Goal: Task Accomplishment & Management: Use online tool/utility

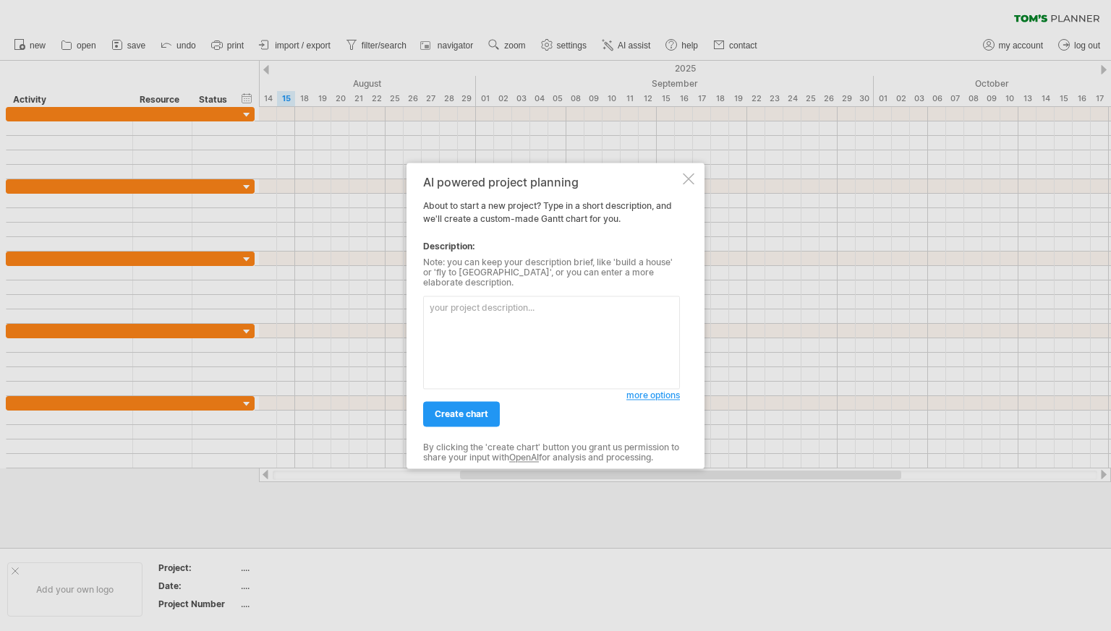
click at [499, 310] on textarea at bounding box center [551, 342] width 257 height 93
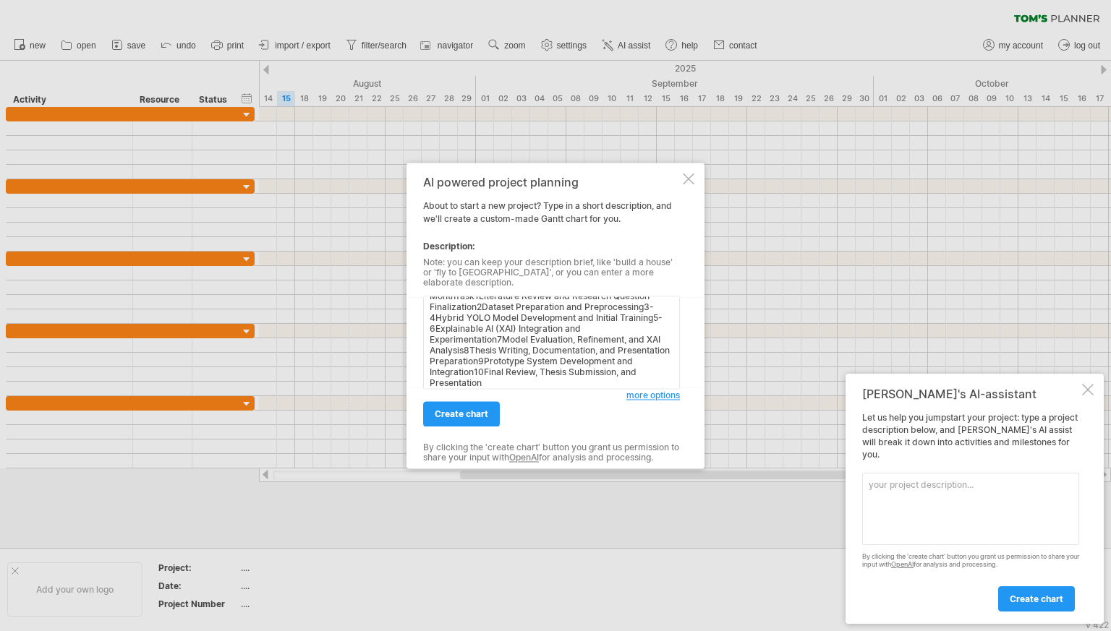
scroll to position [13, 0]
type textarea "MonthTask1Literature Review and Research Question Finalization2Dataset Preparat…"
click at [466, 409] on span "create chart" at bounding box center [462, 414] width 54 height 11
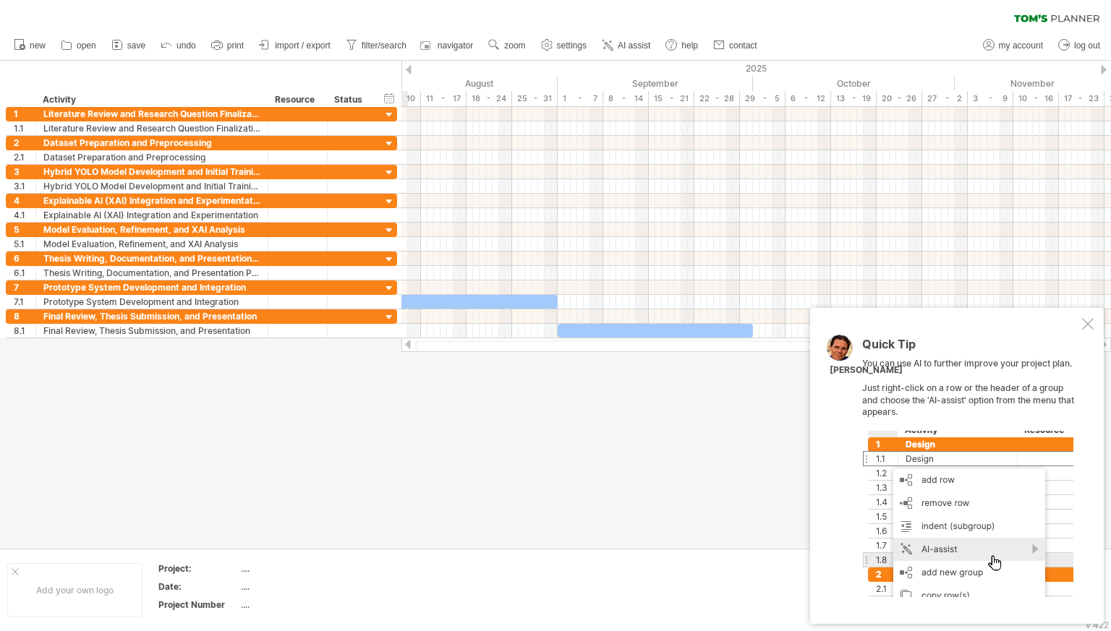
drag, startPoint x: 527, startPoint y: 341, endPoint x: 934, endPoint y: 432, distance: 417.1
click at [934, 432] on div "Trying to reach [DOMAIN_NAME] Connected again... 0% clear filter new 1" at bounding box center [555, 315] width 1111 height 631
click at [1089, 325] on div at bounding box center [1088, 324] width 12 height 12
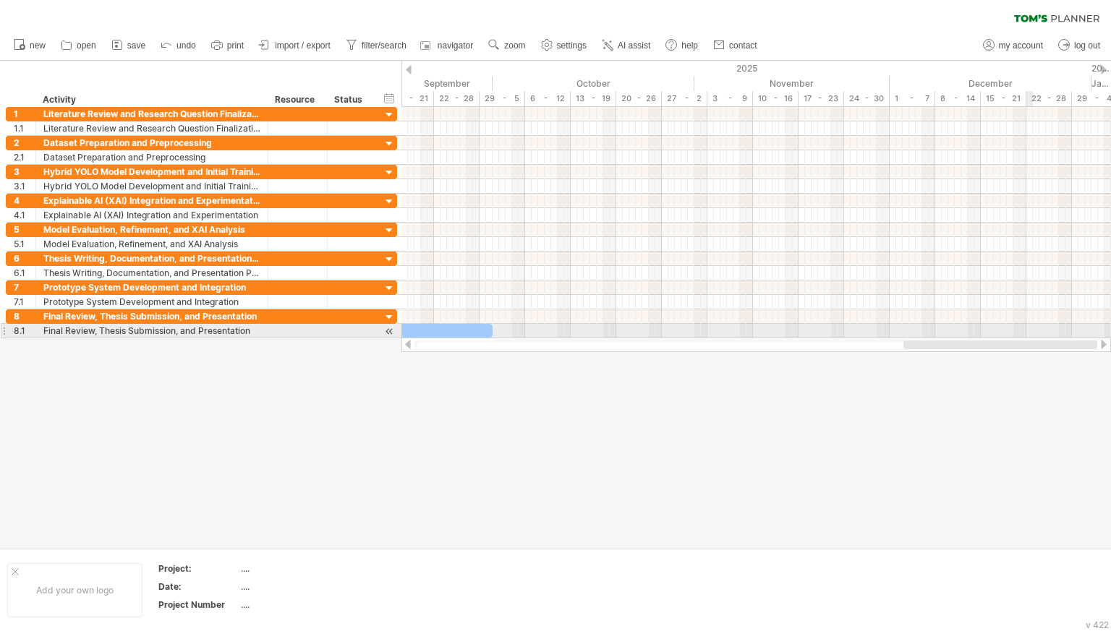
drag, startPoint x: 903, startPoint y: 344, endPoint x: 1032, endPoint y: 336, distance: 128.9
click at [1032, 336] on div "Trying to reach [DOMAIN_NAME] Connected again... 0% clear filter new 1" at bounding box center [555, 315] width 1111 height 631
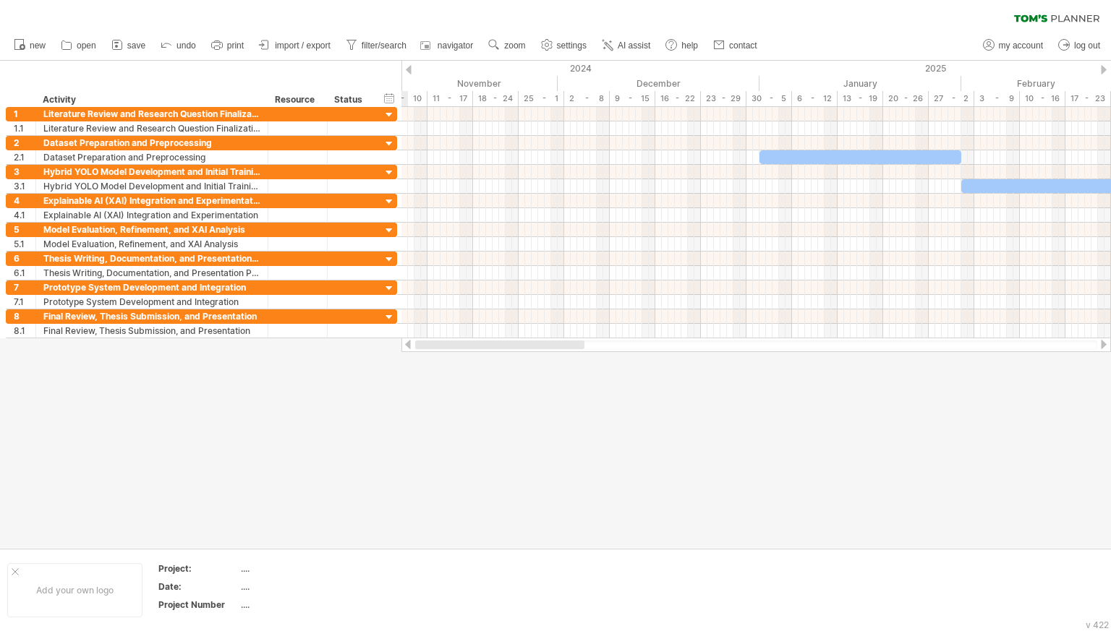
drag, startPoint x: 1014, startPoint y: 349, endPoint x: 488, endPoint y: 346, distance: 525.8
click at [488, 346] on div at bounding box center [499, 345] width 169 height 9
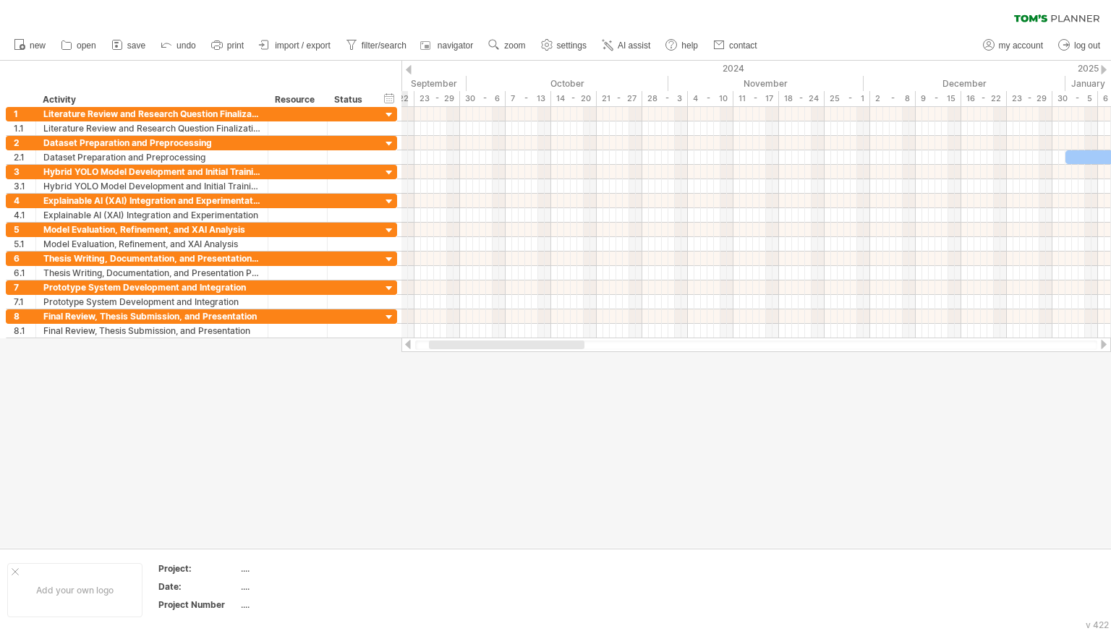
drag, startPoint x: 523, startPoint y: 348, endPoint x: 451, endPoint y: 341, distance: 72.6
click at [451, 341] on div at bounding box center [506, 345] width 155 height 9
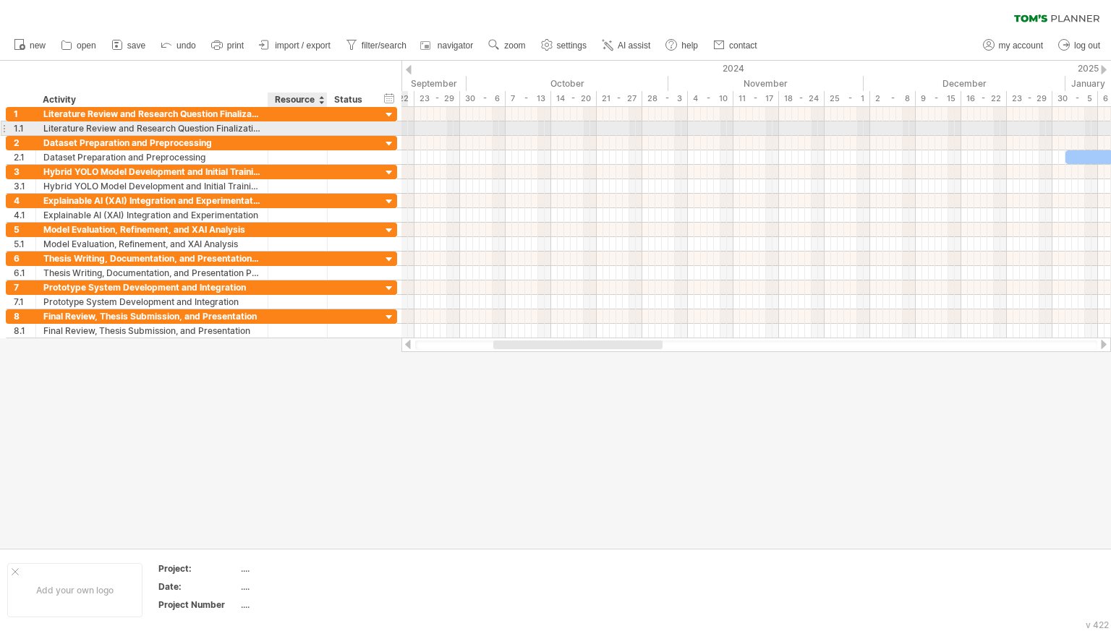
click at [323, 127] on div at bounding box center [325, 129] width 7 height 14
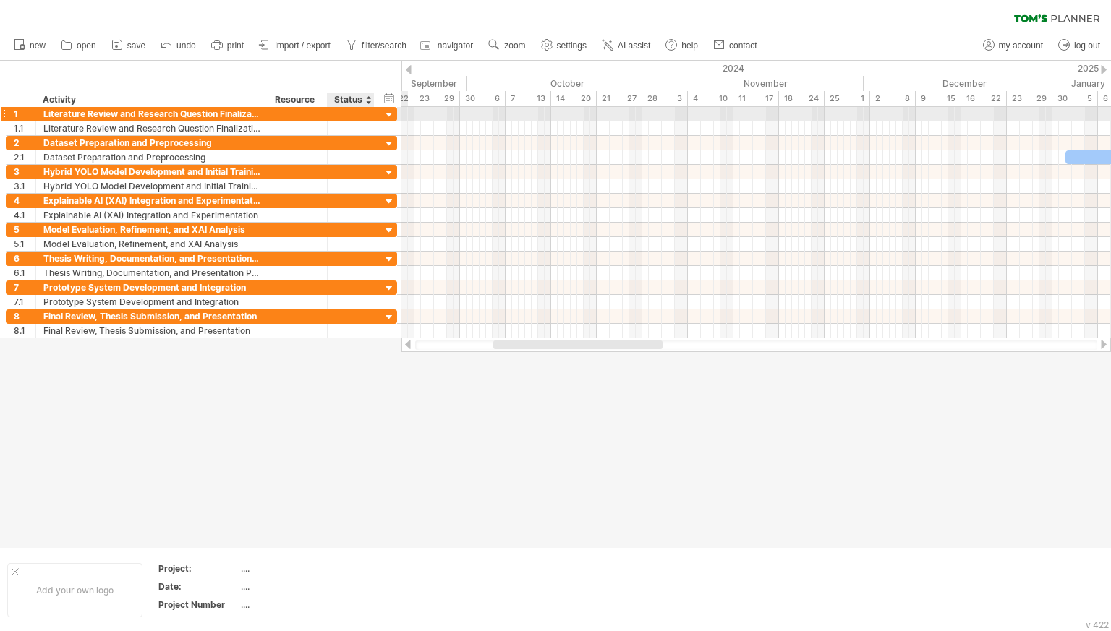
click at [391, 114] on div at bounding box center [390, 115] width 14 height 14
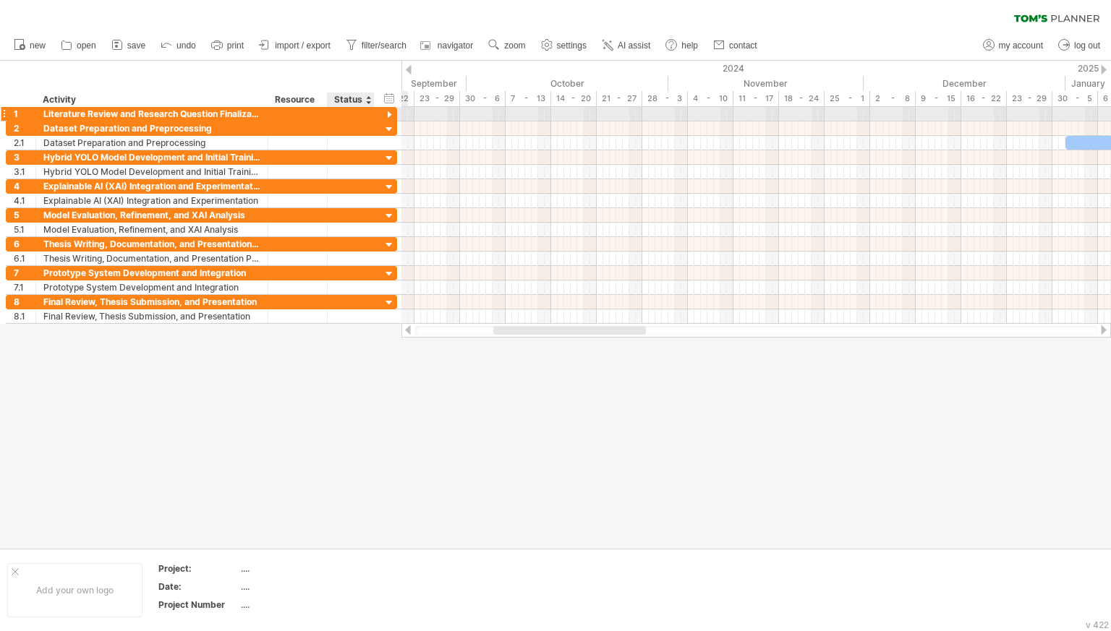
click at [390, 114] on div at bounding box center [390, 115] width 14 height 14
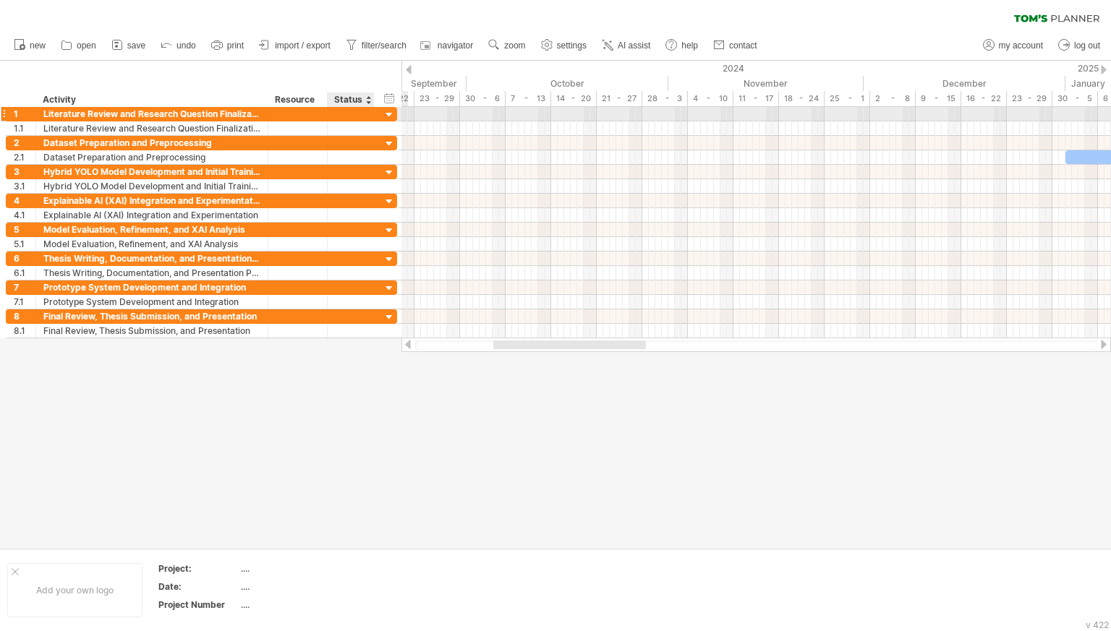
click at [390, 114] on div at bounding box center [390, 115] width 14 height 14
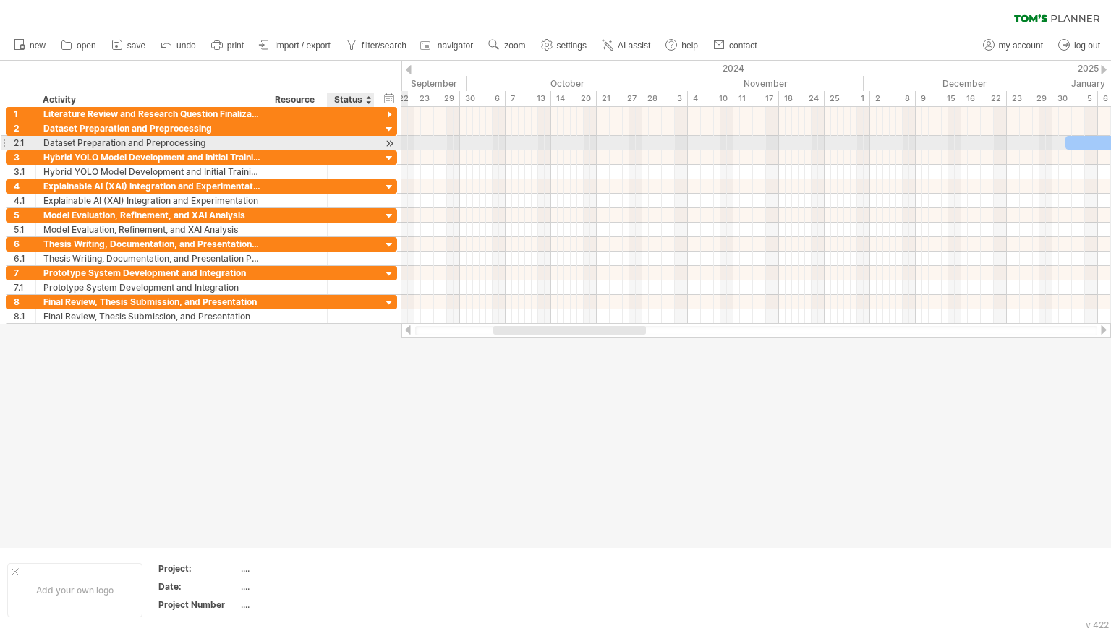
click at [385, 150] on div at bounding box center [390, 143] width 14 height 15
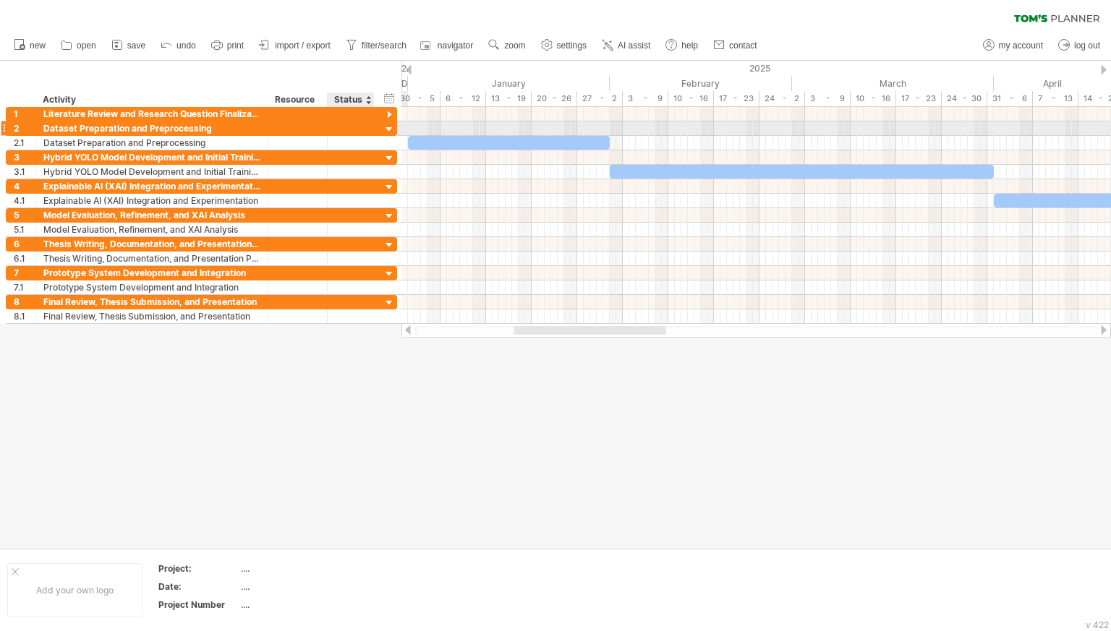
click at [385, 130] on div at bounding box center [390, 130] width 14 height 14
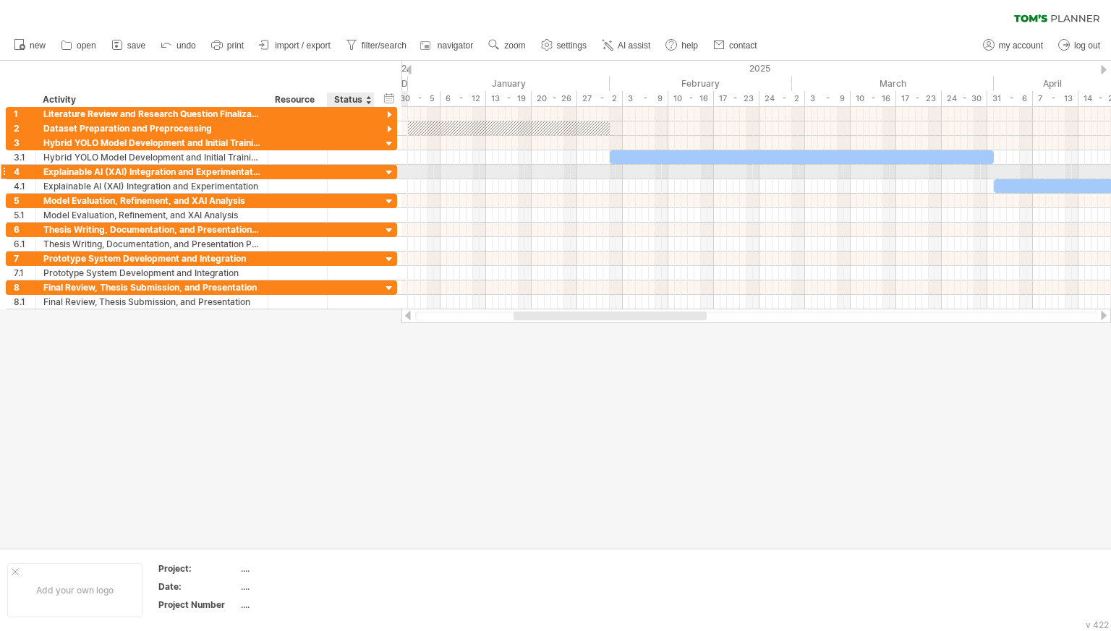
click at [385, 166] on div at bounding box center [390, 173] width 14 height 14
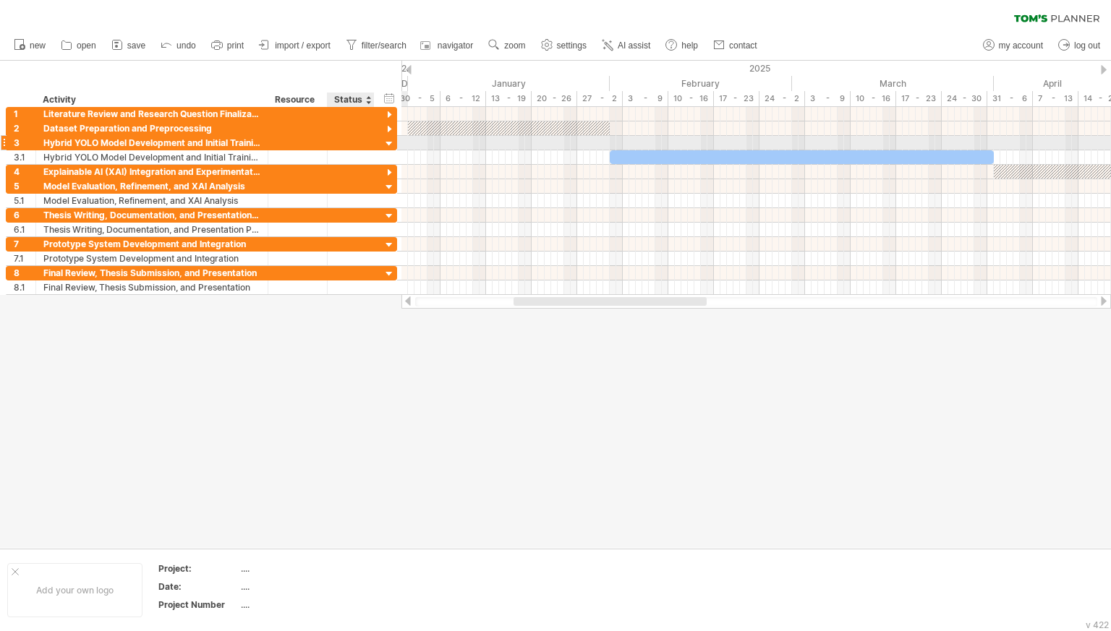
click at [388, 144] on div at bounding box center [390, 144] width 14 height 14
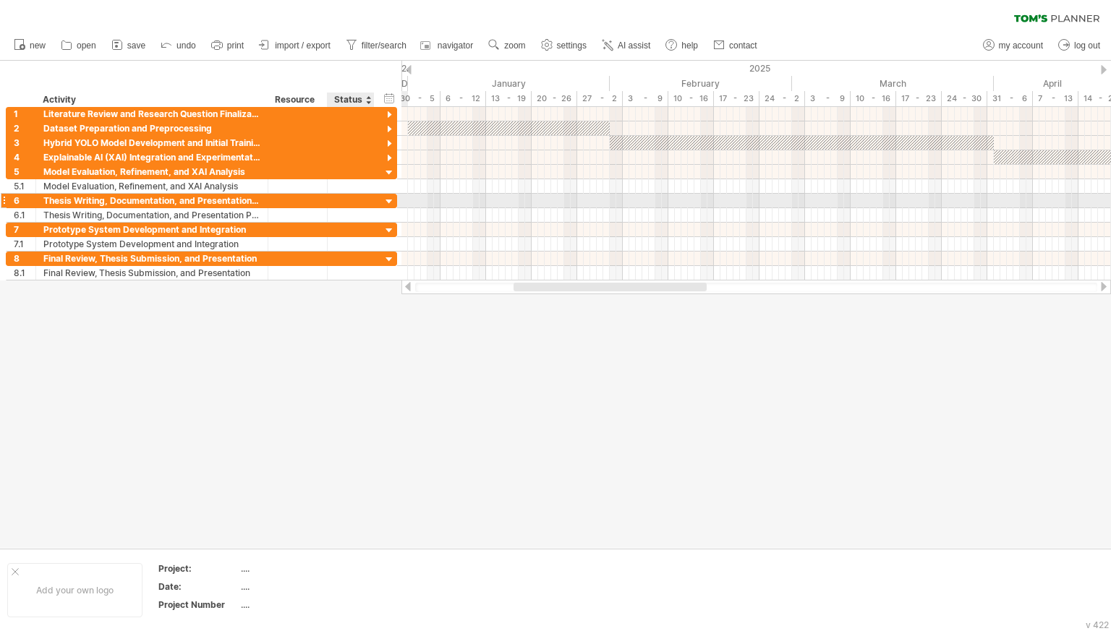
click at [386, 195] on div at bounding box center [390, 202] width 14 height 14
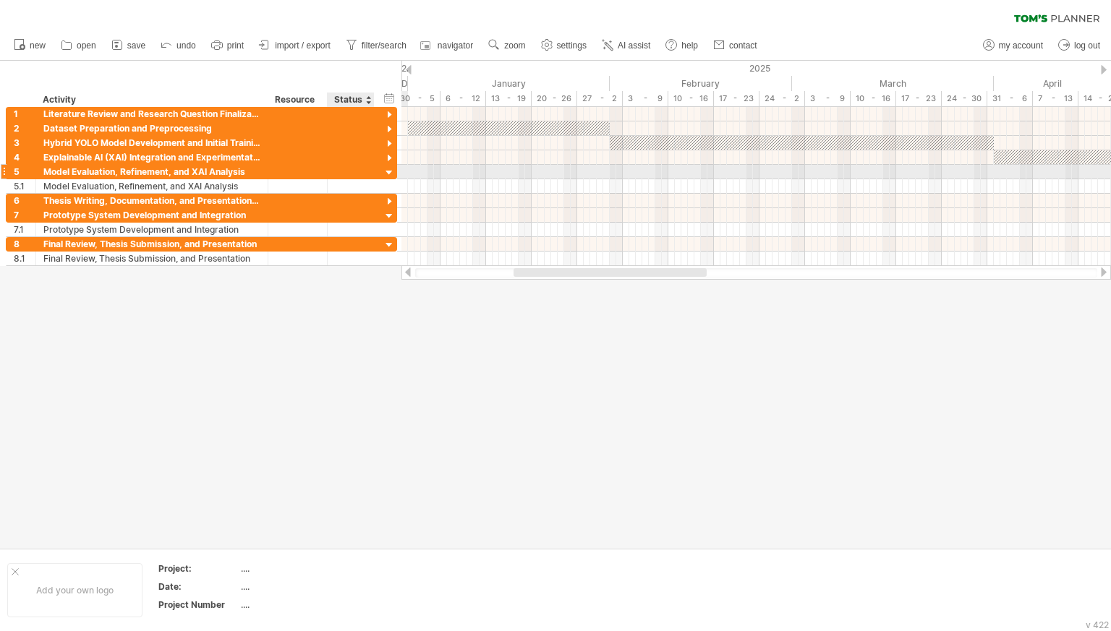
click at [389, 165] on div "**********" at bounding box center [201, 172] width 391 height 14
click at [390, 174] on div at bounding box center [390, 173] width 14 height 14
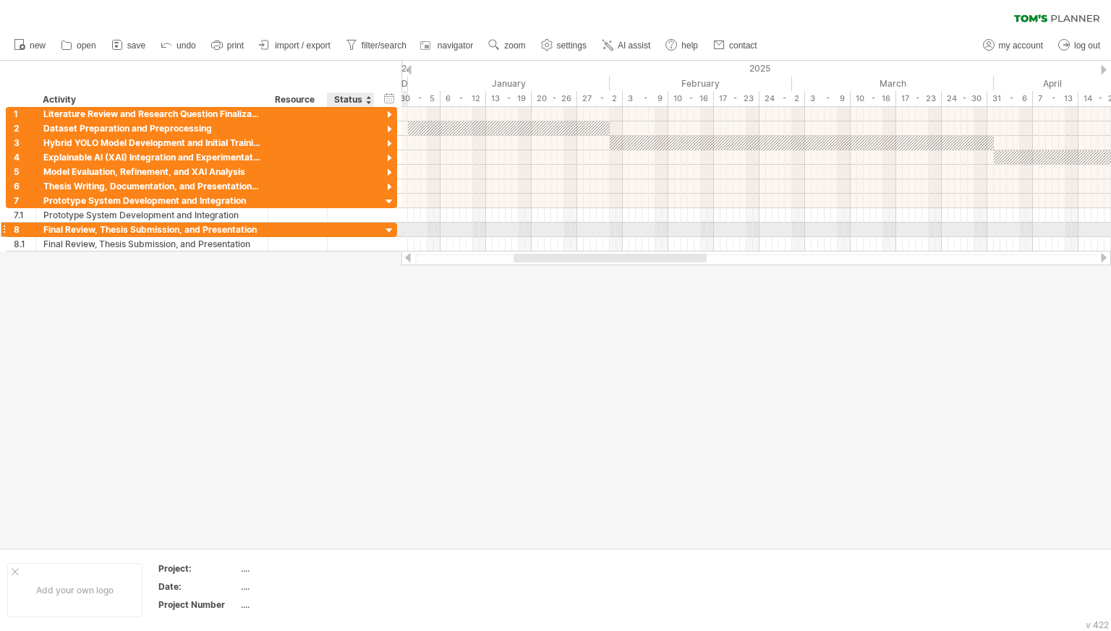
click at [385, 226] on div at bounding box center [390, 231] width 14 height 14
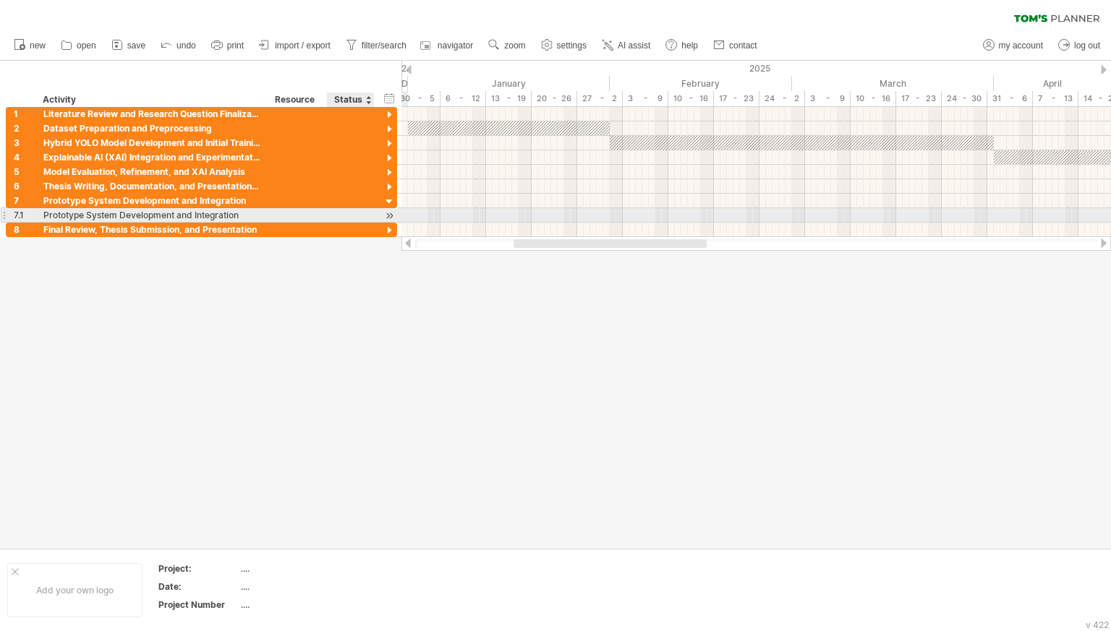
click at [388, 209] on div at bounding box center [390, 215] width 14 height 15
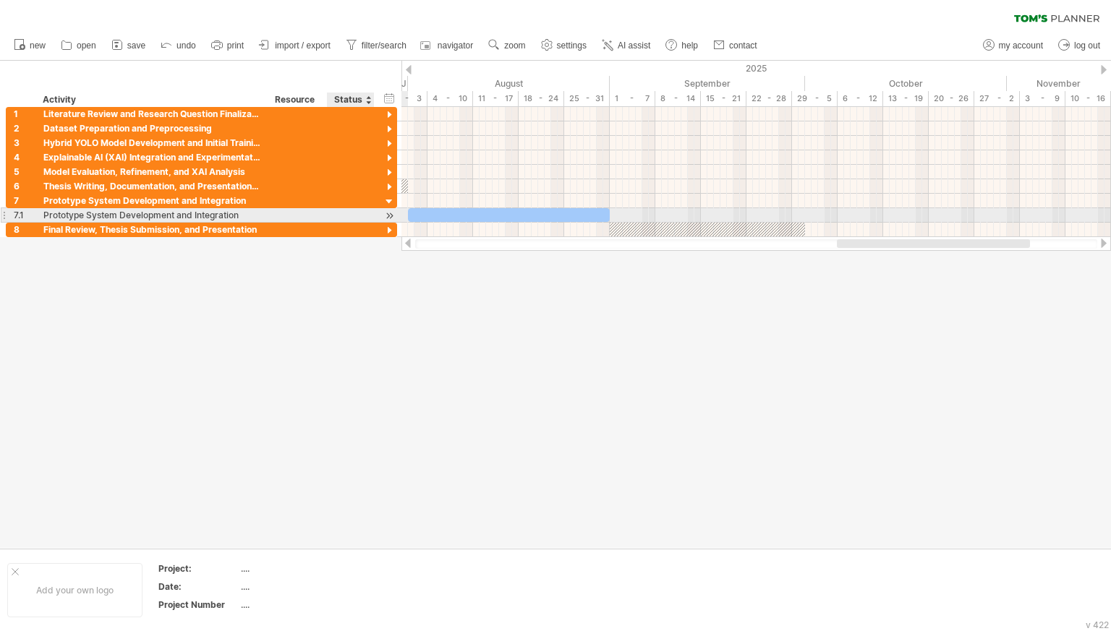
click at [385, 210] on div at bounding box center [390, 215] width 14 height 15
click at [387, 216] on div at bounding box center [390, 215] width 14 height 15
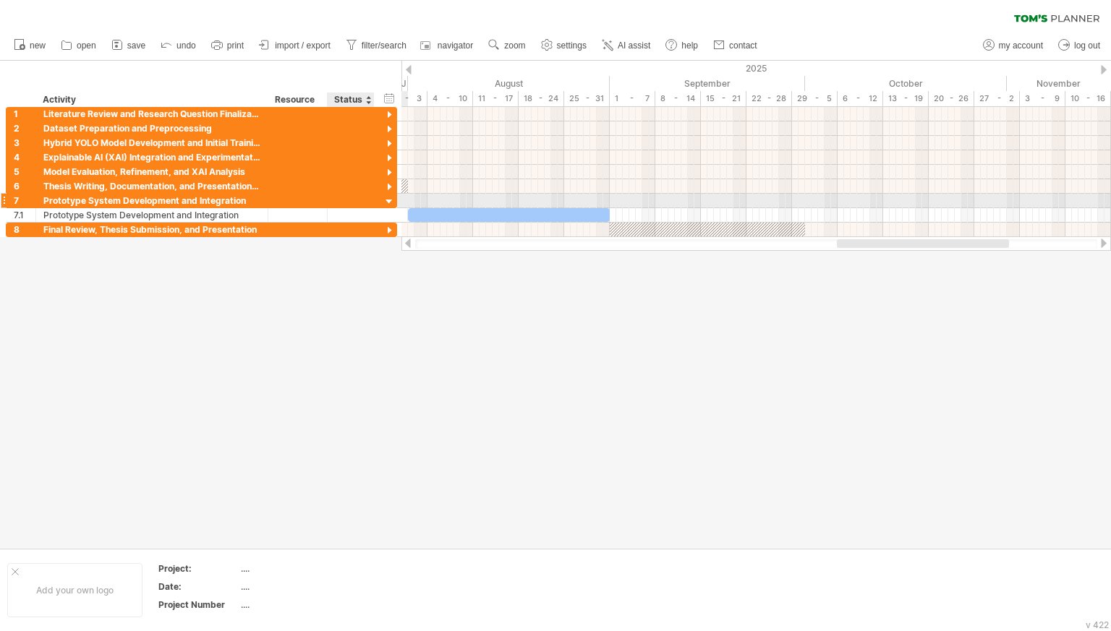
click at [385, 200] on div at bounding box center [390, 202] width 14 height 14
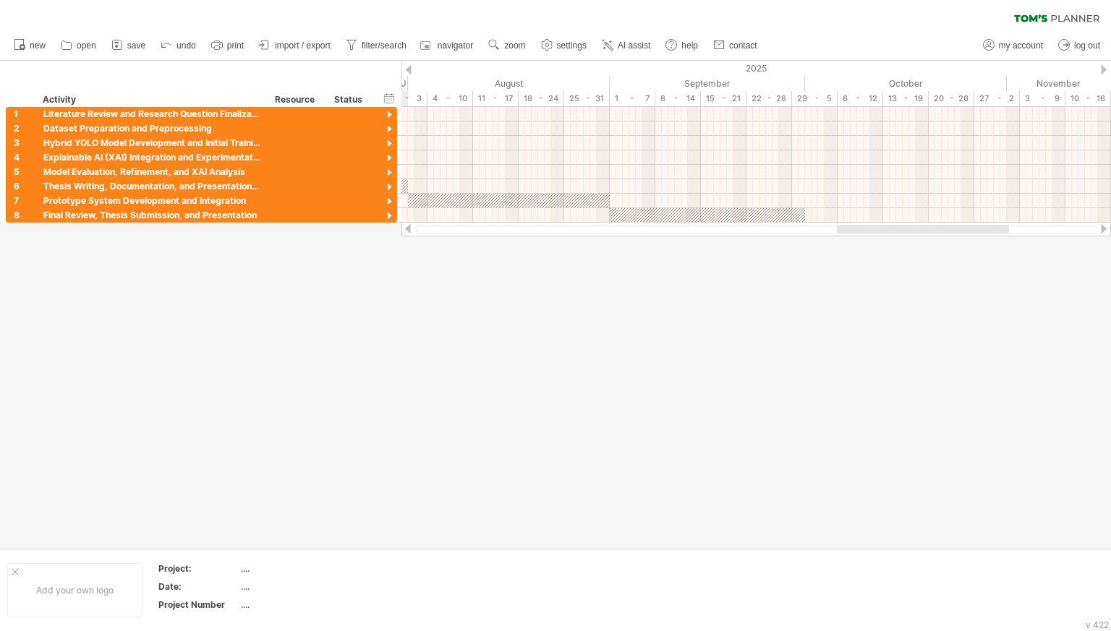
drag, startPoint x: 438, startPoint y: 230, endPoint x: 508, endPoint y: 242, distance: 71.1
click at [508, 242] on div "Trying to reach [DOMAIN_NAME] Connected again... 0% clear filter new 1" at bounding box center [555, 315] width 1111 height 631
drag, startPoint x: 407, startPoint y: 226, endPoint x: 419, endPoint y: 226, distance: 12.3
click at [419, 226] on div at bounding box center [755, 229] width 709 height 14
click at [655, 33] on ul "new open" at bounding box center [385, 45] width 756 height 30
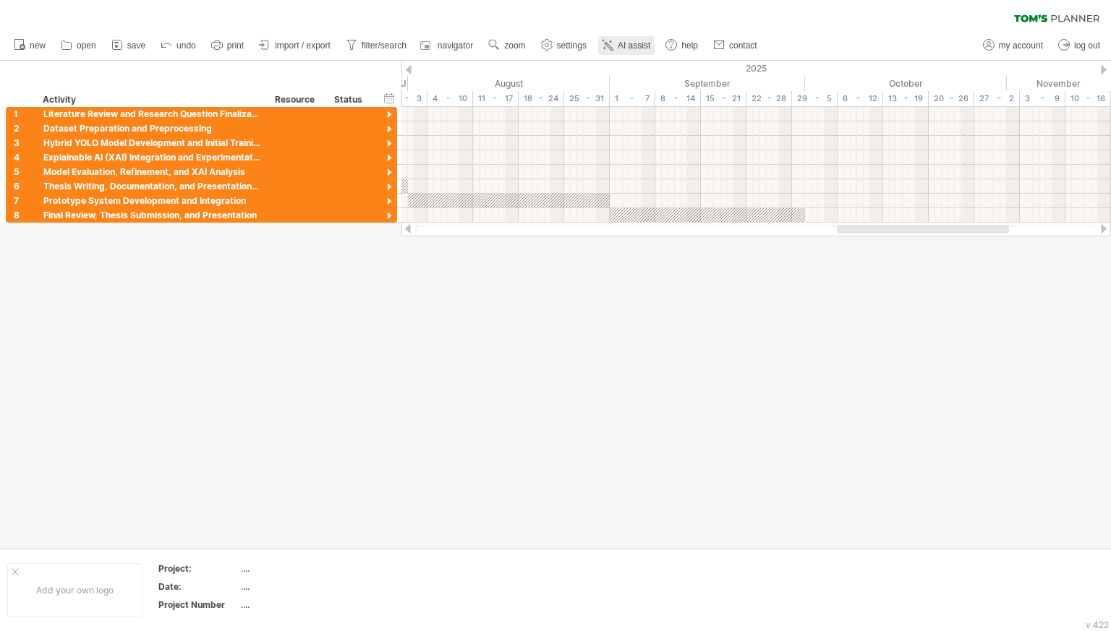
click at [650, 49] on span "AI assist" at bounding box center [634, 46] width 33 height 10
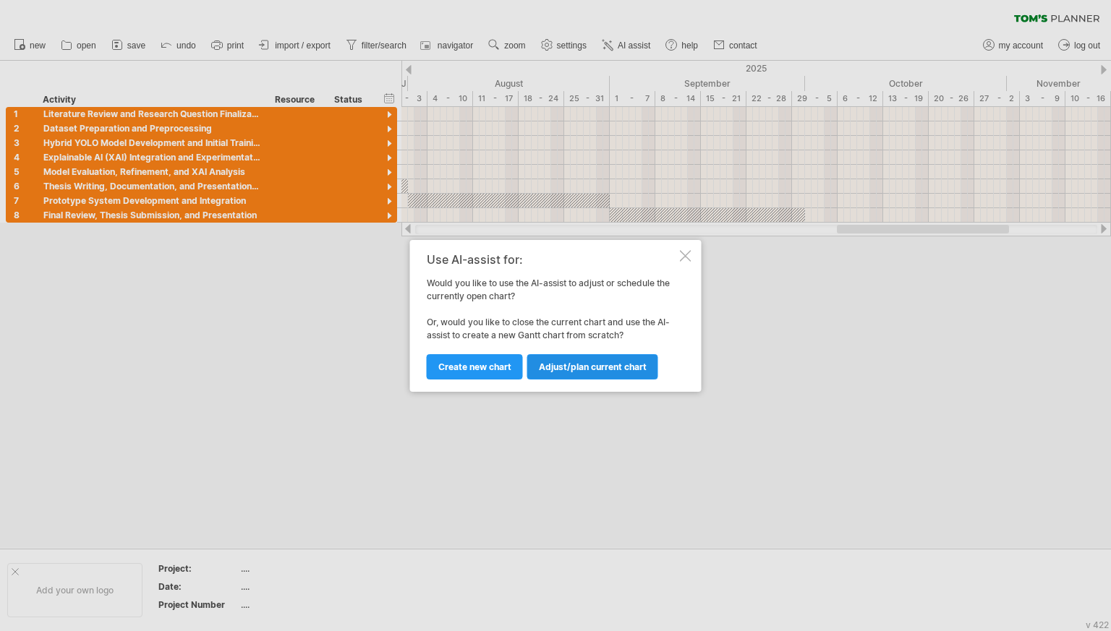
click at [586, 366] on span "Adjust/plan current chart" at bounding box center [593, 367] width 108 height 11
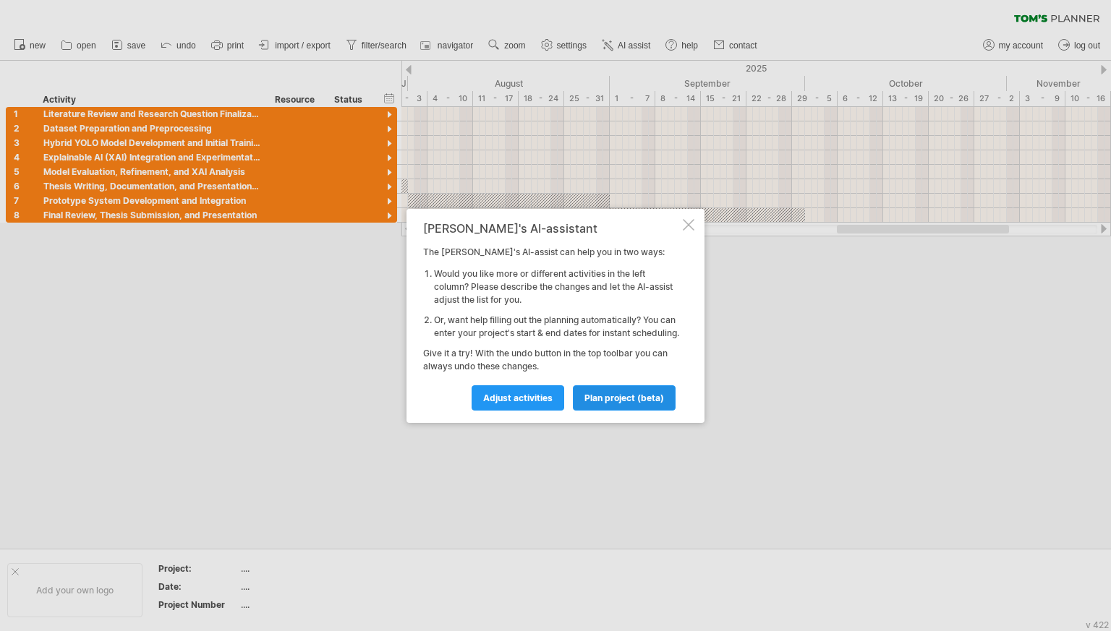
click at [588, 404] on span "plan project (beta)" at bounding box center [624, 398] width 80 height 11
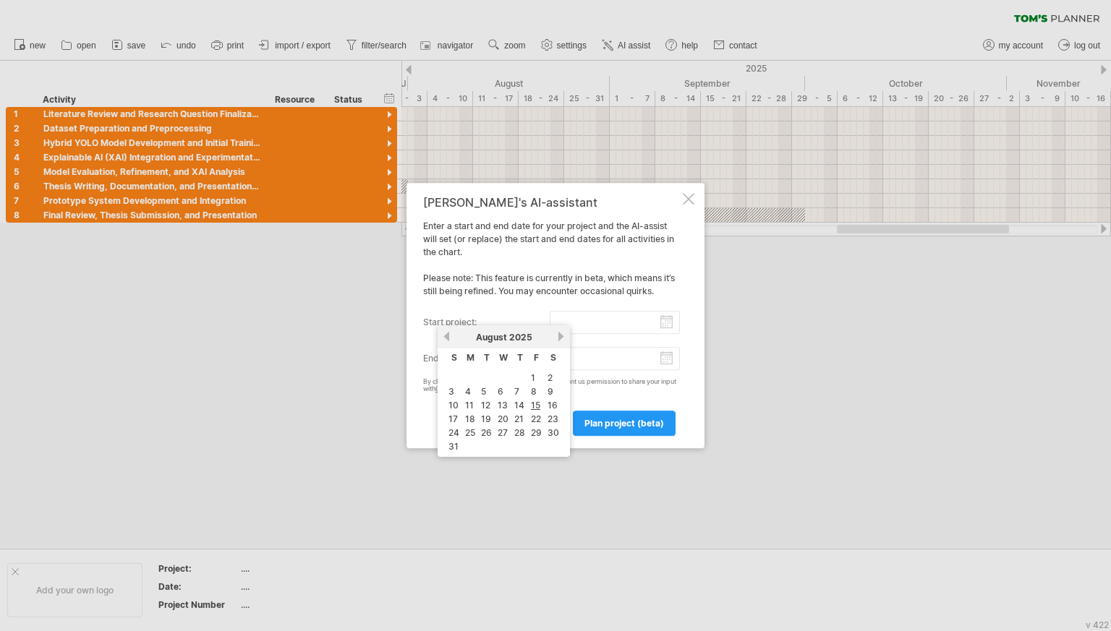
click at [608, 327] on input "start project:" at bounding box center [615, 322] width 131 height 23
click at [534, 378] on link "1" at bounding box center [532, 378] width 7 height 14
type input "********"
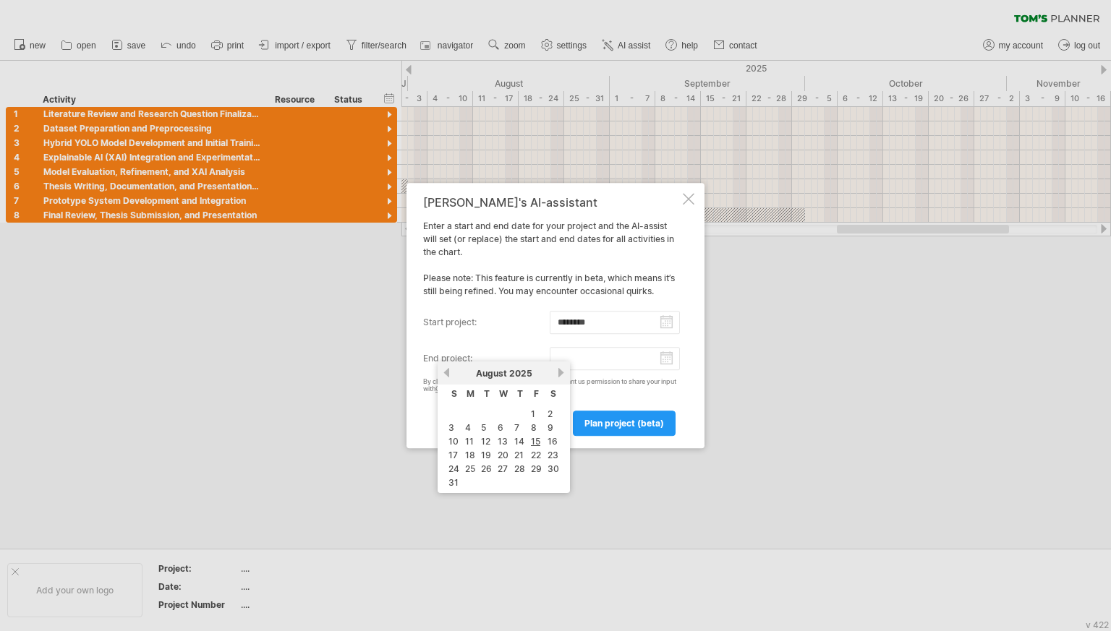
click at [588, 362] on input "end project:" at bounding box center [615, 358] width 131 height 23
click at [447, 371] on link "previous" at bounding box center [446, 372] width 11 height 11
click at [440, 372] on div "previous next [DATE]" at bounding box center [504, 373] width 132 height 23
click at [444, 372] on link "previous" at bounding box center [446, 372] width 11 height 11
click at [527, 373] on div "[DATE]" at bounding box center [503, 373] width 105 height 11
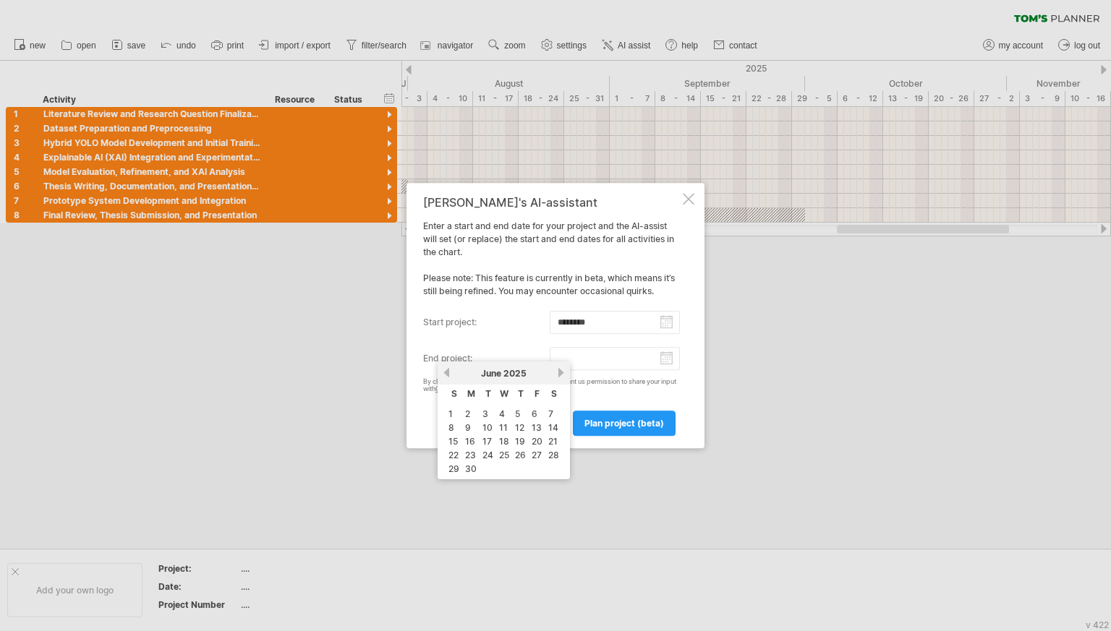
click at [524, 372] on span "2025" at bounding box center [514, 373] width 23 height 11
click at [520, 375] on span "2025" at bounding box center [514, 373] width 23 height 11
click at [526, 370] on span "2025" at bounding box center [514, 373] width 23 height 11
click at [561, 374] on link "next" at bounding box center [560, 372] width 11 height 11
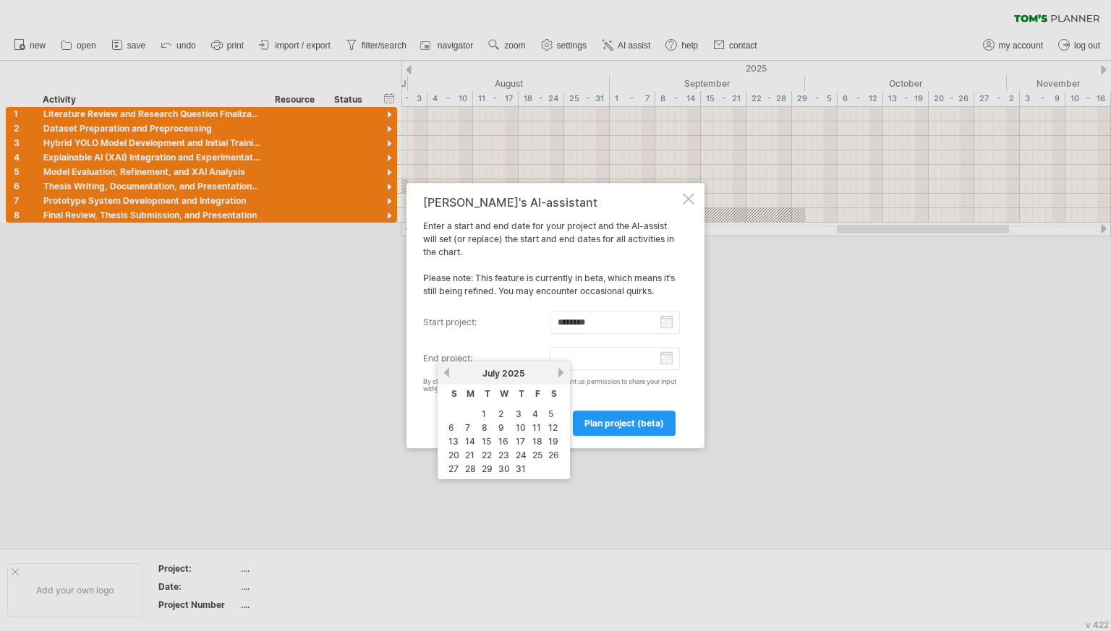
click at [561, 374] on link "next" at bounding box center [560, 372] width 11 height 11
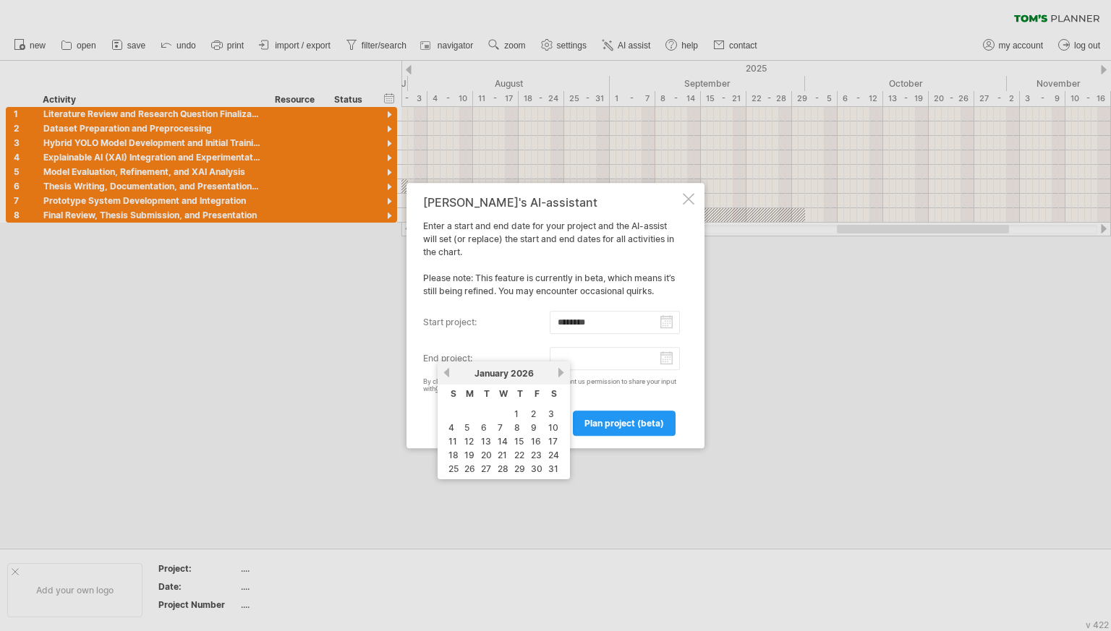
click at [561, 374] on link "next" at bounding box center [560, 372] width 11 height 11
click at [486, 464] on link "30" at bounding box center [487, 469] width 14 height 14
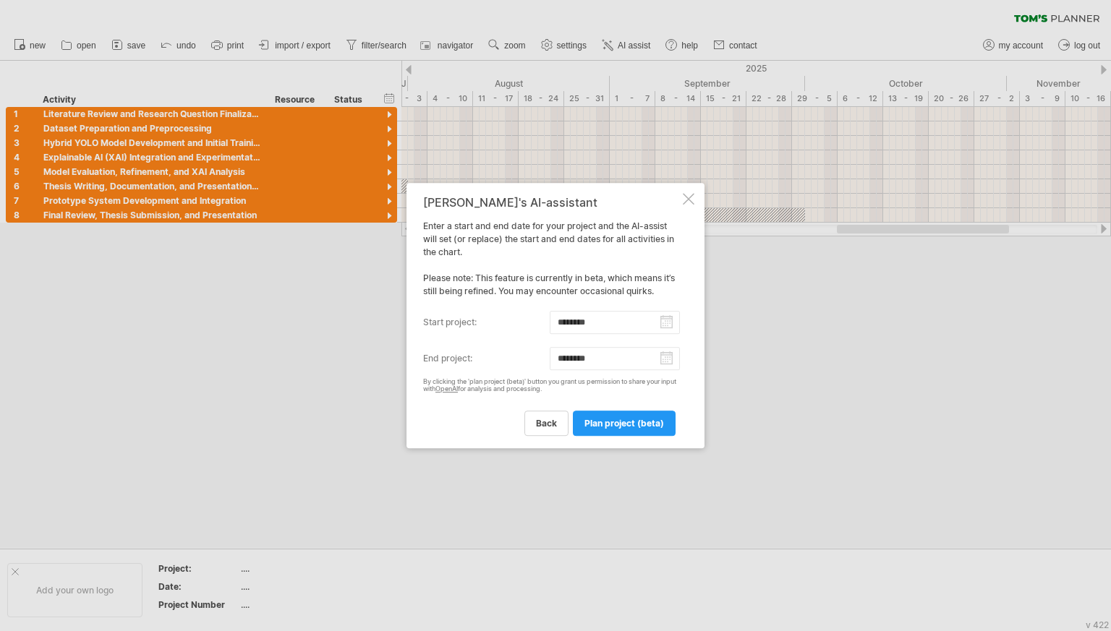
click at [581, 365] on input "********" at bounding box center [615, 358] width 131 height 23
click at [467, 414] on link "1" at bounding box center [467, 414] width 7 height 14
type input "********"
click at [625, 432] on link "plan project (beta)" at bounding box center [624, 423] width 103 height 25
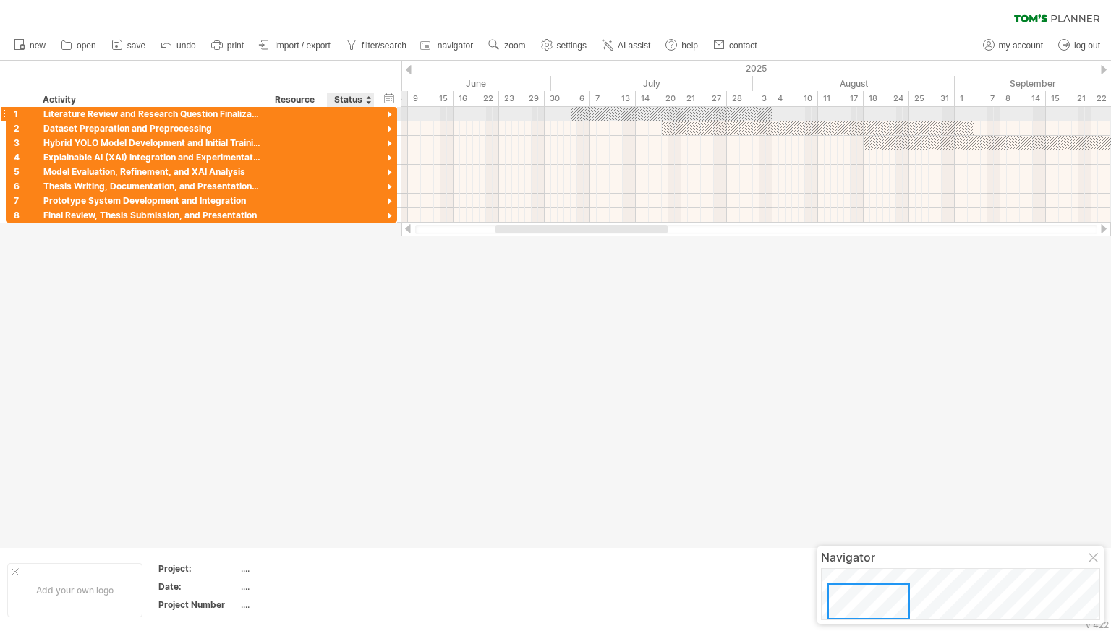
click at [392, 113] on div at bounding box center [390, 115] width 14 height 14
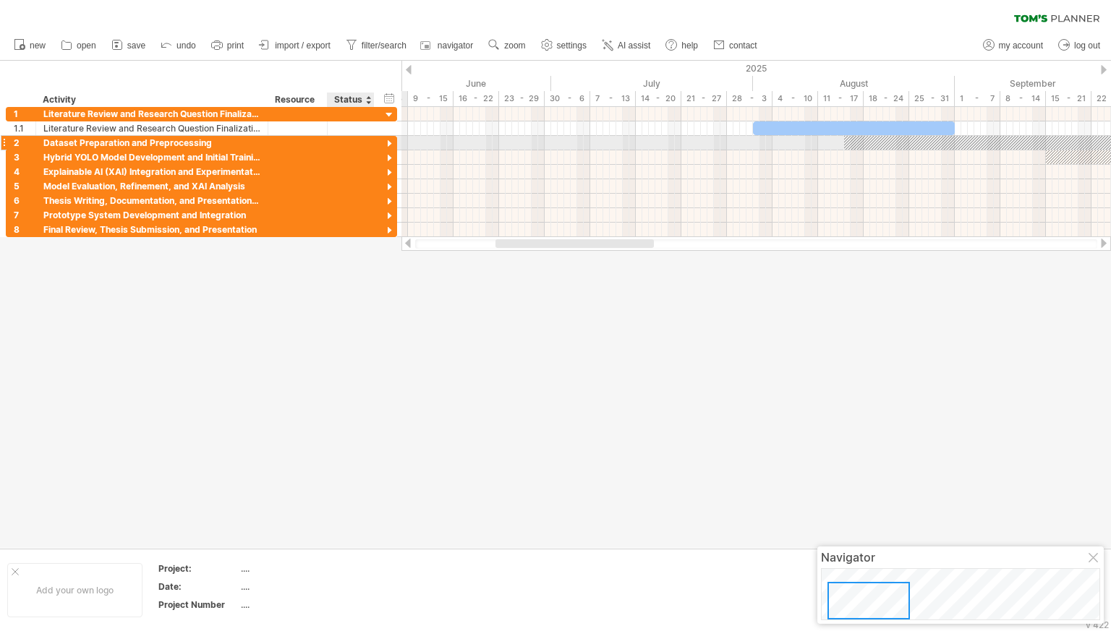
click at [393, 140] on div at bounding box center [390, 144] width 14 height 14
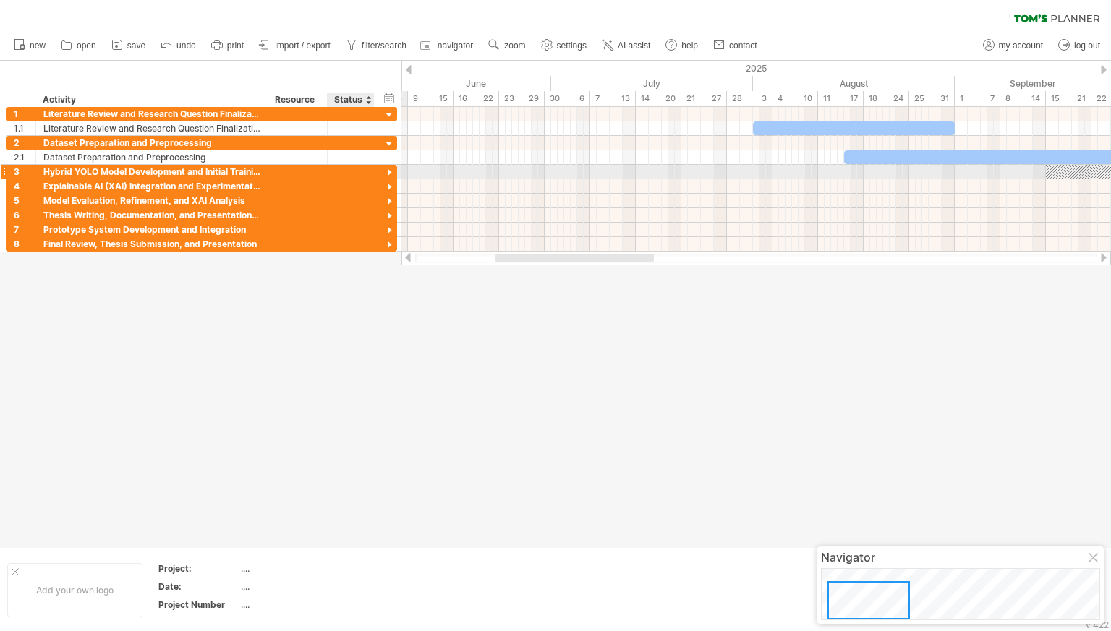
click at [391, 169] on div at bounding box center [390, 173] width 14 height 14
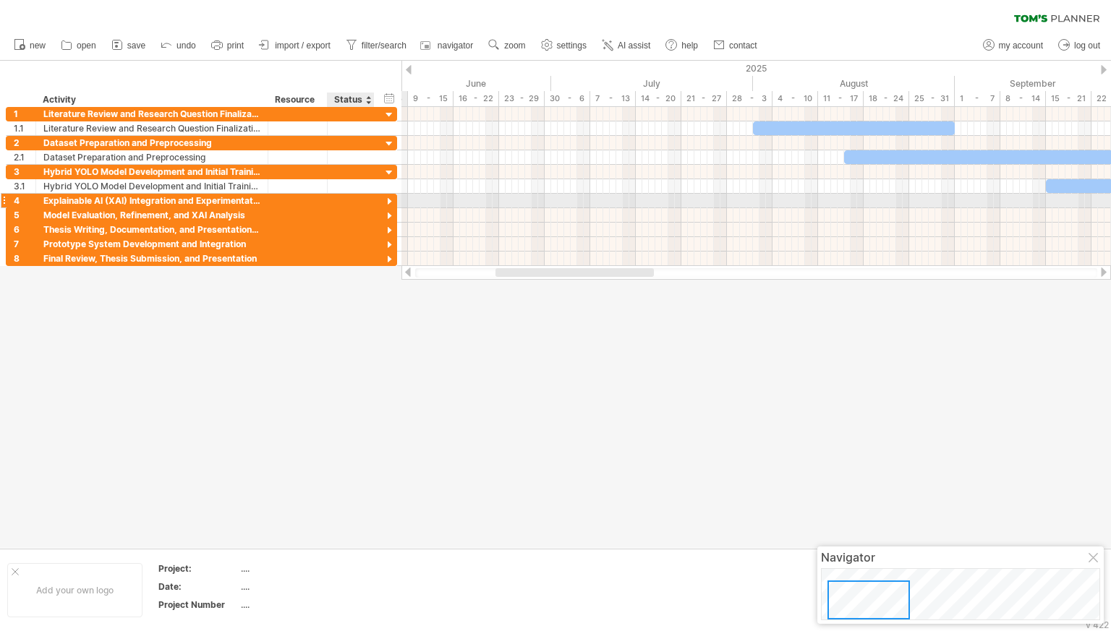
click at [386, 202] on div at bounding box center [390, 202] width 14 height 14
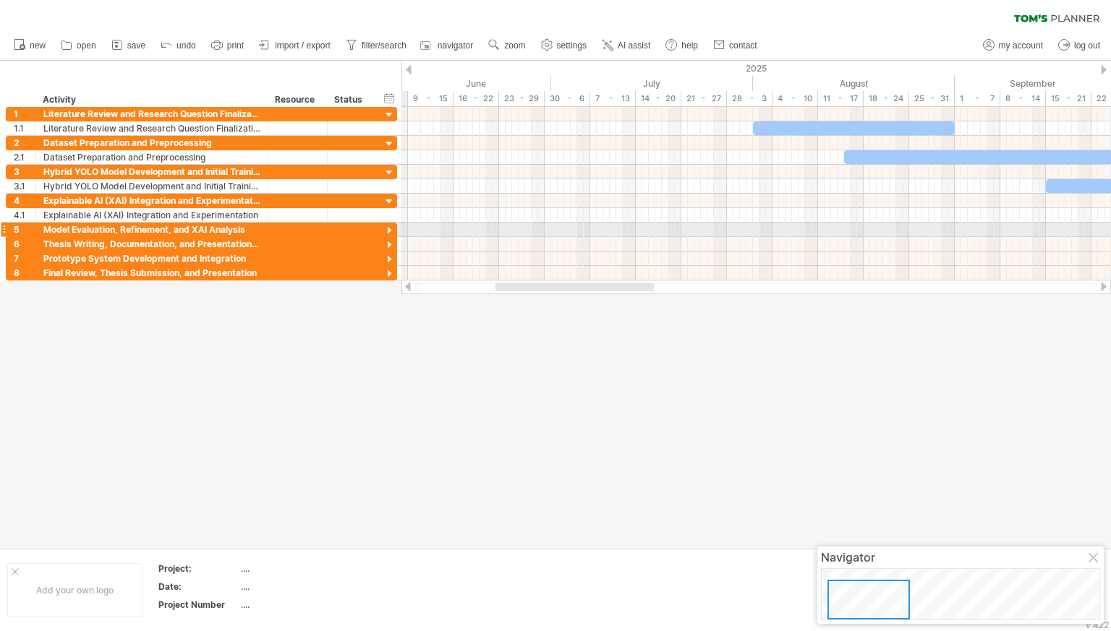
click at [385, 226] on div at bounding box center [390, 231] width 14 height 14
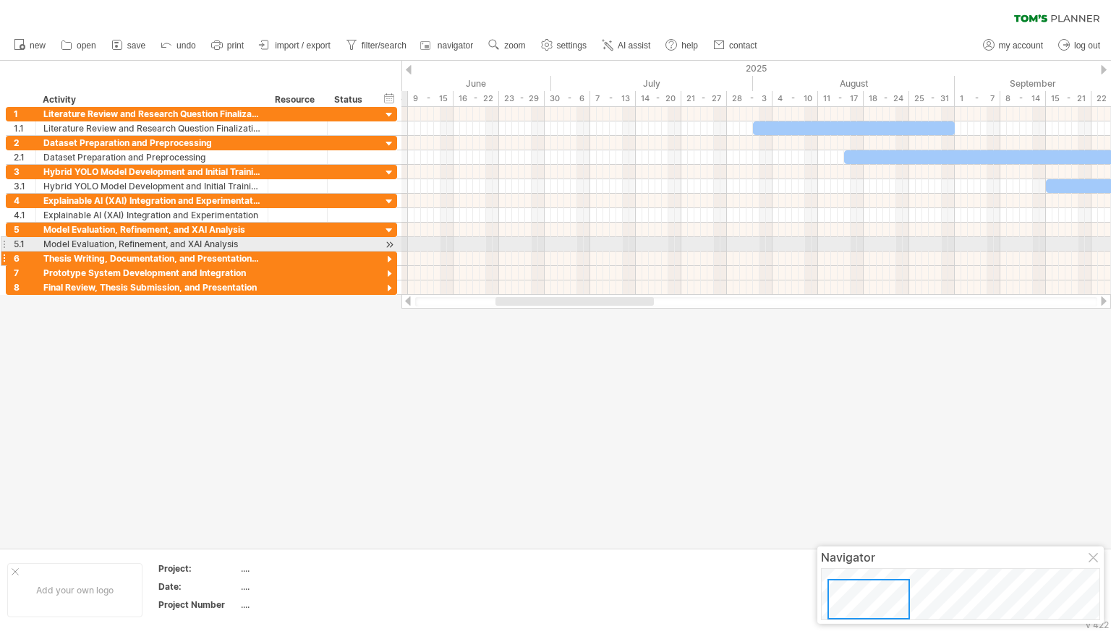
click at [388, 252] on div "**********" at bounding box center [201, 259] width 391 height 14
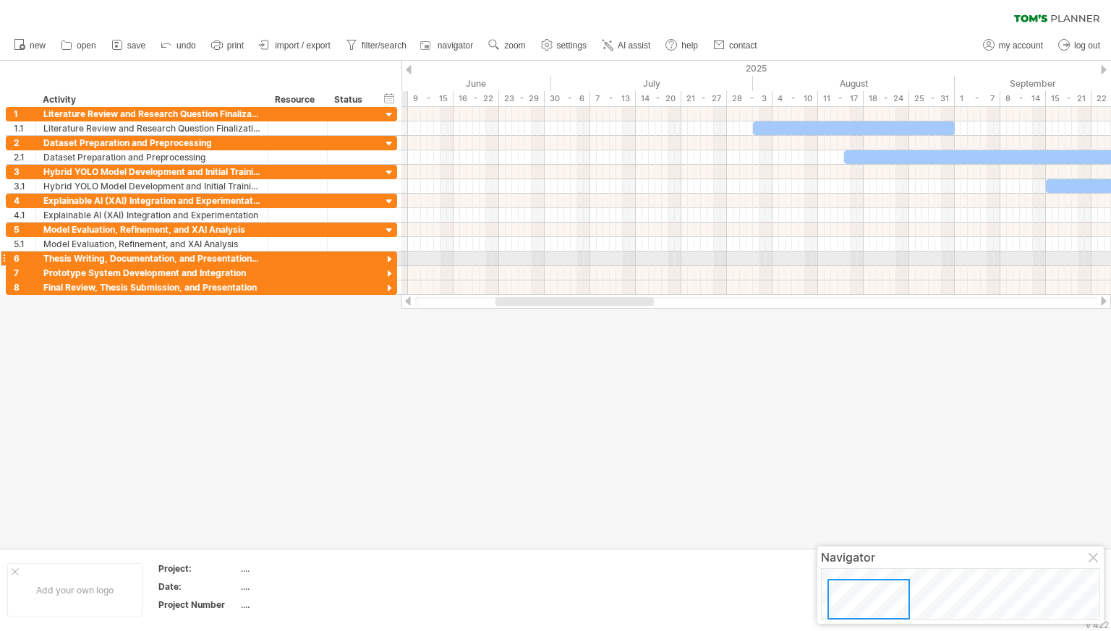
click at [389, 260] on div at bounding box center [390, 260] width 14 height 14
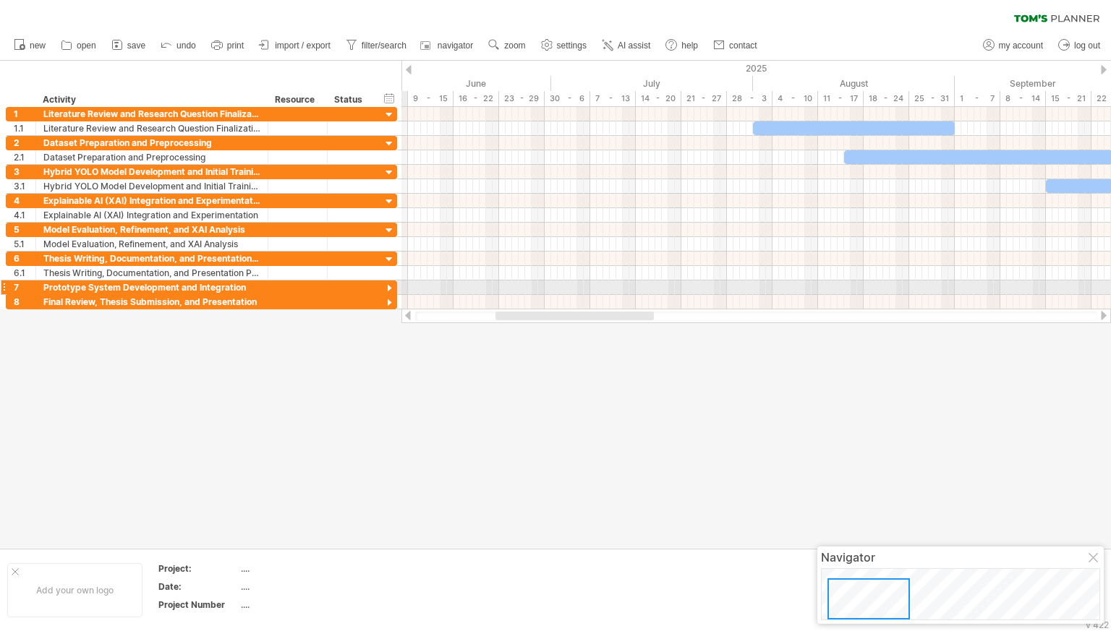
click at [389, 282] on div at bounding box center [390, 289] width 14 height 14
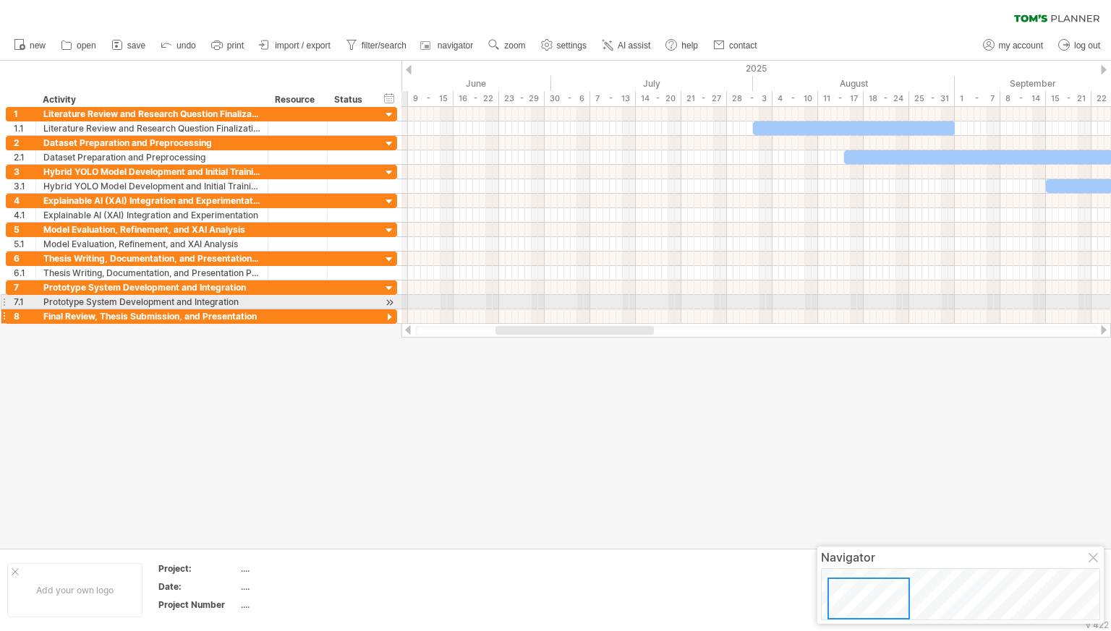
click at [388, 310] on div "**********" at bounding box center [201, 317] width 391 height 14
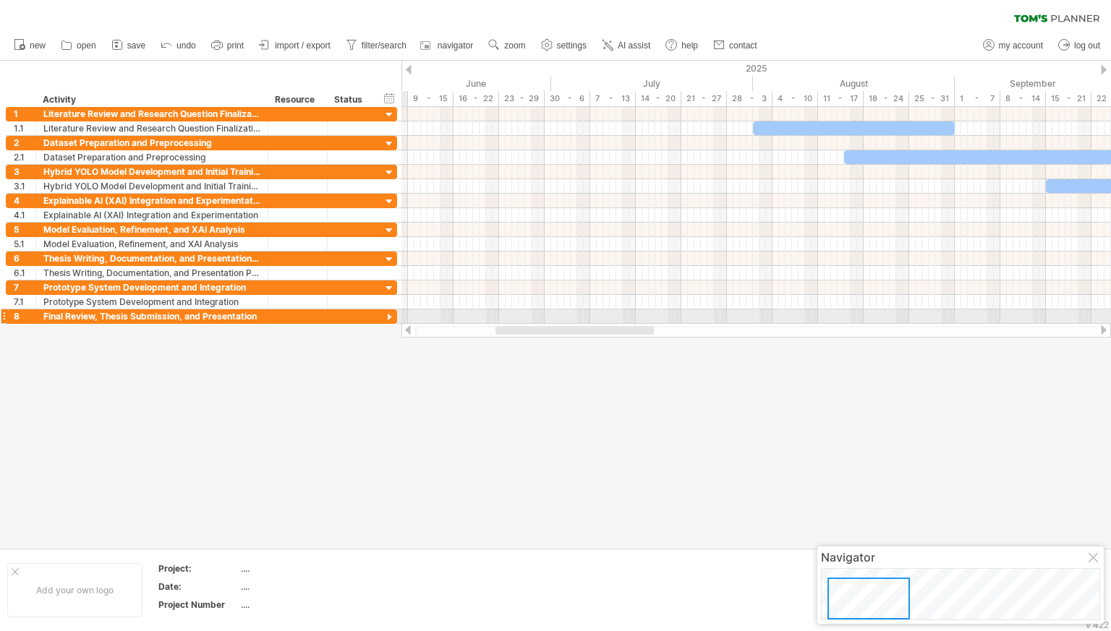
click at [385, 315] on div at bounding box center [390, 318] width 14 height 14
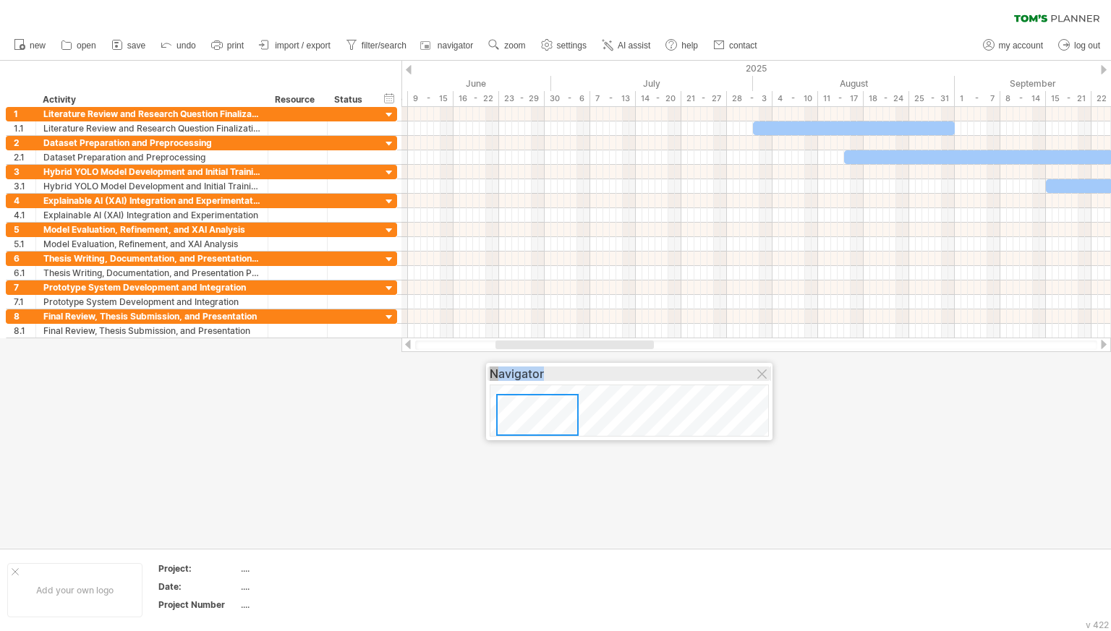
drag, startPoint x: 904, startPoint y: 556, endPoint x: 573, endPoint y: 372, distance: 378.8
click at [573, 372] on div "Navigator" at bounding box center [629, 374] width 279 height 14
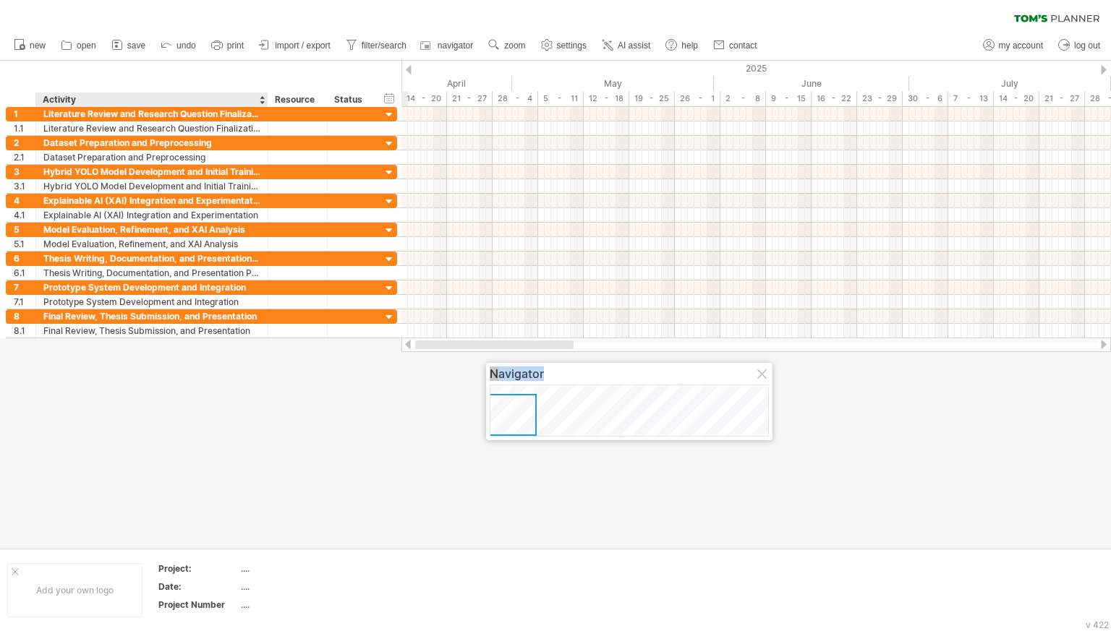
drag, startPoint x: 549, startPoint y: 342, endPoint x: 166, endPoint y: 448, distance: 396.9
click at [166, 448] on div "Trying to reach [DOMAIN_NAME] Connected again... 0% clear filter new 1" at bounding box center [555, 315] width 1111 height 631
click at [501, 43] on use at bounding box center [494, 45] width 14 height 14
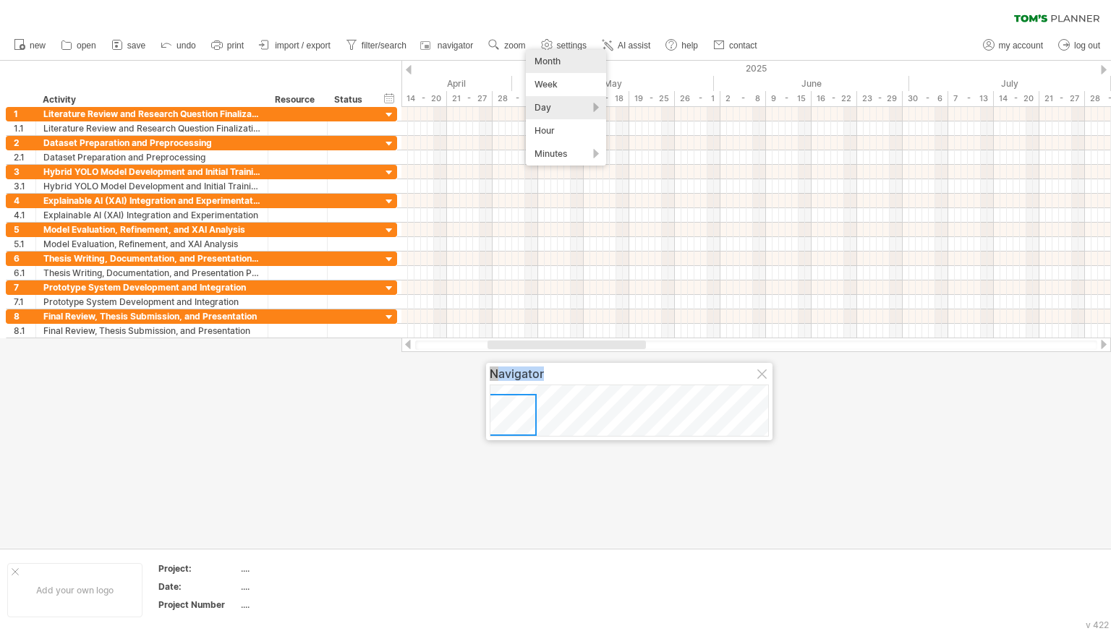
click at [563, 61] on div "Month" at bounding box center [566, 61] width 80 height 23
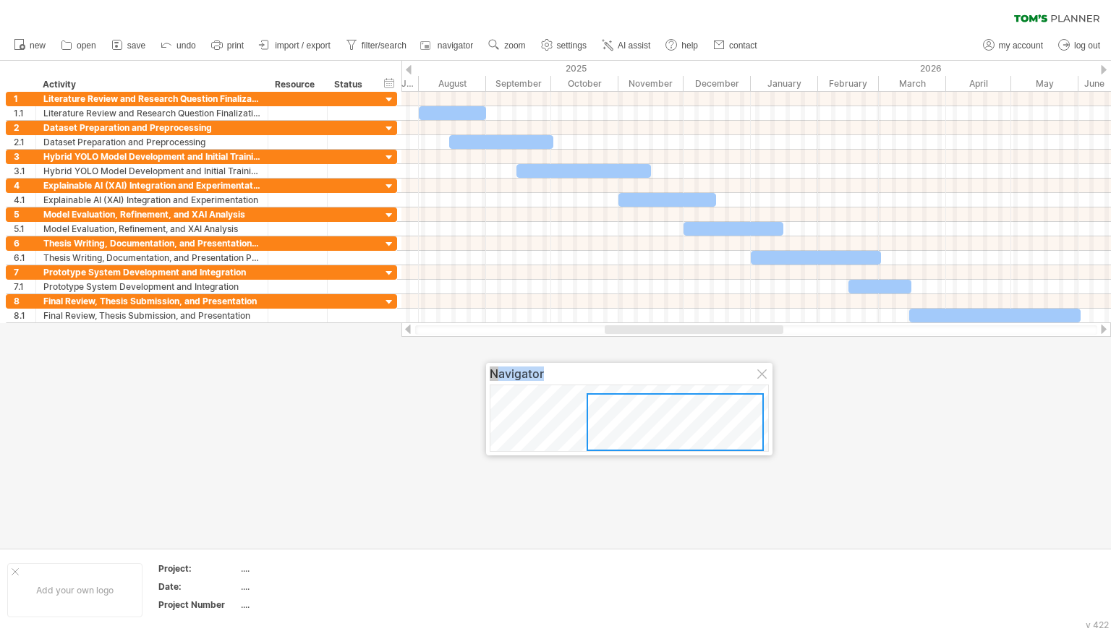
drag, startPoint x: 691, startPoint y: 329, endPoint x: 745, endPoint y: 330, distance: 54.2
click at [745, 330] on div at bounding box center [694, 329] width 179 height 9
click at [752, 379] on div "Navigator" at bounding box center [629, 374] width 279 height 14
click at [756, 378] on div "Navigator" at bounding box center [629, 374] width 279 height 14
click at [756, 379] on div "Navigator" at bounding box center [629, 374] width 279 height 14
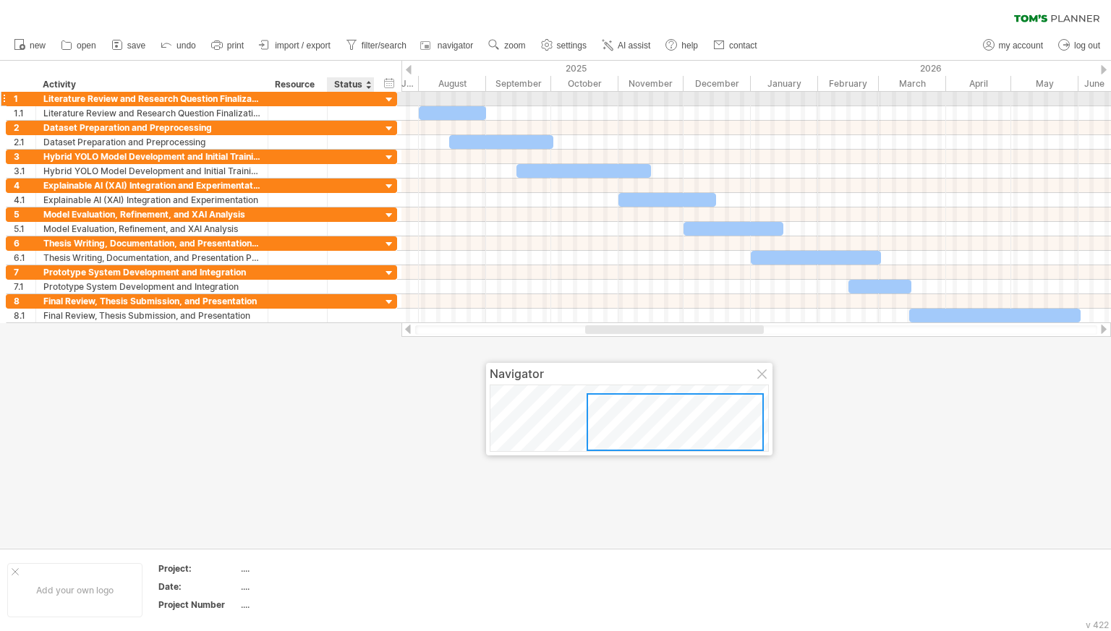
click at [389, 101] on div at bounding box center [390, 100] width 14 height 14
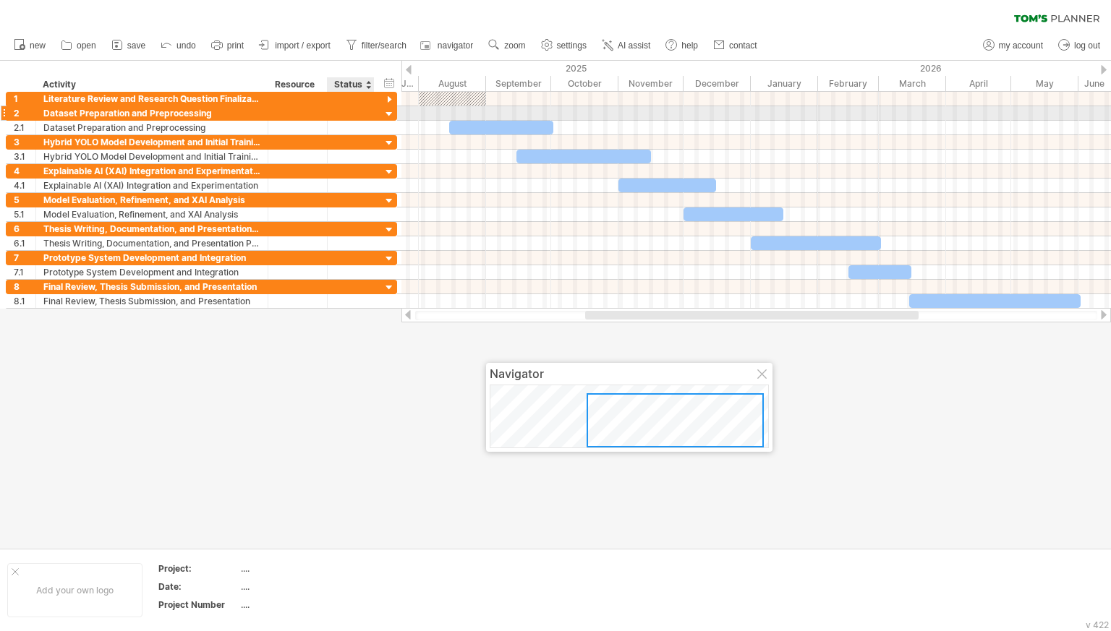
click at [388, 115] on div at bounding box center [390, 115] width 14 height 14
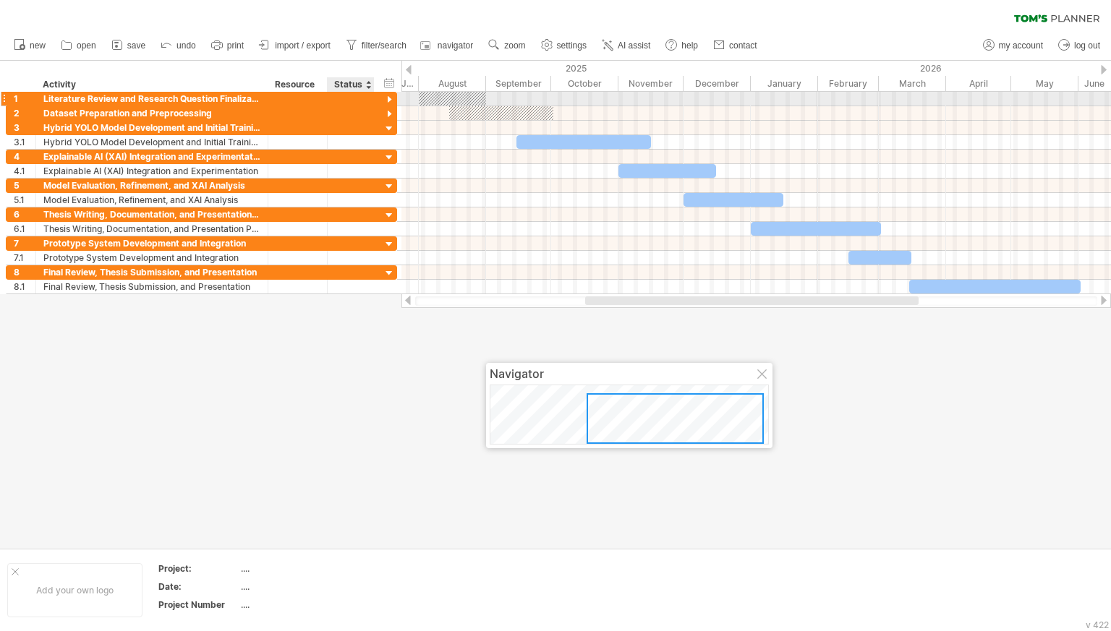
click at [387, 96] on div at bounding box center [390, 100] width 14 height 14
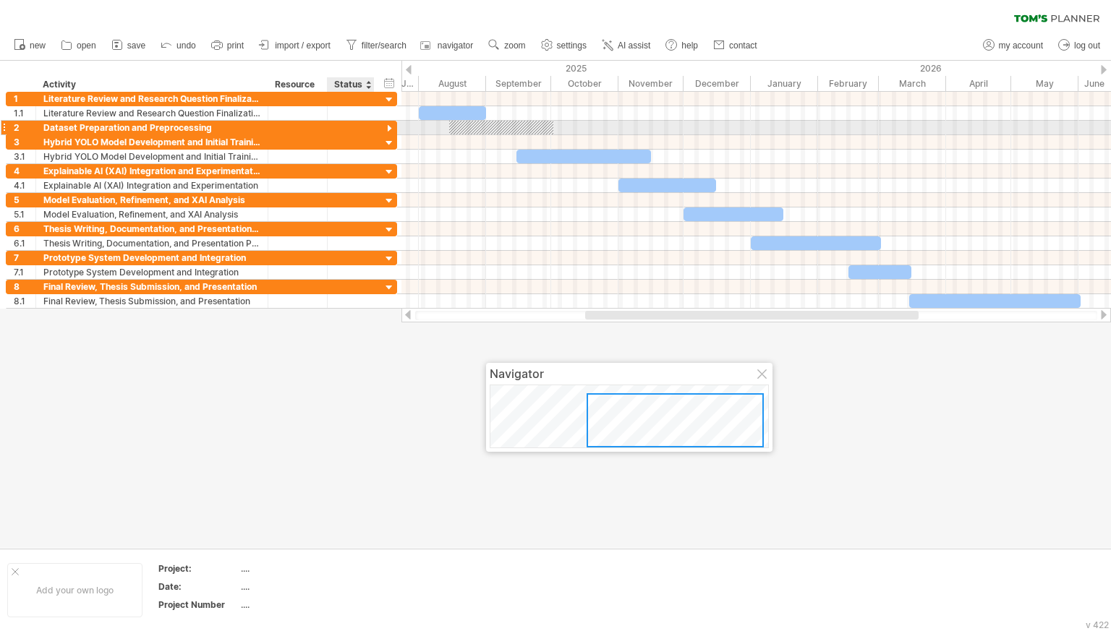
click at [388, 123] on div at bounding box center [390, 129] width 14 height 14
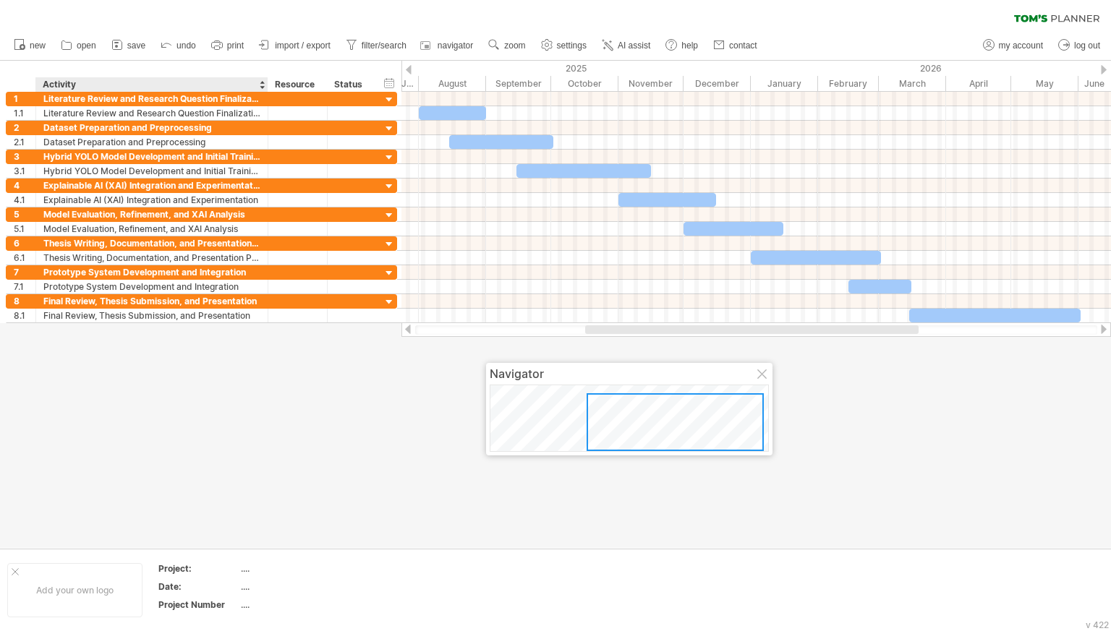
click at [54, 82] on div "Activity" at bounding box center [151, 84] width 217 height 14
click at [259, 85] on div "******** Activity" at bounding box center [151, 84] width 232 height 14
click at [261, 83] on div at bounding box center [262, 84] width 6 height 14
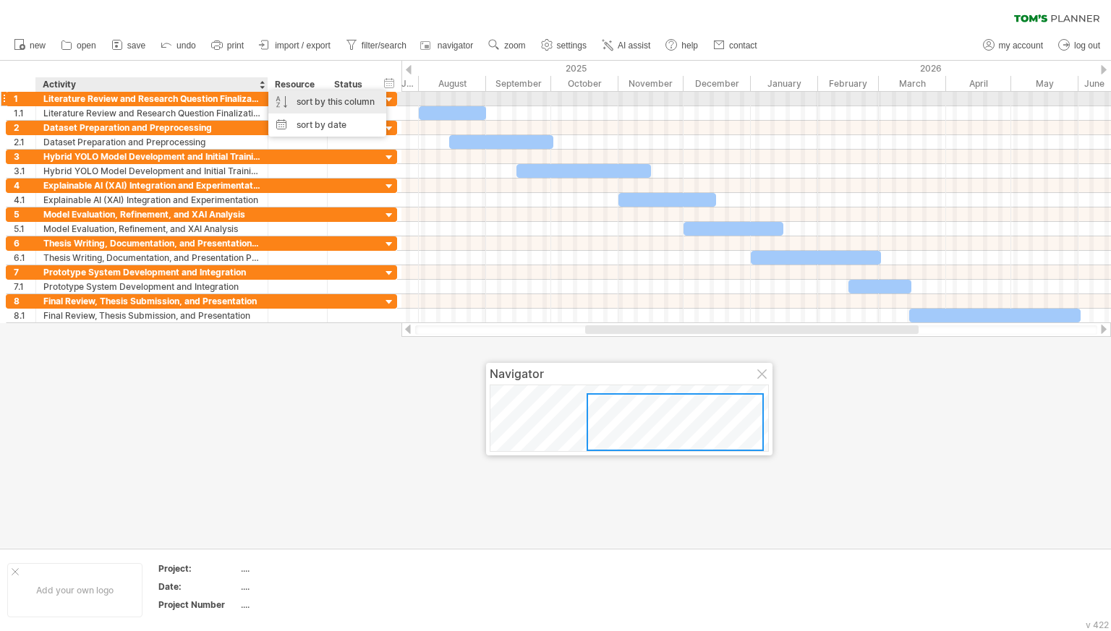
click at [271, 102] on div "sort by this column" at bounding box center [327, 101] width 118 height 23
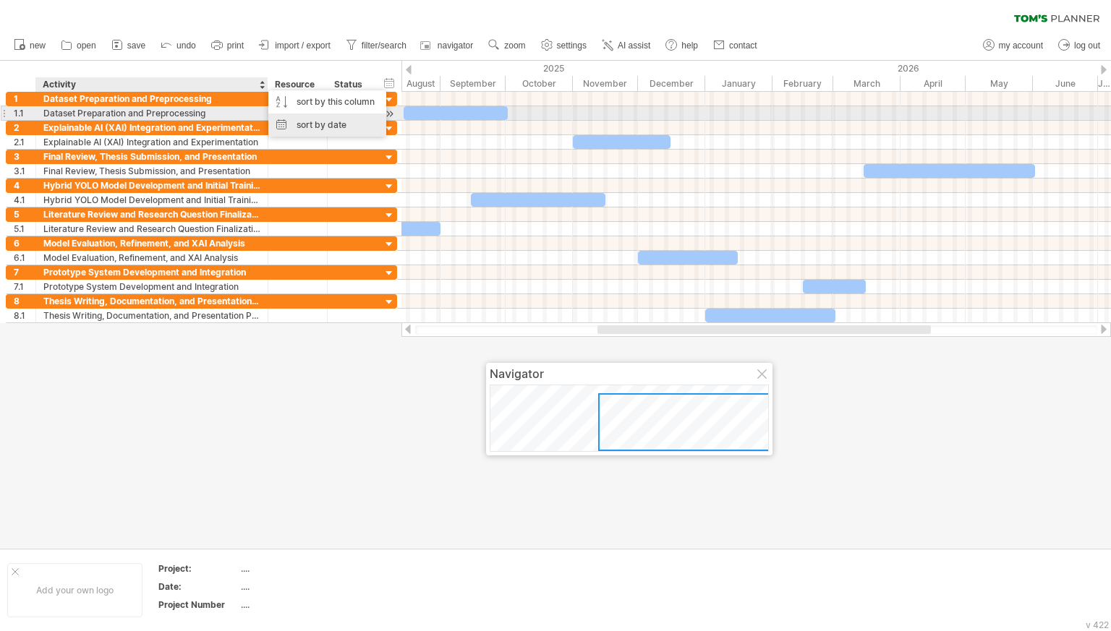
click at [286, 119] on div "sort by date" at bounding box center [327, 125] width 118 height 23
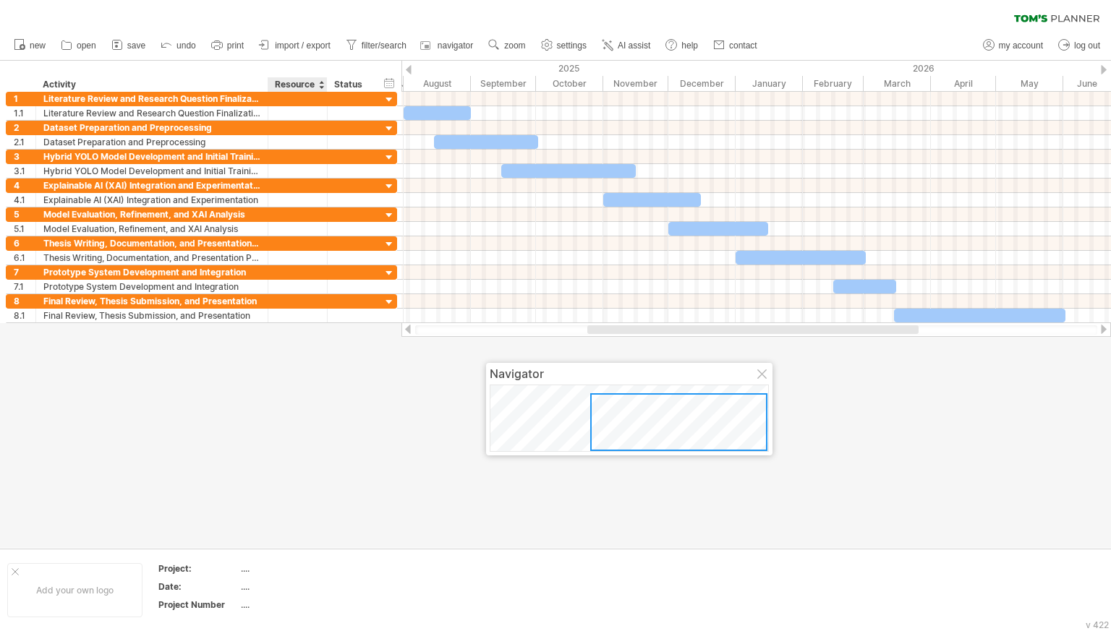
click at [310, 84] on div "Resource" at bounding box center [297, 84] width 44 height 14
click at [320, 88] on div at bounding box center [321, 84] width 6 height 14
click at [320, 83] on div at bounding box center [321, 84] width 6 height 14
click at [341, 84] on div "Status" at bounding box center [350, 84] width 32 height 14
click at [346, 84] on input "******" at bounding box center [350, 84] width 32 height 14
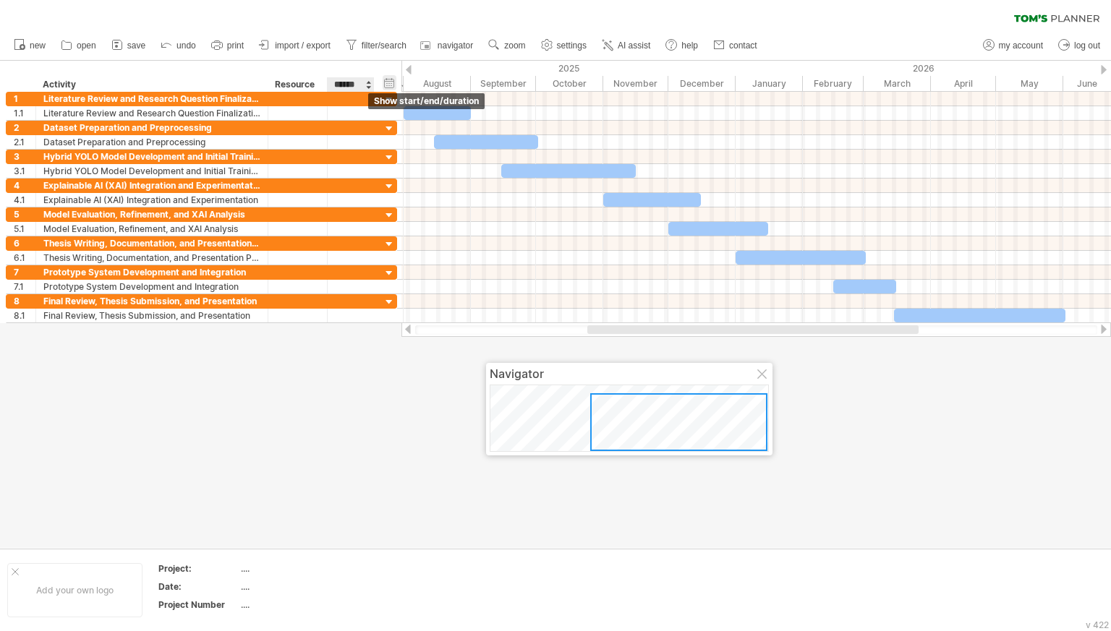
click at [385, 82] on div "hide start/end/duration show start/end/duration" at bounding box center [390, 82] width 14 height 15
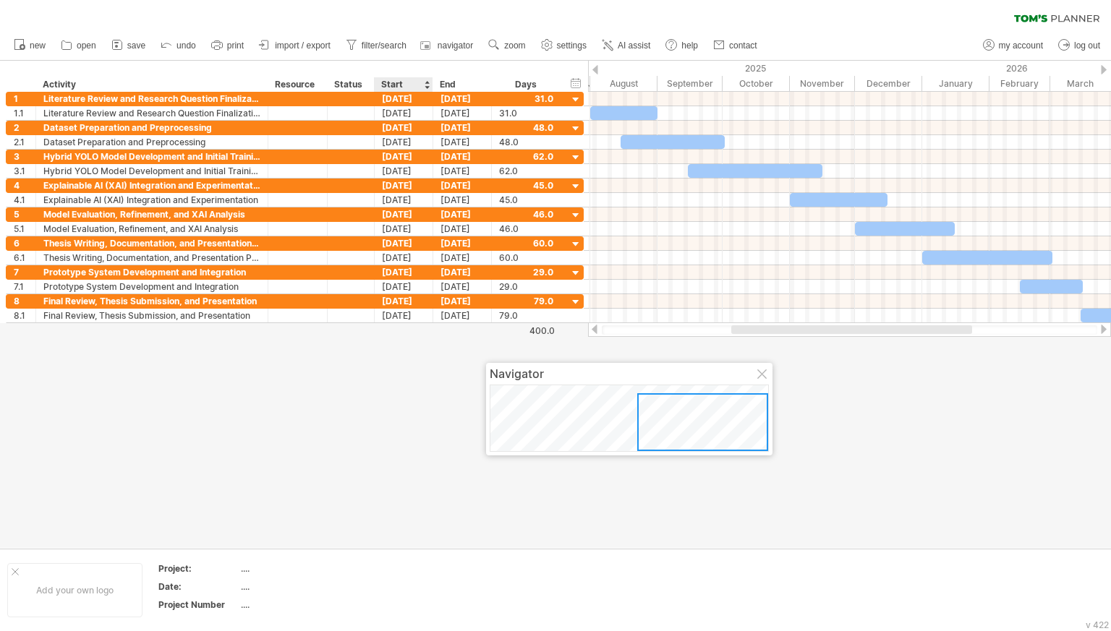
click at [392, 82] on div "Start" at bounding box center [402, 84] width 43 height 14
click at [362, 89] on div "Status" at bounding box center [350, 84] width 32 height 14
click at [367, 87] on div at bounding box center [368, 84] width 6 height 14
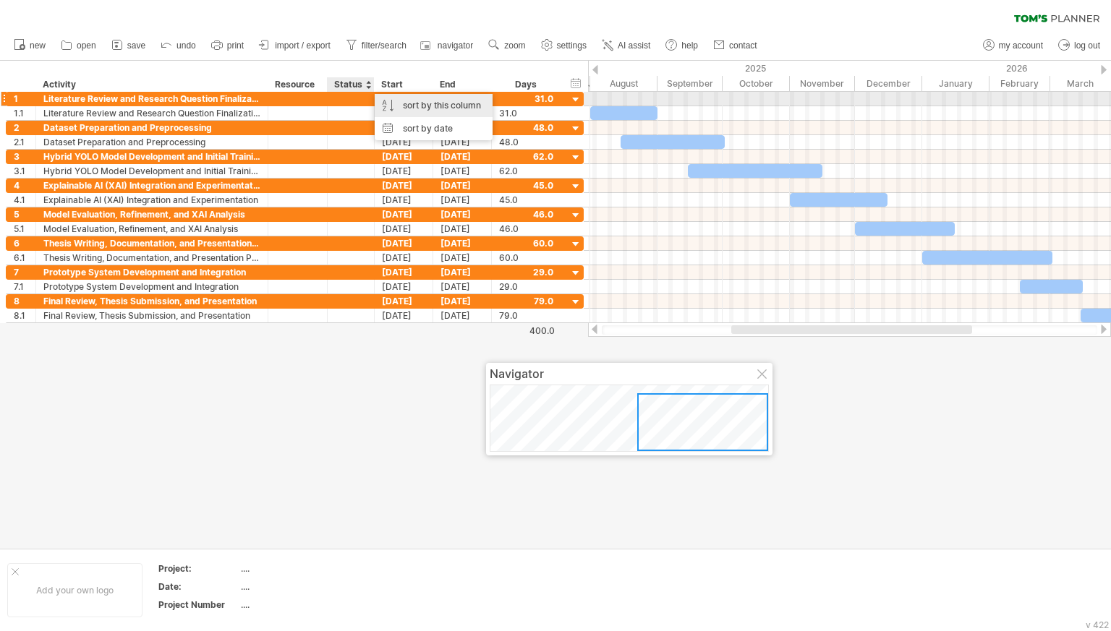
click at [380, 102] on div "sort by this column" at bounding box center [434, 105] width 118 height 23
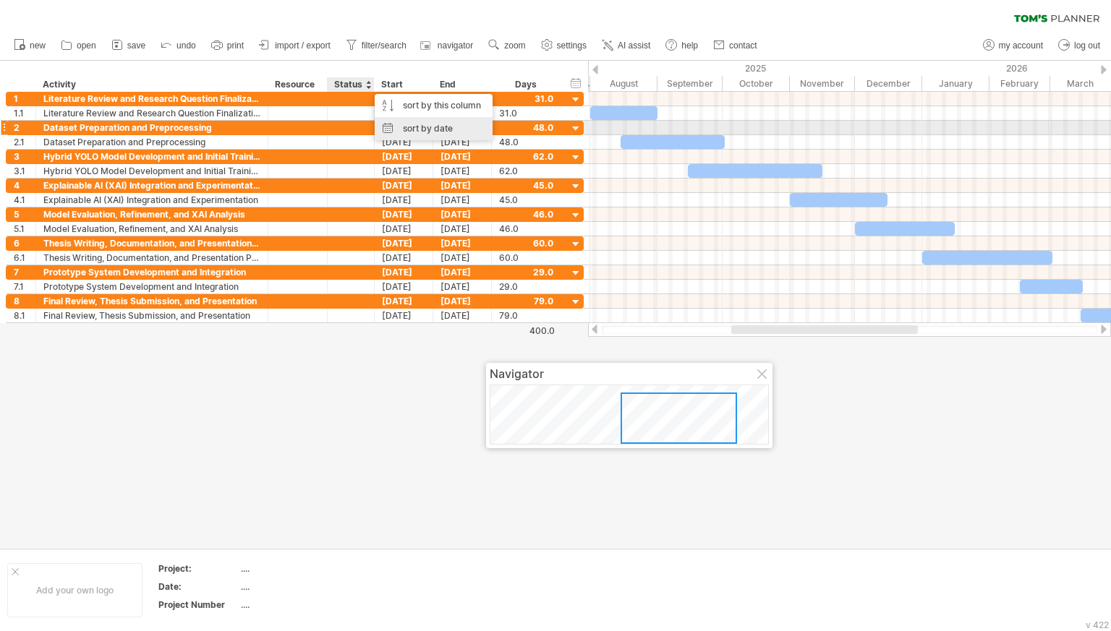
click at [385, 124] on div "sort by date" at bounding box center [434, 128] width 118 height 23
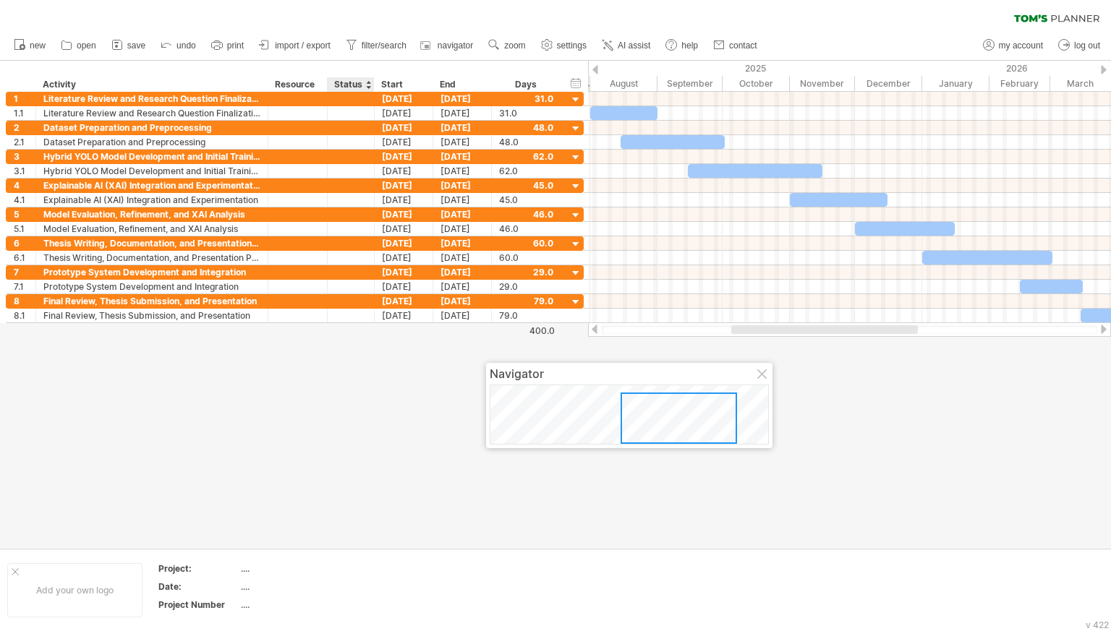
click at [369, 90] on div at bounding box center [368, 84] width 6 height 14
click at [592, 72] on div at bounding box center [595, 69] width 6 height 9
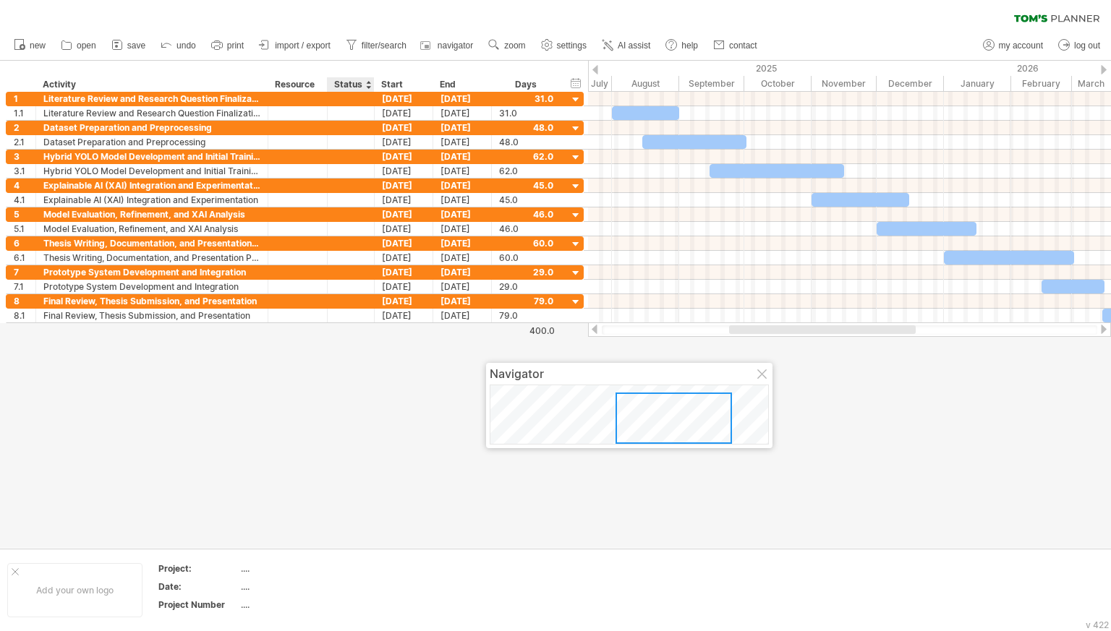
click at [592, 72] on div at bounding box center [595, 69] width 6 height 9
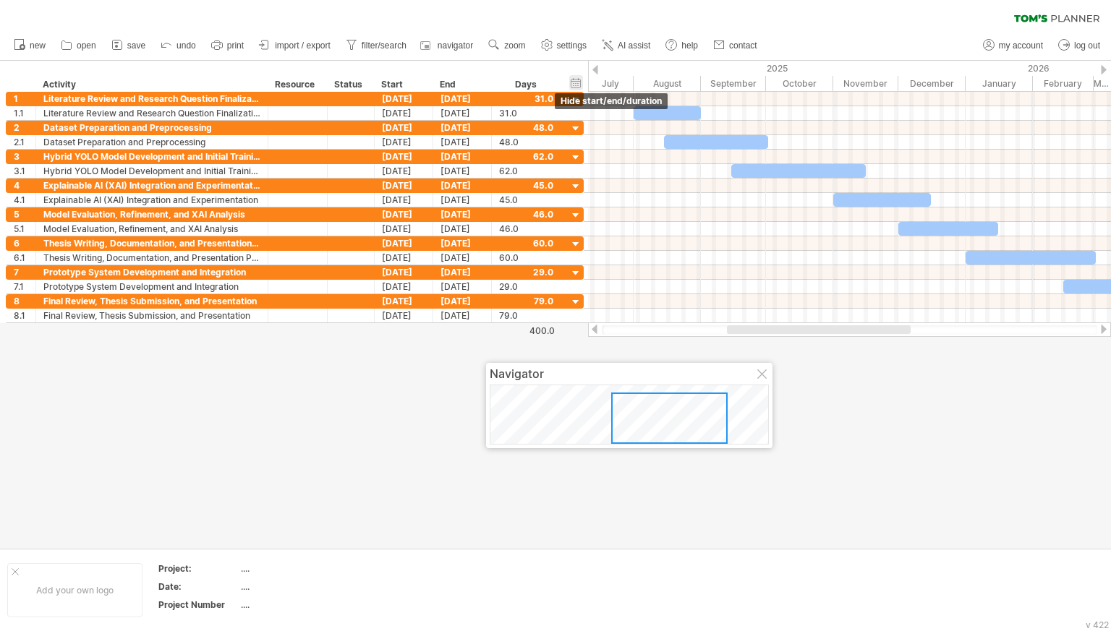
click at [582, 85] on div "hide start/end/duration show start/end/duration" at bounding box center [576, 82] width 14 height 15
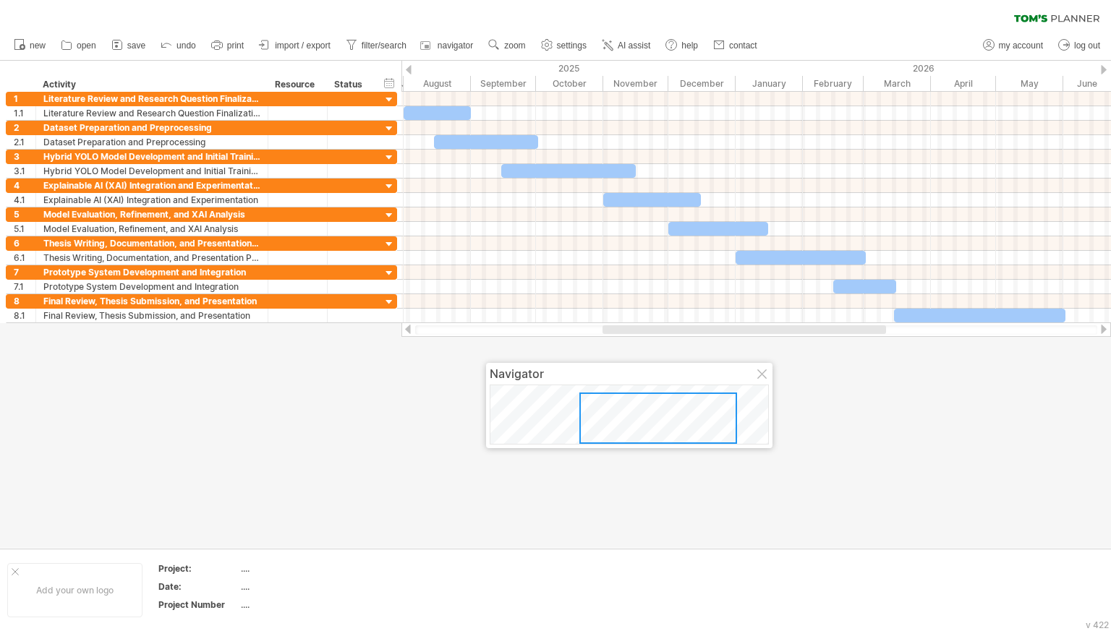
drag, startPoint x: 590, startPoint y: 332, endPoint x: 610, endPoint y: 332, distance: 20.3
click at [610, 332] on div at bounding box center [744, 329] width 284 height 9
click at [762, 378] on div at bounding box center [763, 376] width 12 height 12
click at [281, 48] on link "import / export" at bounding box center [295, 45] width 80 height 19
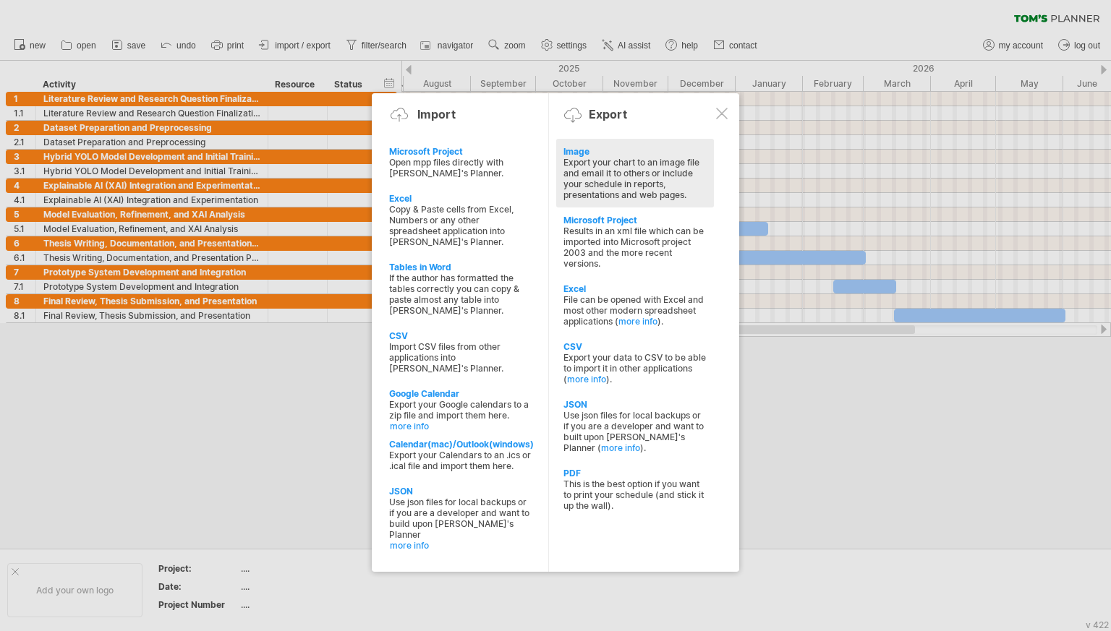
click at [566, 183] on div "Export your chart to an image file and email it to others or include your sched…" at bounding box center [634, 178] width 143 height 43
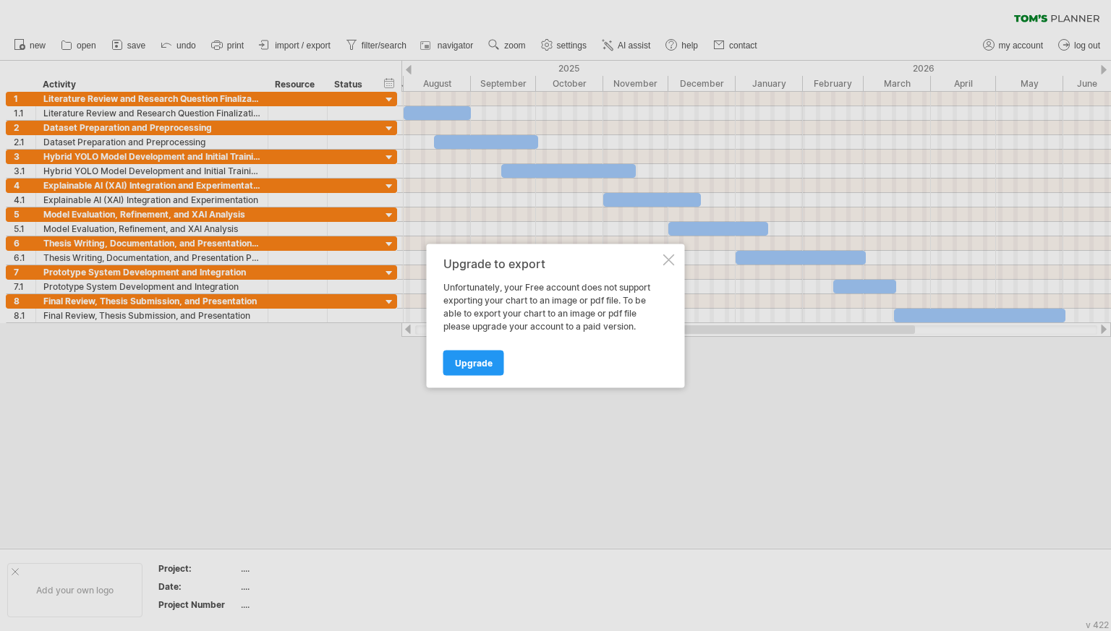
click at [670, 256] on div at bounding box center [669, 260] width 12 height 12
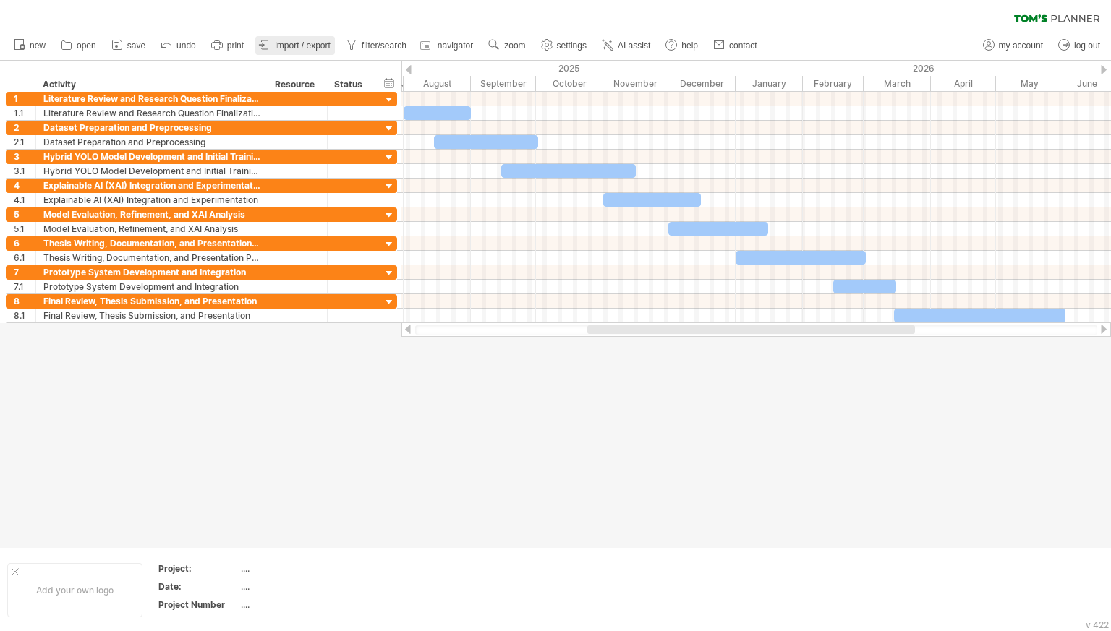
click at [299, 47] on span "import / export" at bounding box center [303, 46] width 56 height 10
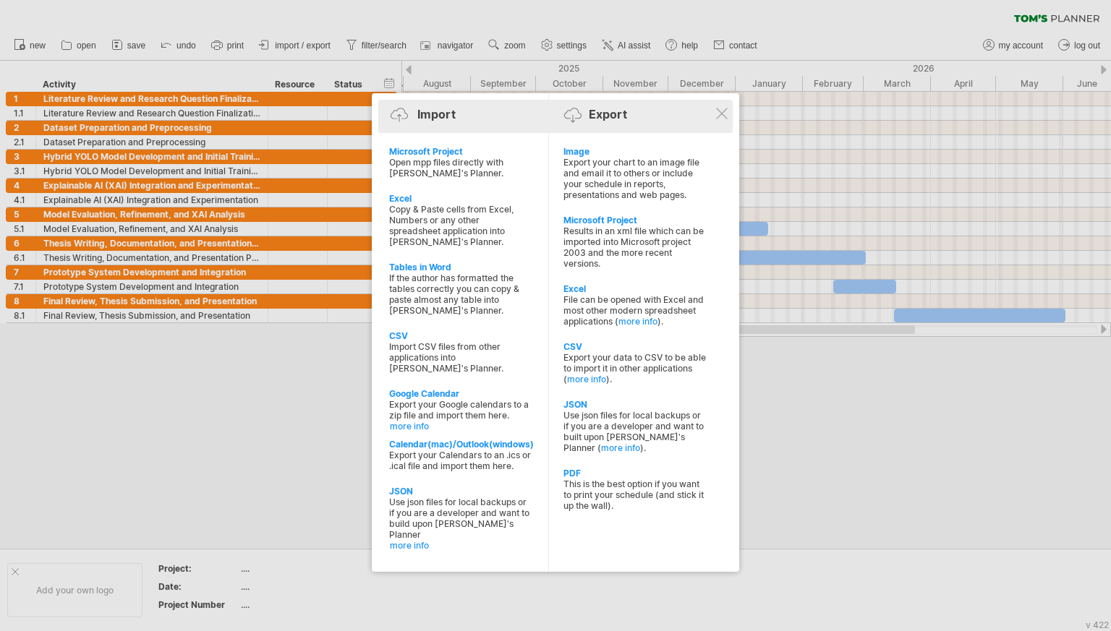
click at [712, 112] on div "Import Export" at bounding box center [555, 117] width 347 height 22
click at [720, 119] on div "Import Export" at bounding box center [555, 117] width 347 height 22
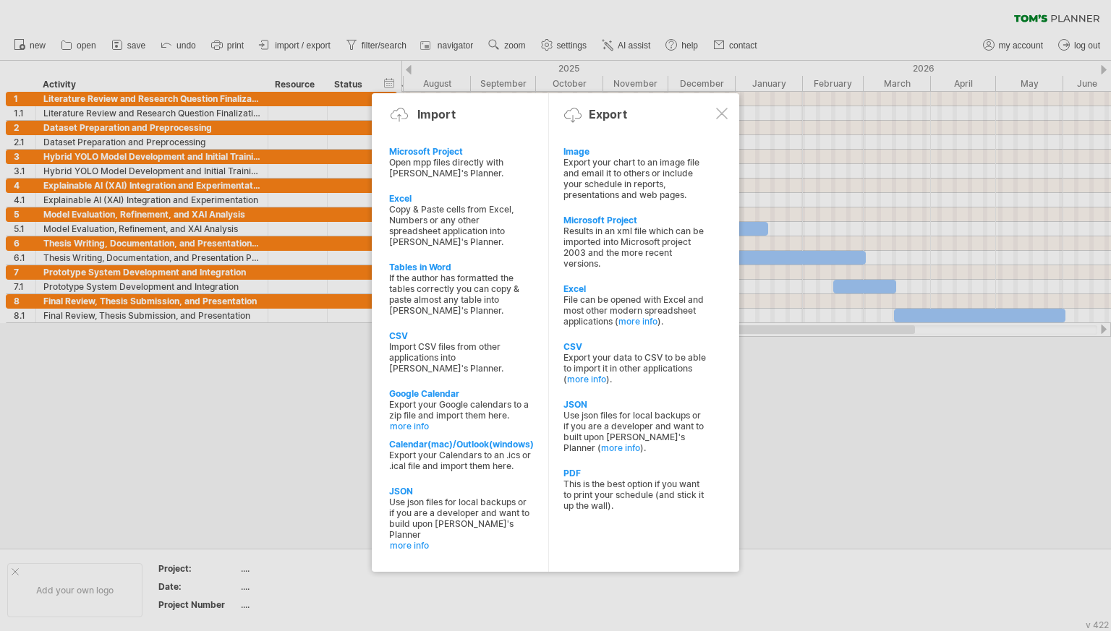
click at [723, 116] on div at bounding box center [722, 114] width 12 height 12
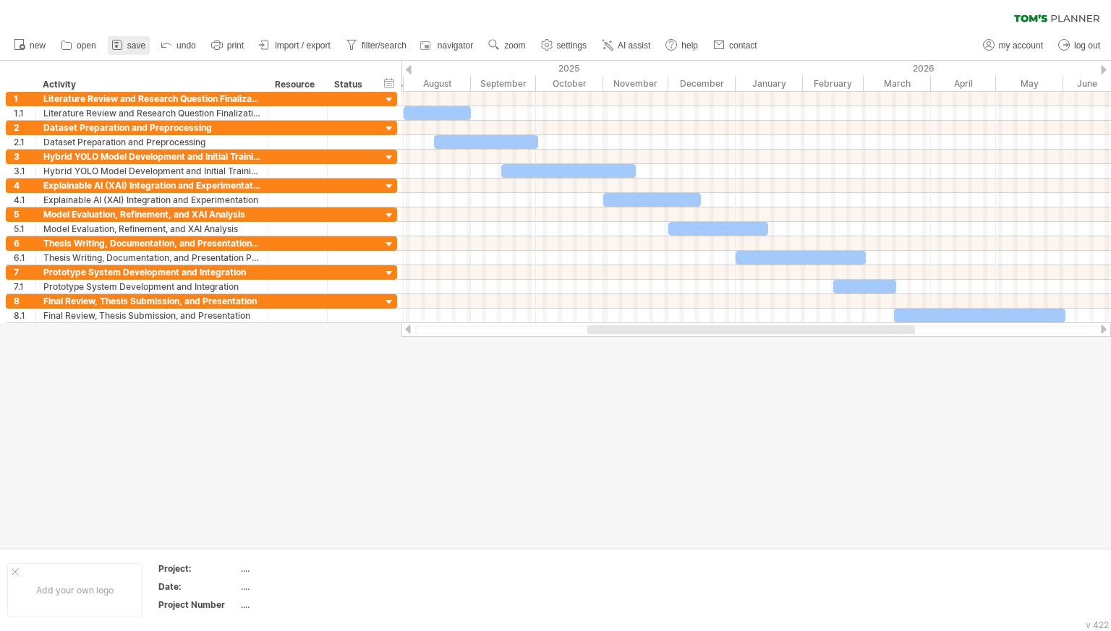
click at [134, 41] on span "save" at bounding box center [136, 46] width 18 height 10
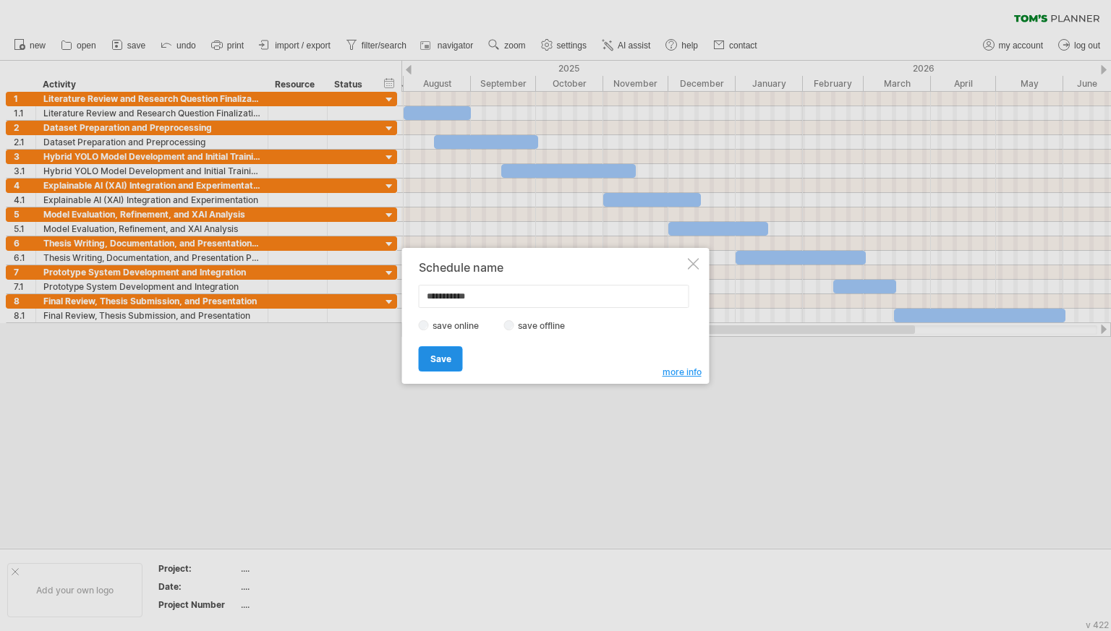
click at [450, 362] on span "Save" at bounding box center [440, 359] width 21 height 11
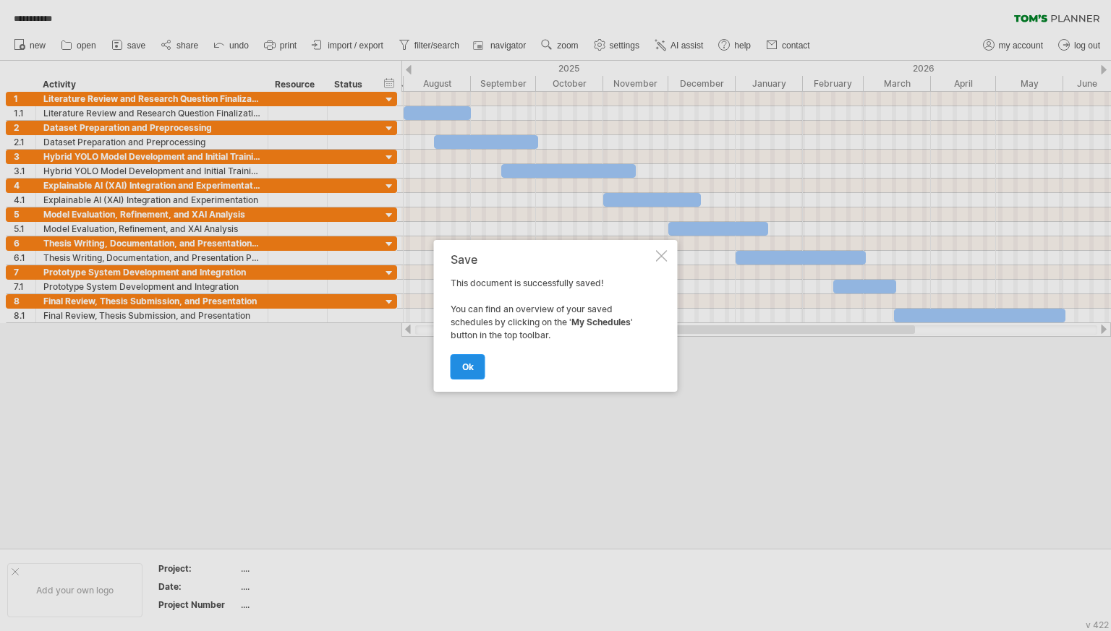
click at [467, 365] on span "ok" at bounding box center [468, 367] width 12 height 11
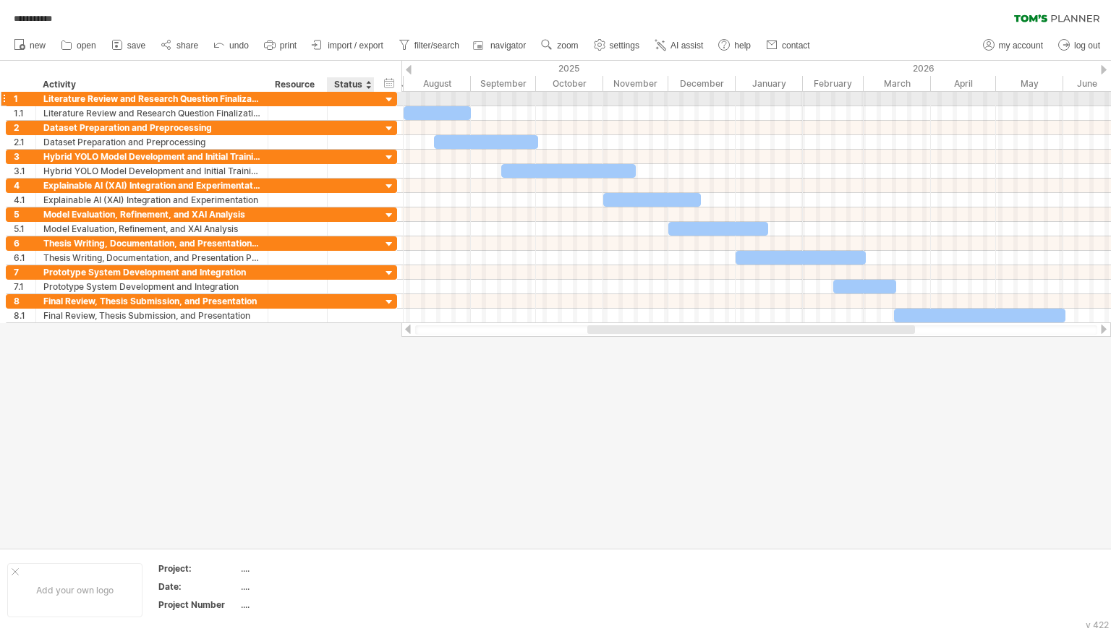
click at [389, 95] on div at bounding box center [390, 100] width 14 height 14
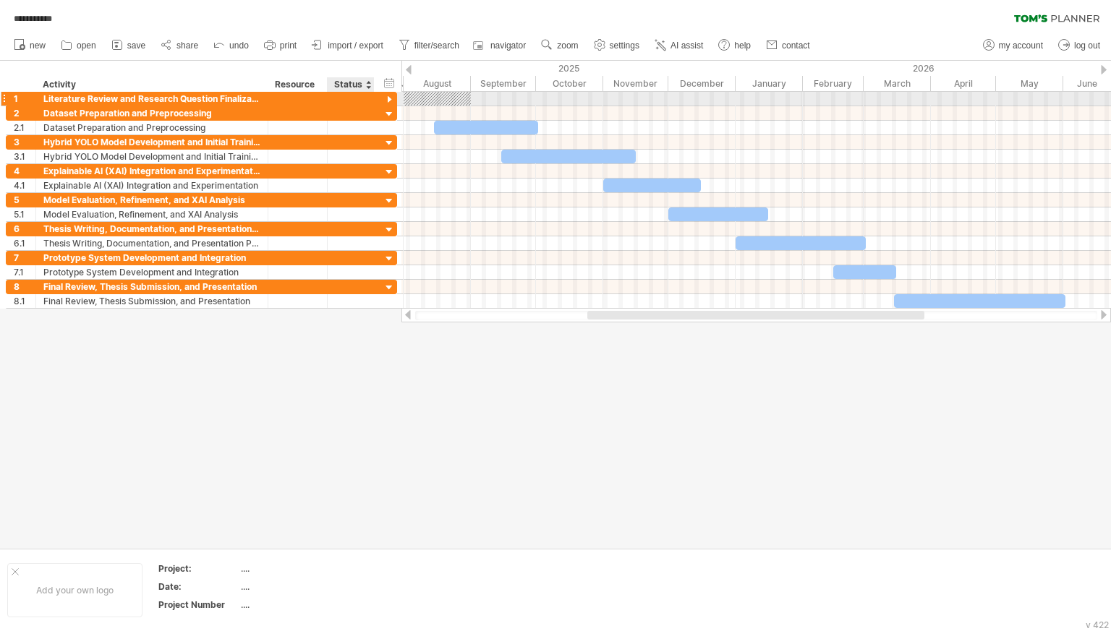
click at [389, 95] on div at bounding box center [390, 100] width 14 height 14
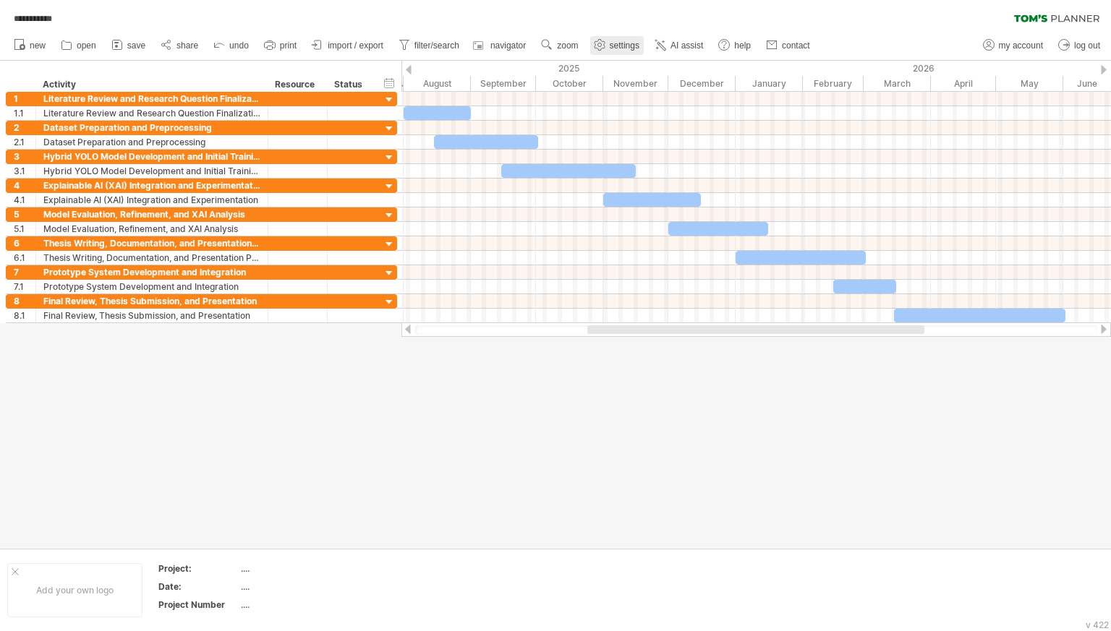
click at [639, 41] on span "settings" at bounding box center [625, 46] width 30 height 10
select select "*"
select select "**"
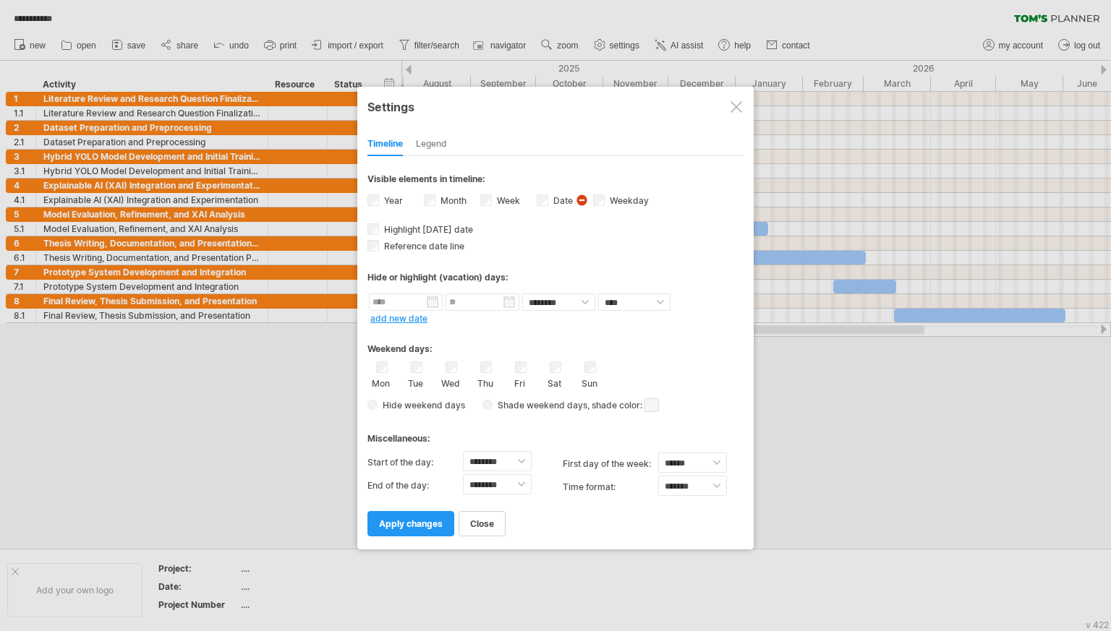
click at [549, 199] on div "Date visibility of date Currently there is not enough space horizontally to dis…" at bounding box center [565, 202] width 56 height 20
click at [430, 142] on div "Legend" at bounding box center [431, 144] width 31 height 23
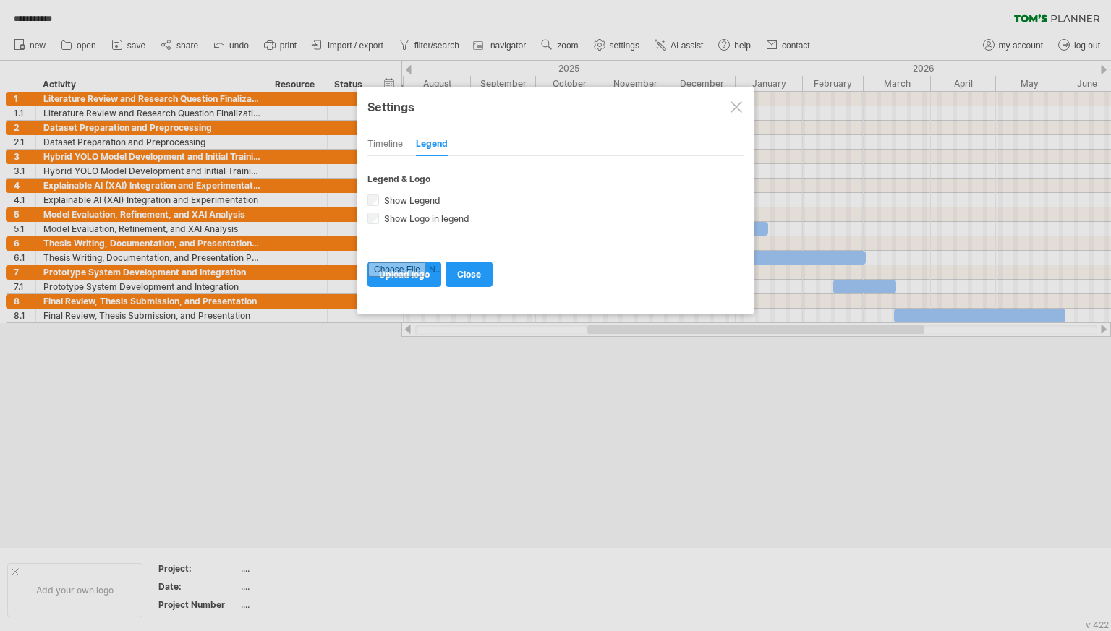
click at [379, 140] on div "Timeline" at bounding box center [384, 144] width 35 height 23
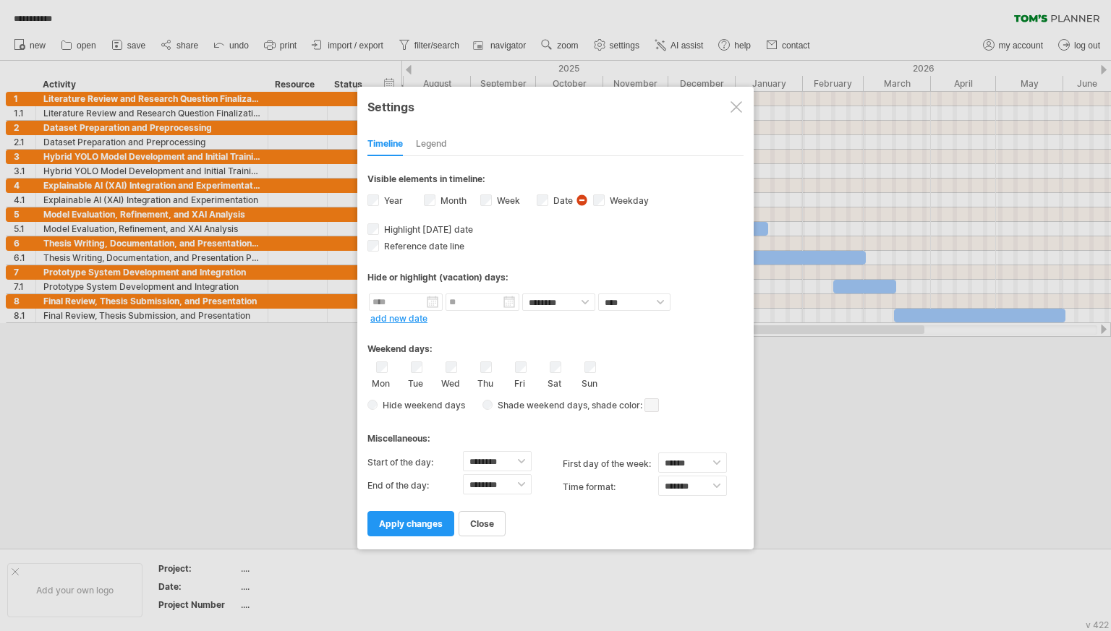
click at [646, 398] on span at bounding box center [651, 405] width 14 height 14
click at [764, 423] on span at bounding box center [764, 421] width 12 height 12
click at [465, 398] on div "Hide weekend days Shade weekend days , shade color: You can choose to shade the…" at bounding box center [555, 405] width 376 height 21
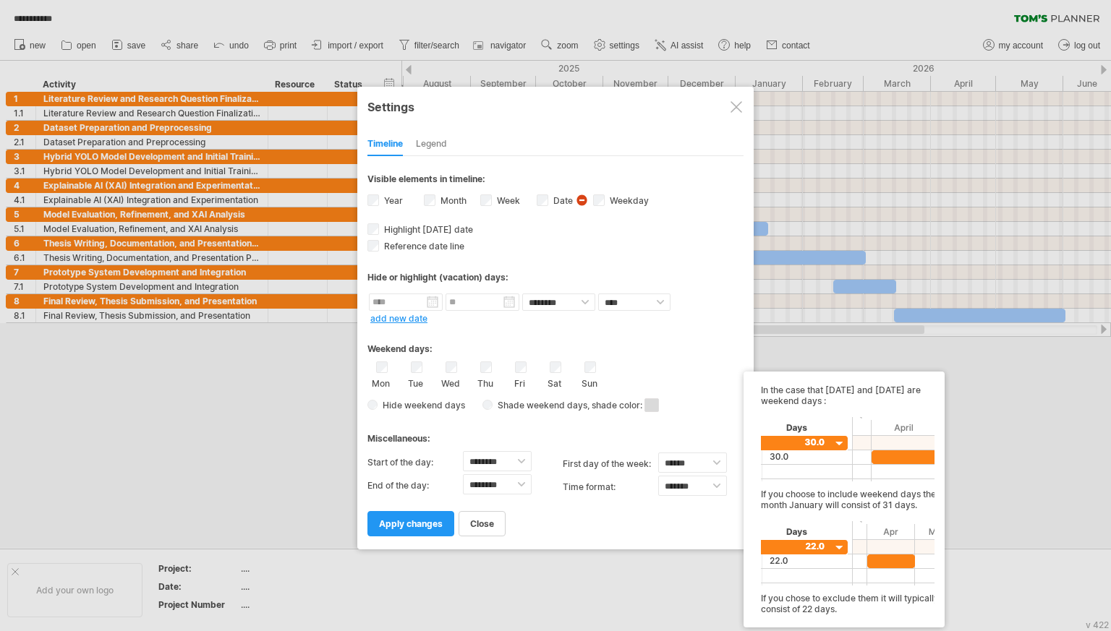
click at [652, 401] on span at bounding box center [651, 405] width 14 height 14
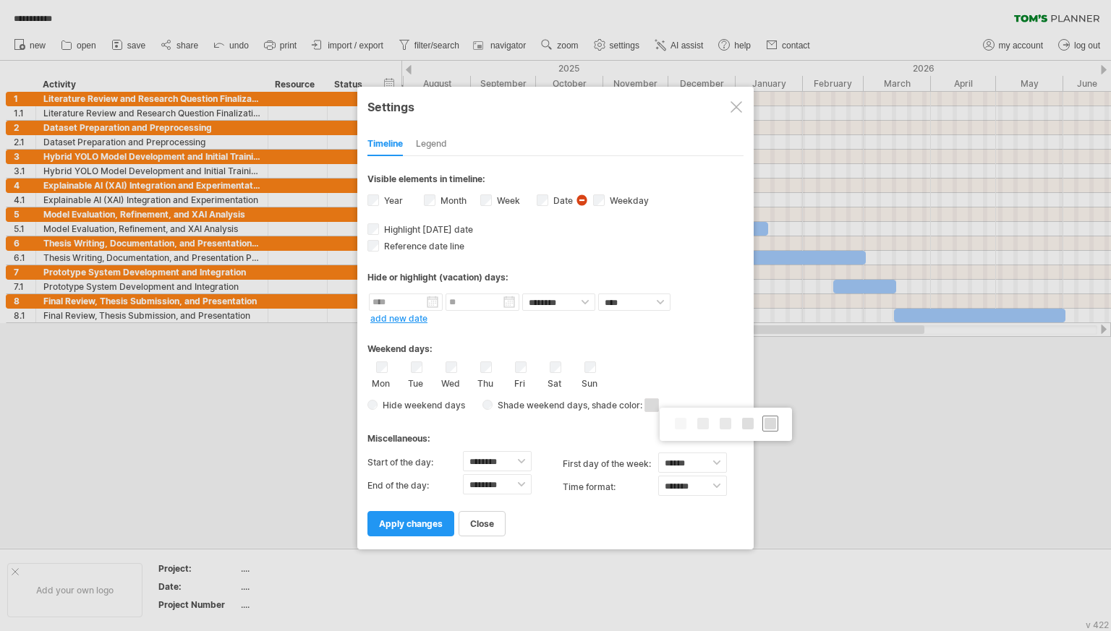
click at [772, 428] on span at bounding box center [770, 424] width 12 height 12
click at [427, 147] on div "Legend" at bounding box center [431, 144] width 31 height 23
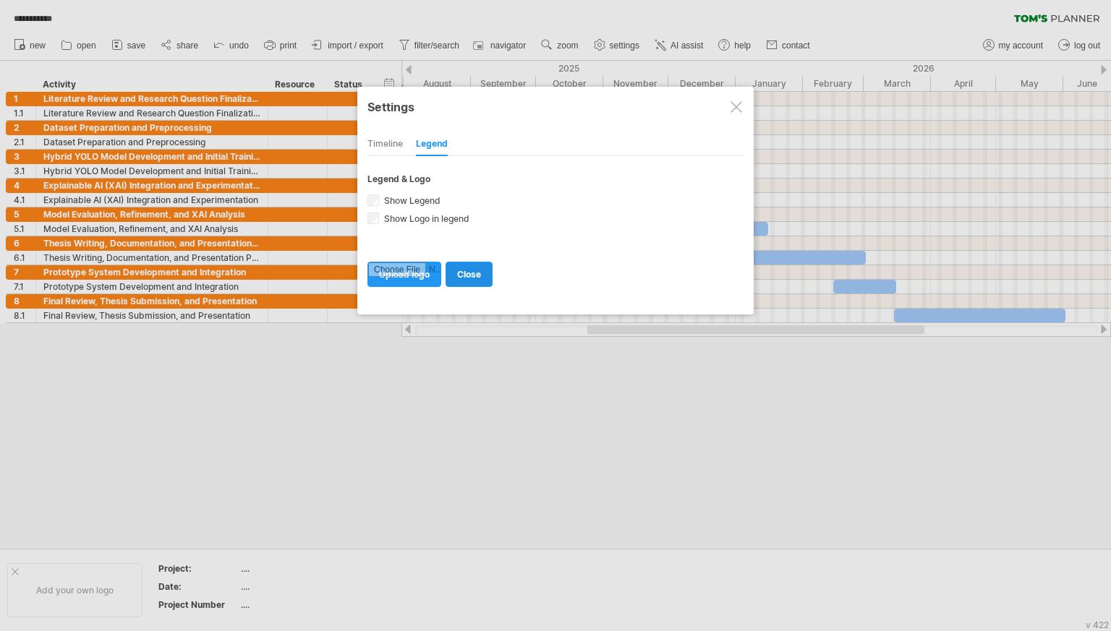
click at [468, 278] on link "close" at bounding box center [469, 274] width 47 height 25
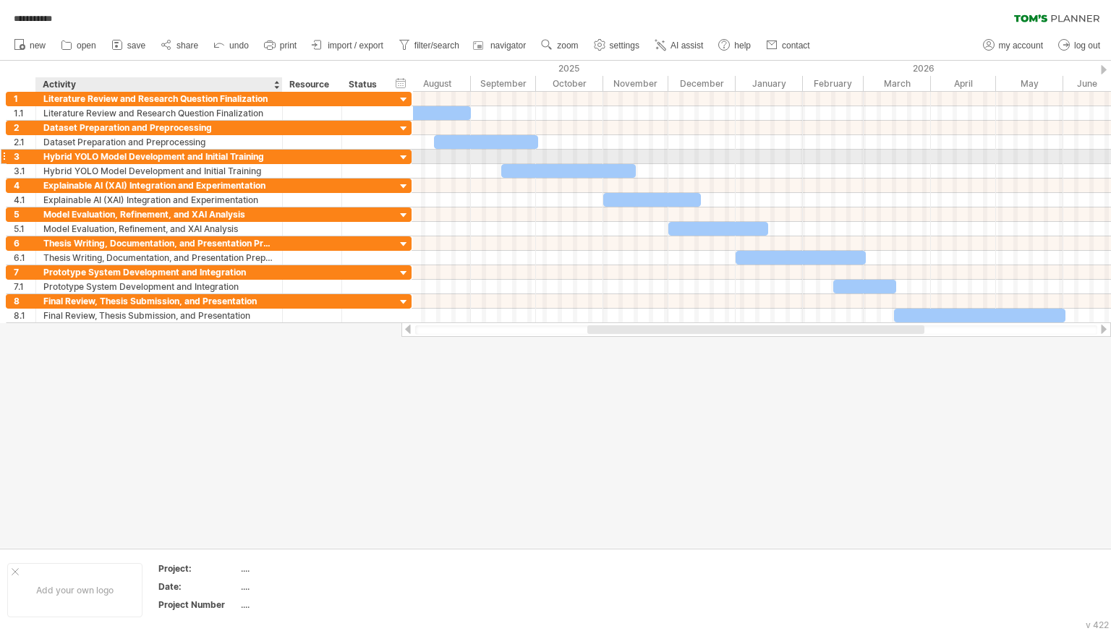
drag, startPoint x: 266, startPoint y: 156, endPoint x: 281, endPoint y: 158, distance: 14.5
click at [281, 158] on div at bounding box center [280, 157] width 7 height 14
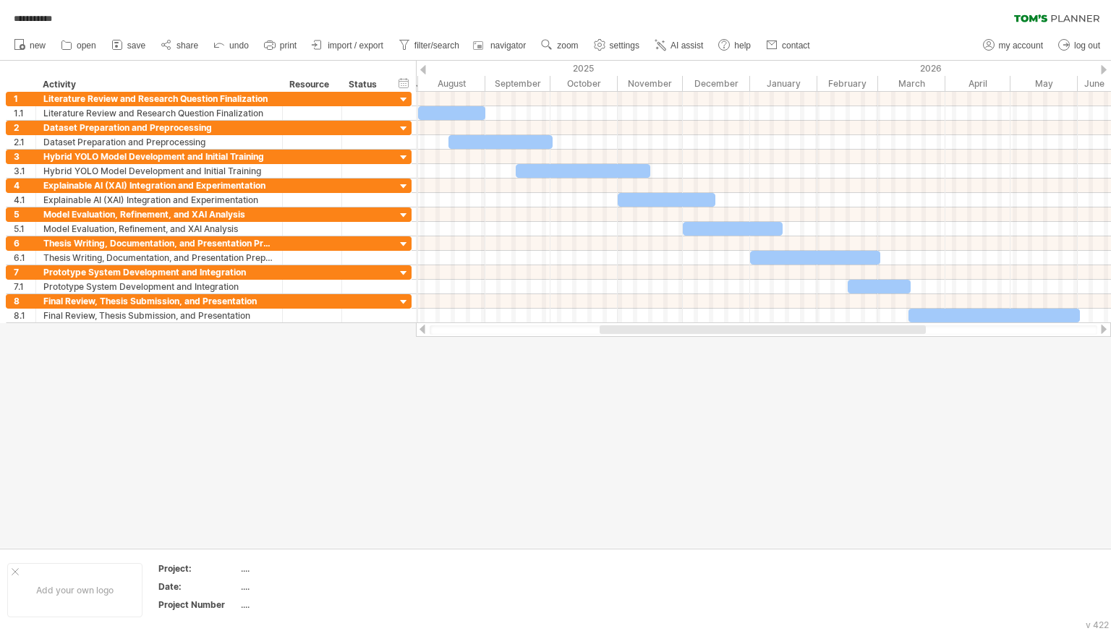
click at [416, 62] on div "2025" at bounding box center [354, 68] width 792 height 15
click at [703, 46] on span "AI assist" at bounding box center [686, 46] width 33 height 10
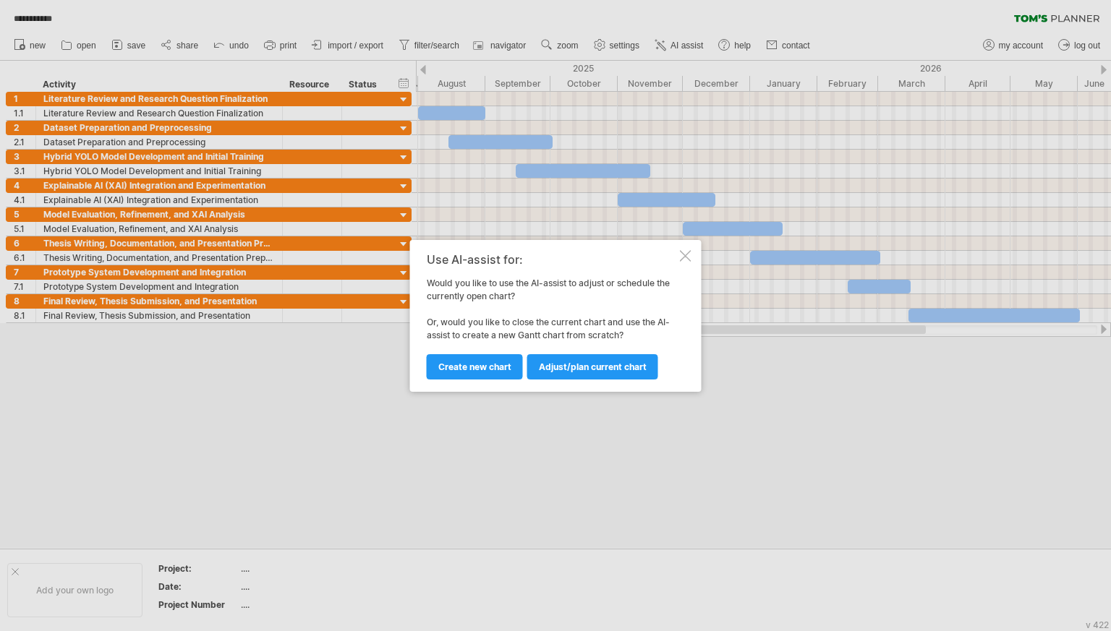
click at [684, 260] on div at bounding box center [686, 256] width 12 height 12
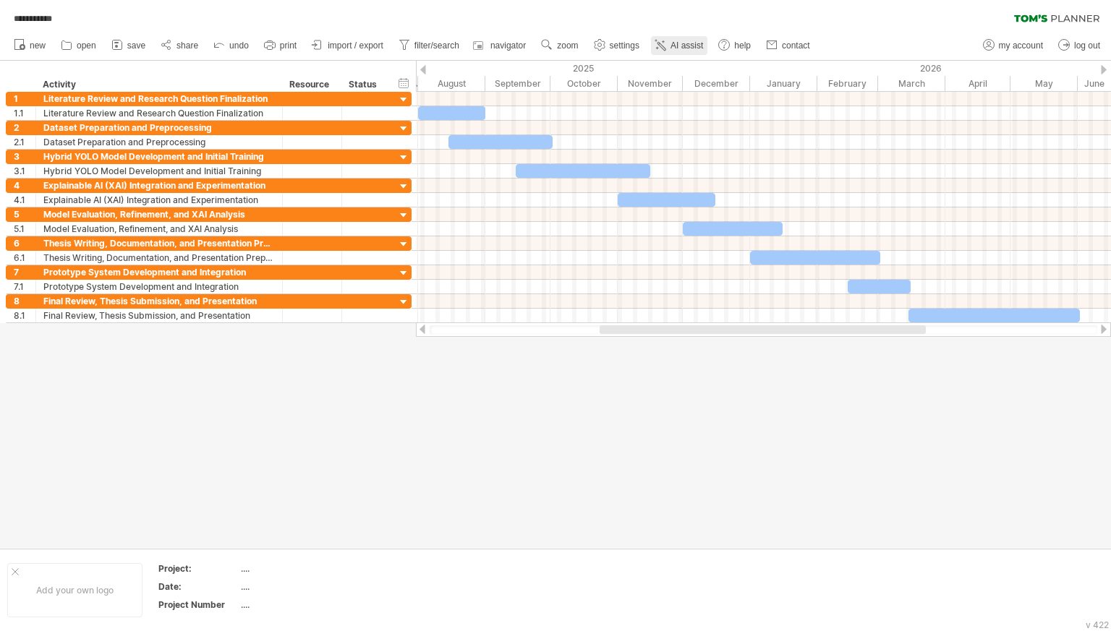
click at [703, 42] on span "AI assist" at bounding box center [686, 46] width 33 height 10
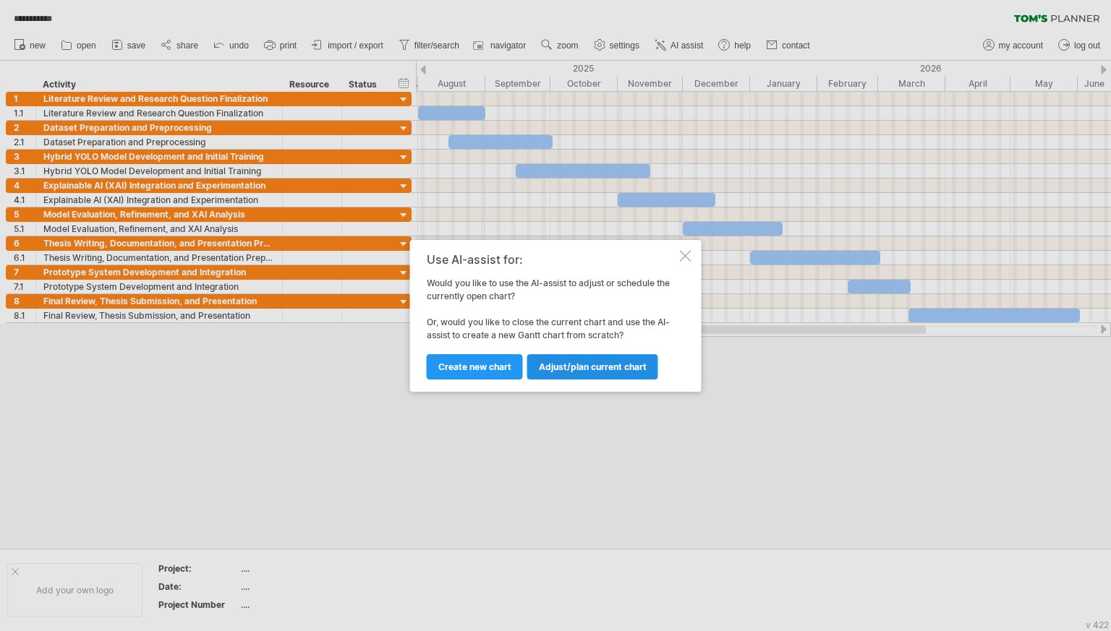
click at [613, 372] on link "Adjust/plan current chart" at bounding box center [592, 366] width 131 height 25
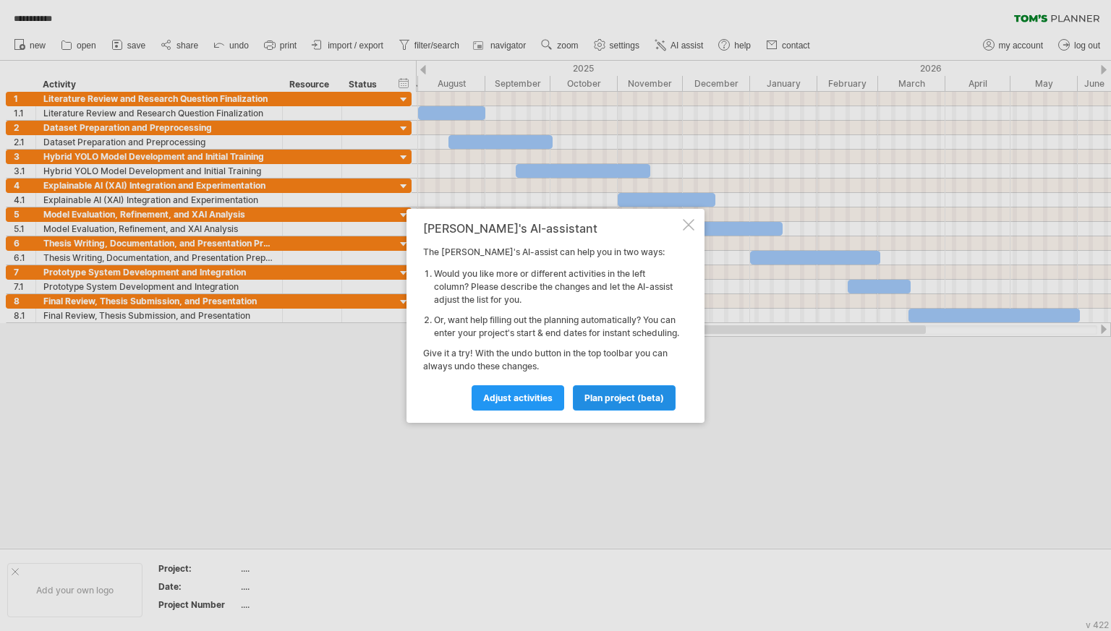
click at [599, 411] on link "plan project (beta)" at bounding box center [624, 397] width 103 height 25
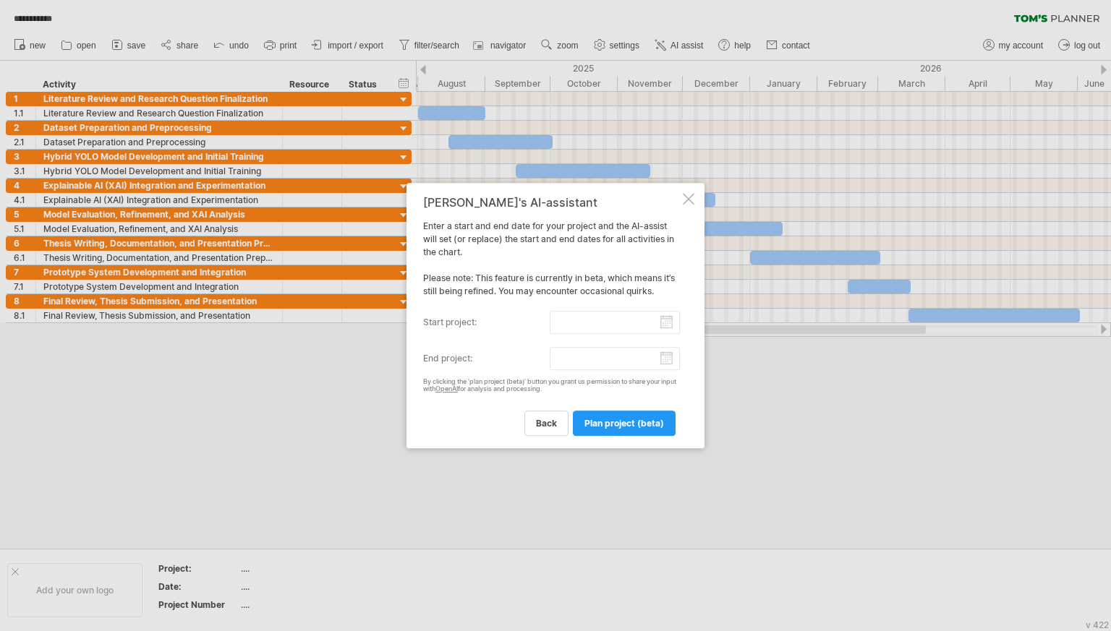
click at [693, 194] on div at bounding box center [689, 199] width 12 height 12
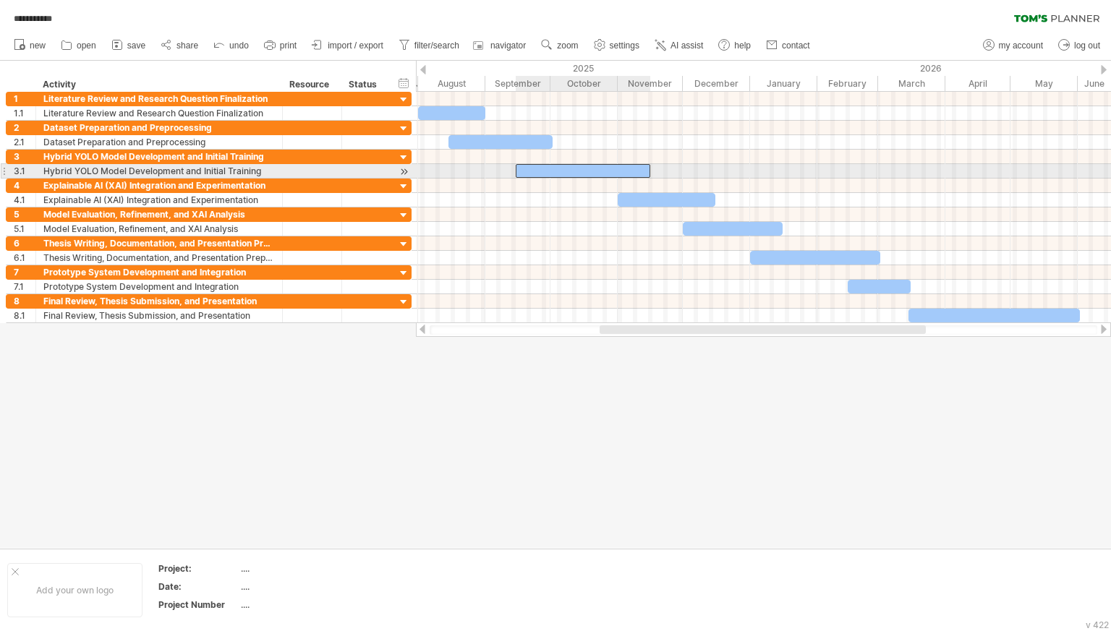
click at [554, 170] on div at bounding box center [583, 171] width 135 height 14
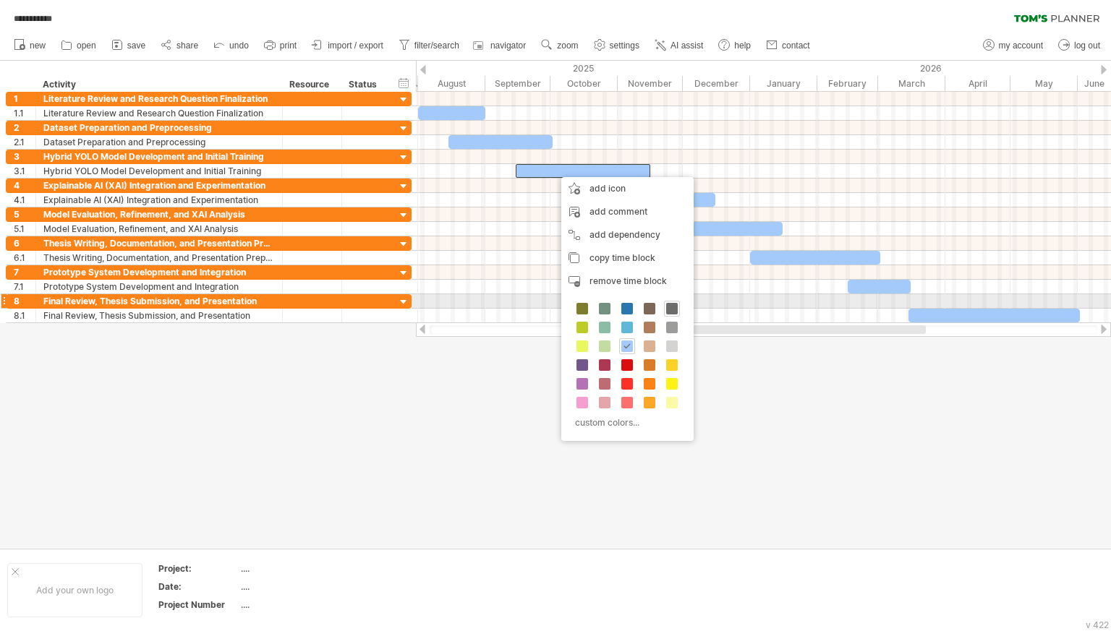
click at [670, 308] on span at bounding box center [672, 309] width 12 height 12
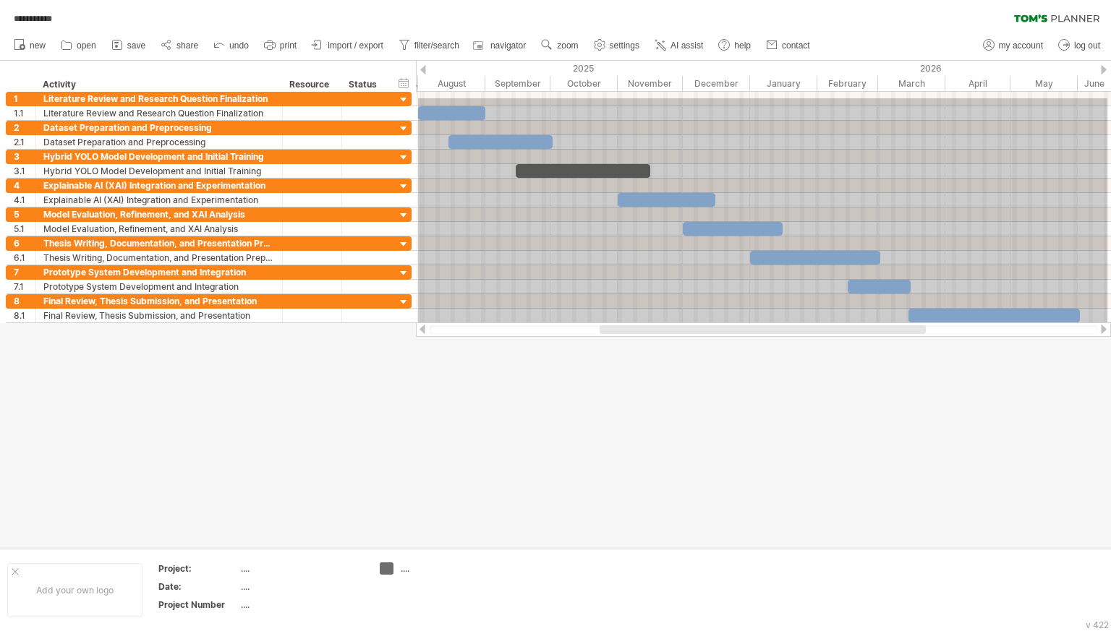
drag, startPoint x: 418, startPoint y: 98, endPoint x: 1107, endPoint y: 333, distance: 728.0
click at [1107, 333] on div "**********" at bounding box center [555, 315] width 1111 height 631
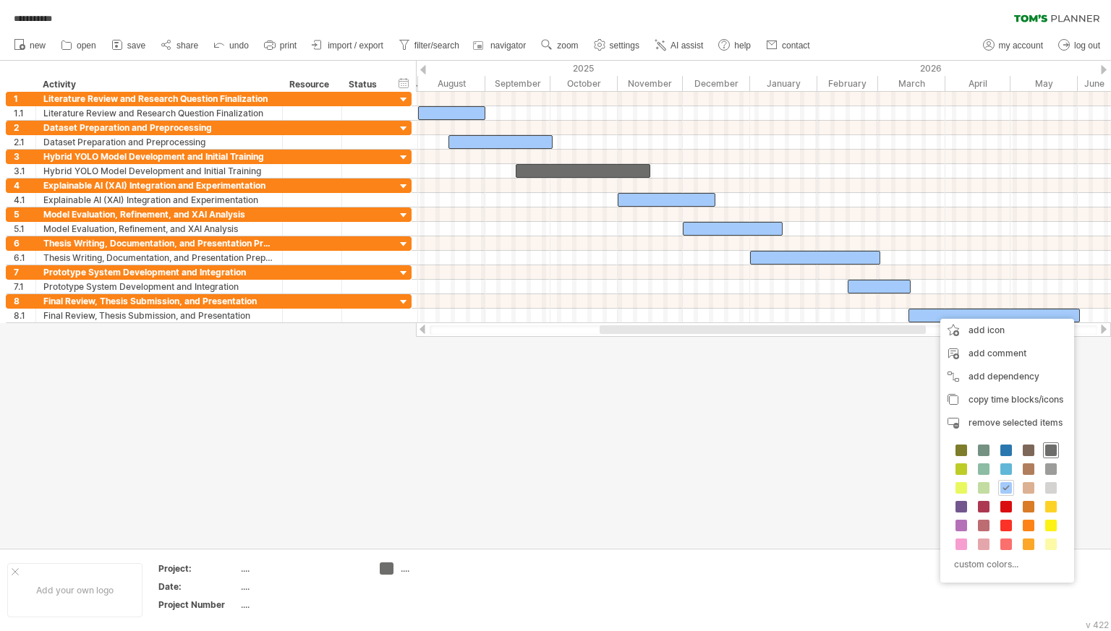
click at [1050, 455] on span at bounding box center [1051, 451] width 12 height 12
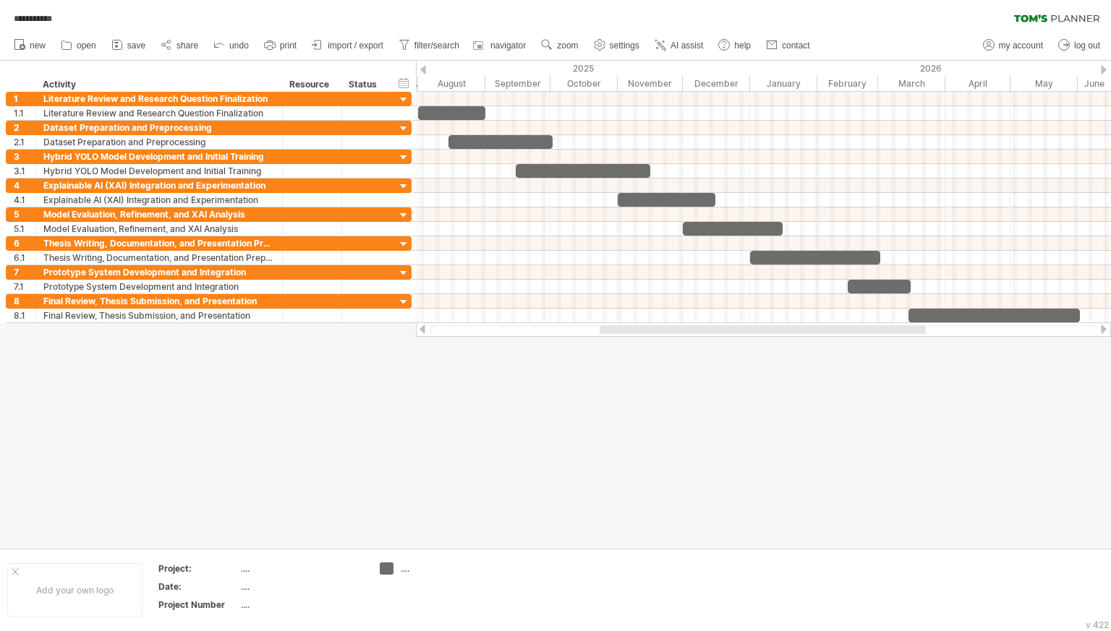
click at [908, 482] on div at bounding box center [555, 304] width 1111 height 487
click at [304, 96] on div at bounding box center [312, 99] width 44 height 14
click at [304, 98] on input "text" at bounding box center [312, 99] width 44 height 14
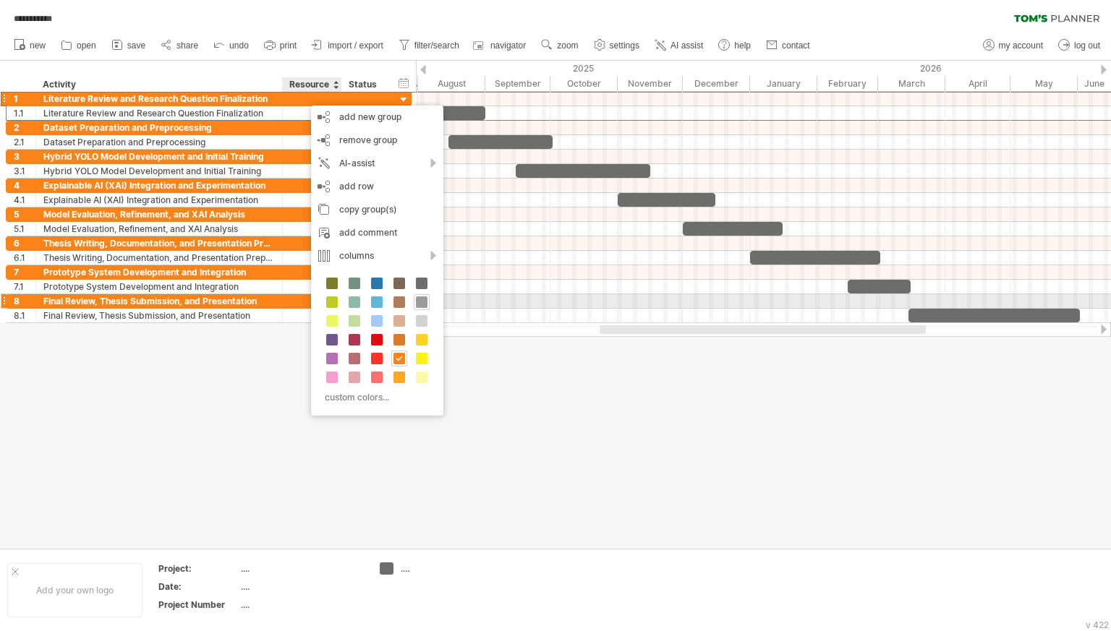
click at [419, 307] on span at bounding box center [422, 303] width 12 height 12
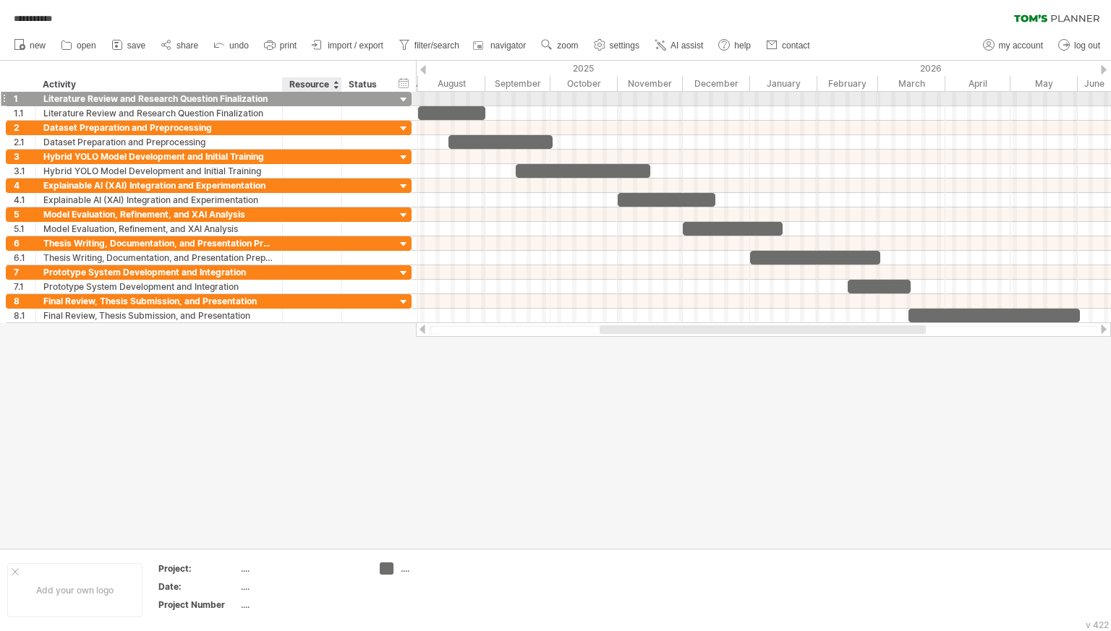
click at [320, 101] on div at bounding box center [312, 99] width 44 height 14
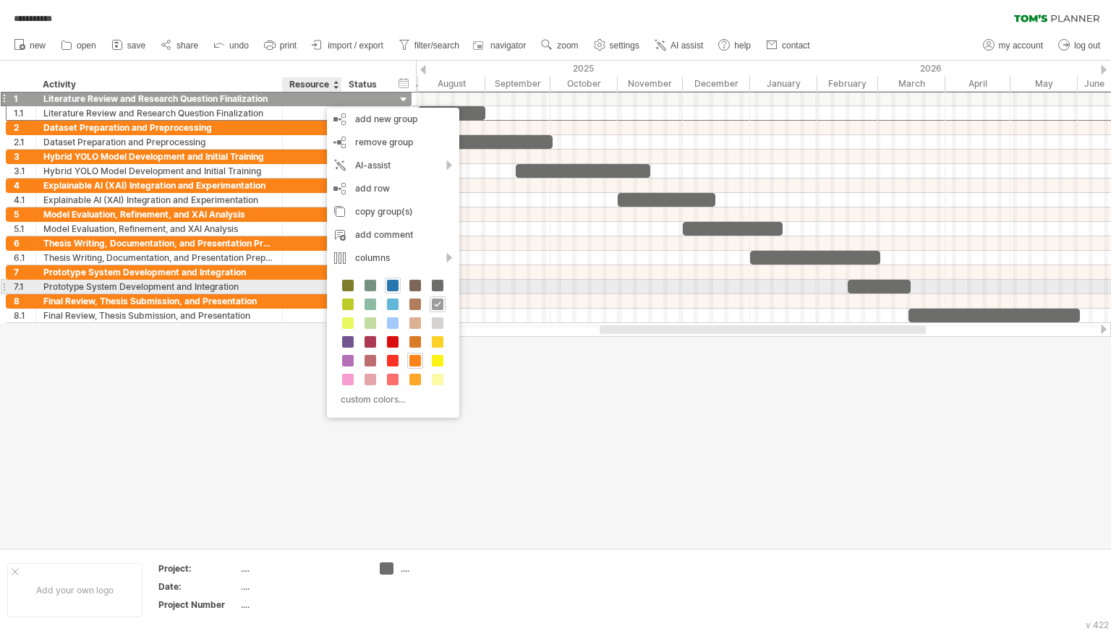
click at [396, 286] on span at bounding box center [393, 286] width 12 height 12
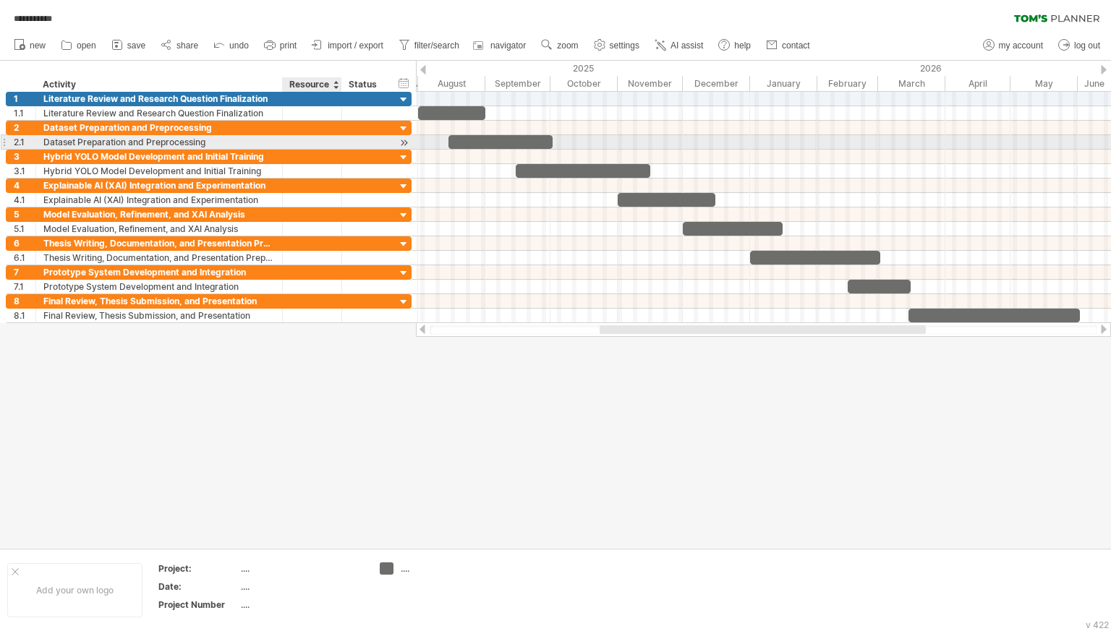
drag, startPoint x: 321, startPoint y: 356, endPoint x: 317, endPoint y: 139, distance: 217.0
click at [317, 139] on div "**********" at bounding box center [555, 315] width 1111 height 631
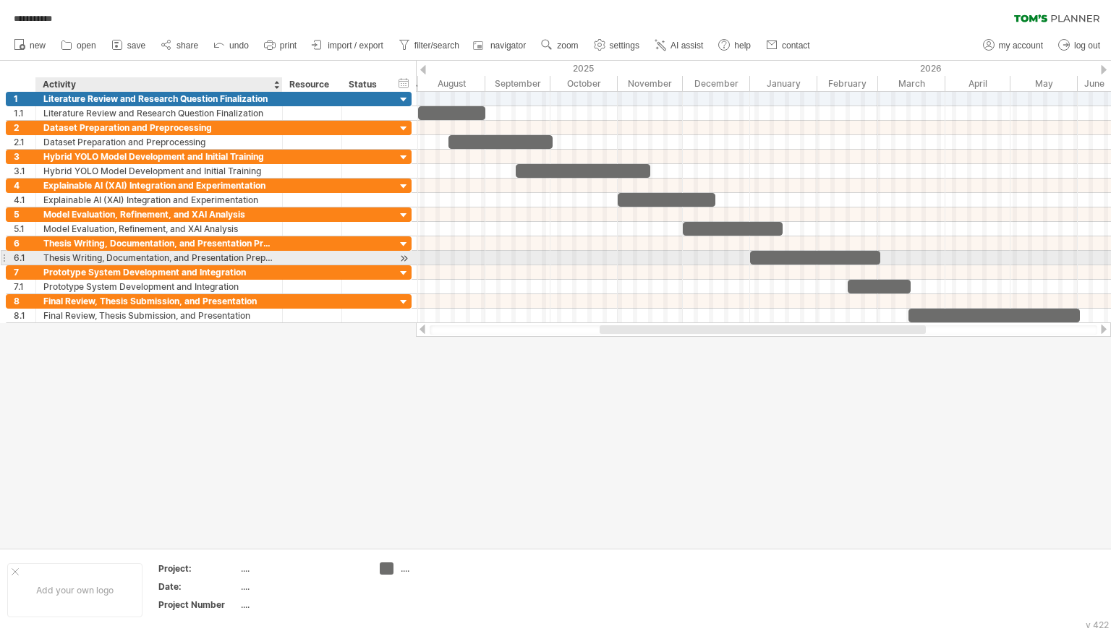
drag, startPoint x: 103, startPoint y: 349, endPoint x: 180, endPoint y: 262, distance: 116.8
click at [180, 262] on div "**********" at bounding box center [555, 315] width 1111 height 631
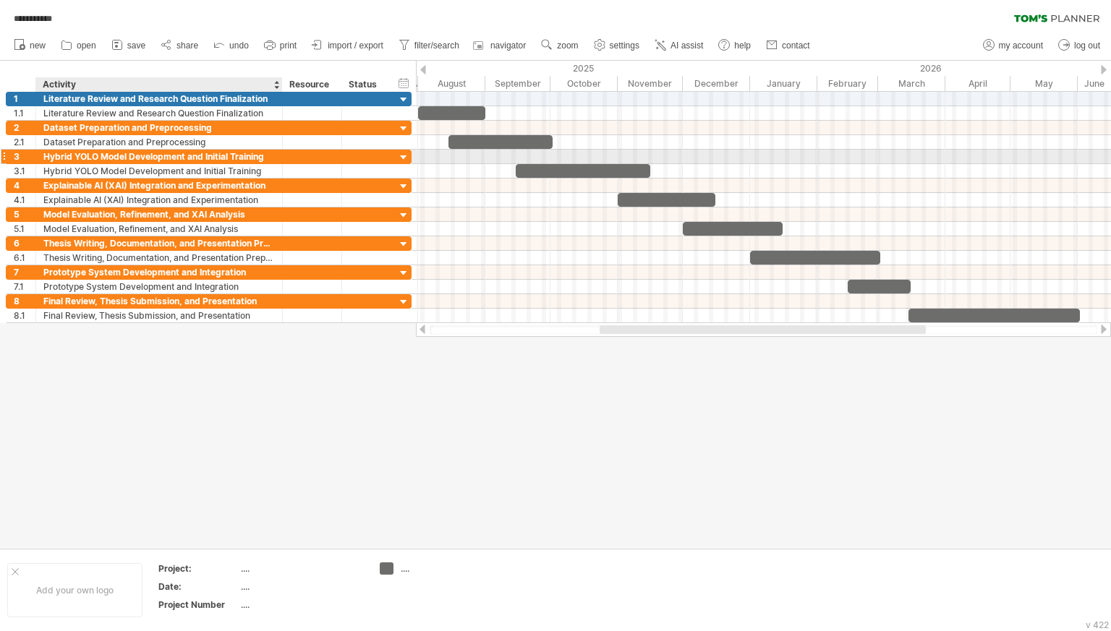
drag, startPoint x: 11, startPoint y: 61, endPoint x: 51, endPoint y: 154, distance: 100.8
click at [51, 154] on div "**********" at bounding box center [555, 315] width 1111 height 631
drag, startPoint x: 262, startPoint y: 354, endPoint x: 276, endPoint y: 324, distance: 33.6
click at [263, 355] on div at bounding box center [555, 304] width 1111 height 487
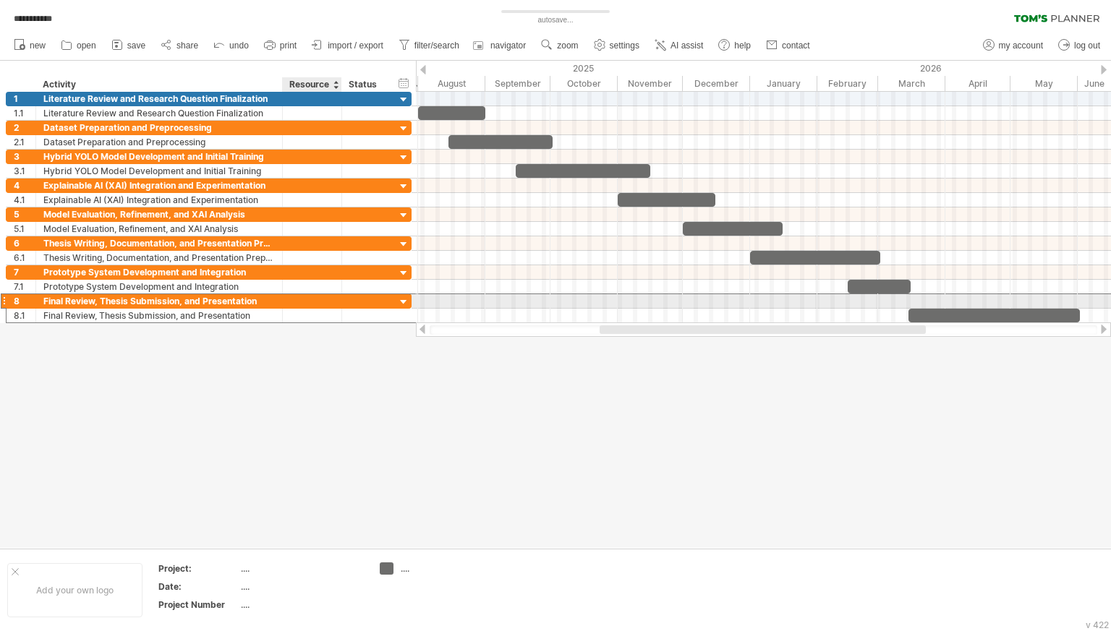
click at [299, 295] on div at bounding box center [312, 301] width 44 height 14
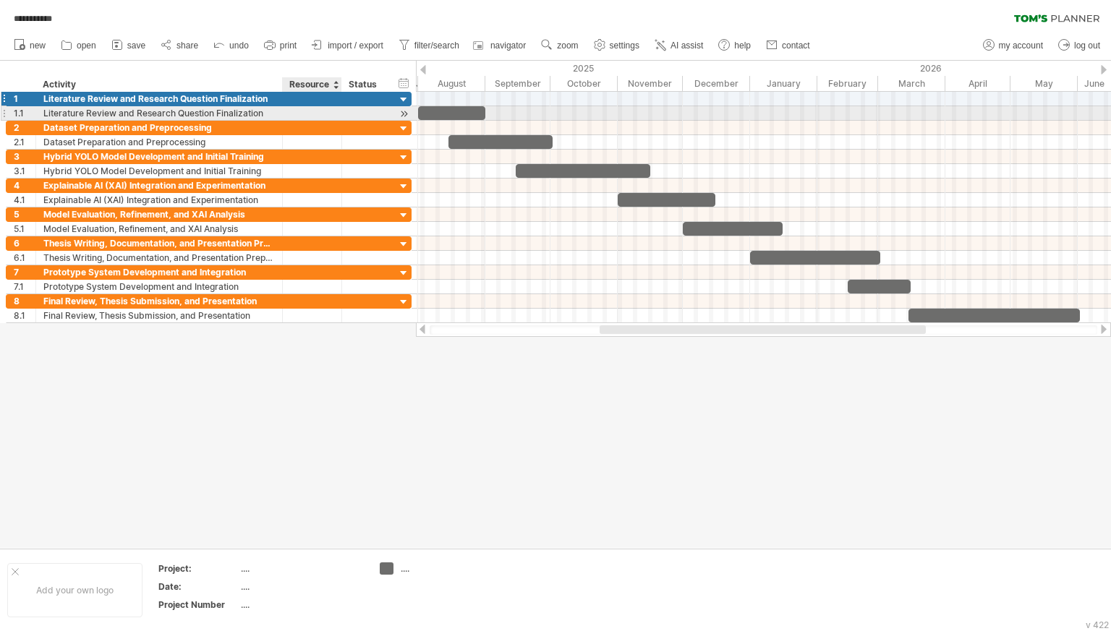
drag, startPoint x: 291, startPoint y: 374, endPoint x: 313, endPoint y: 105, distance: 270.0
click at [313, 105] on div "**********" at bounding box center [555, 315] width 1111 height 631
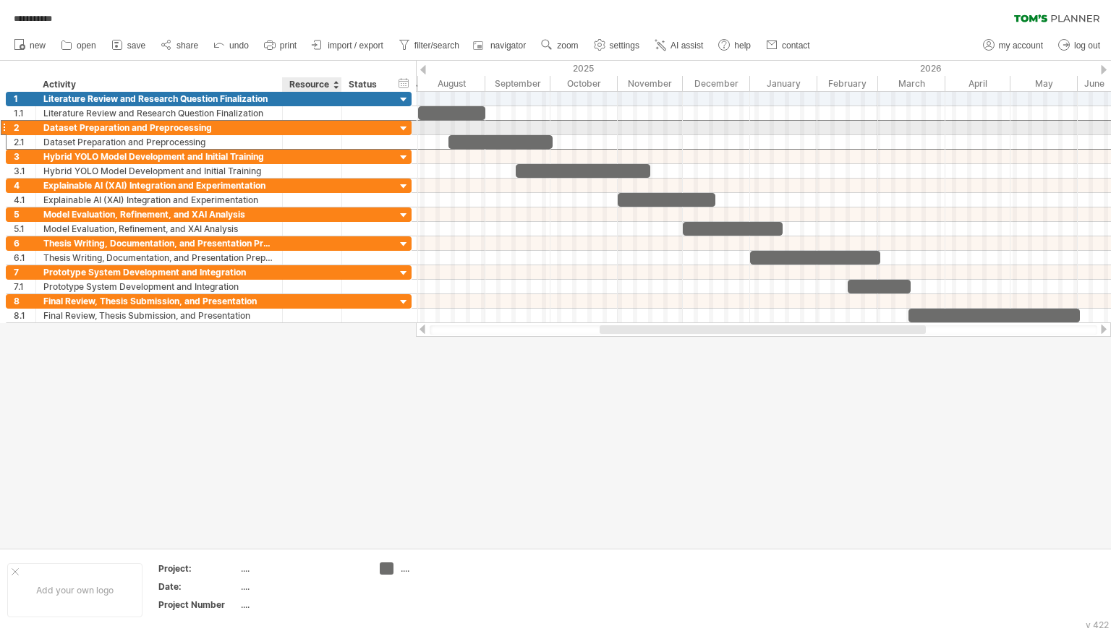
click at [309, 130] on div at bounding box center [312, 128] width 44 height 14
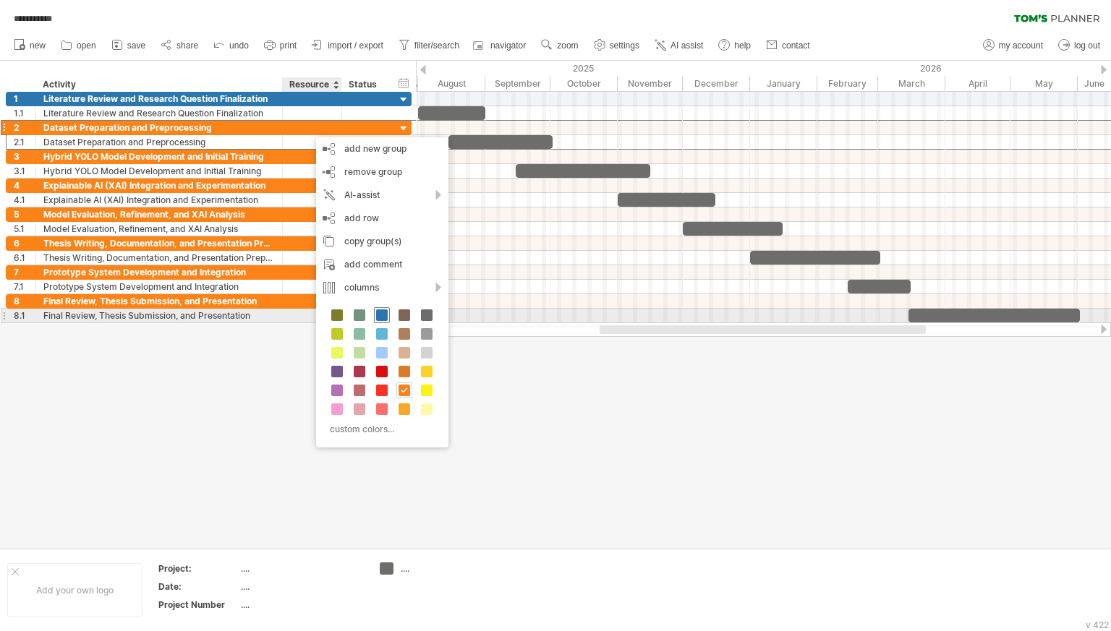
click at [378, 312] on span at bounding box center [382, 316] width 12 height 12
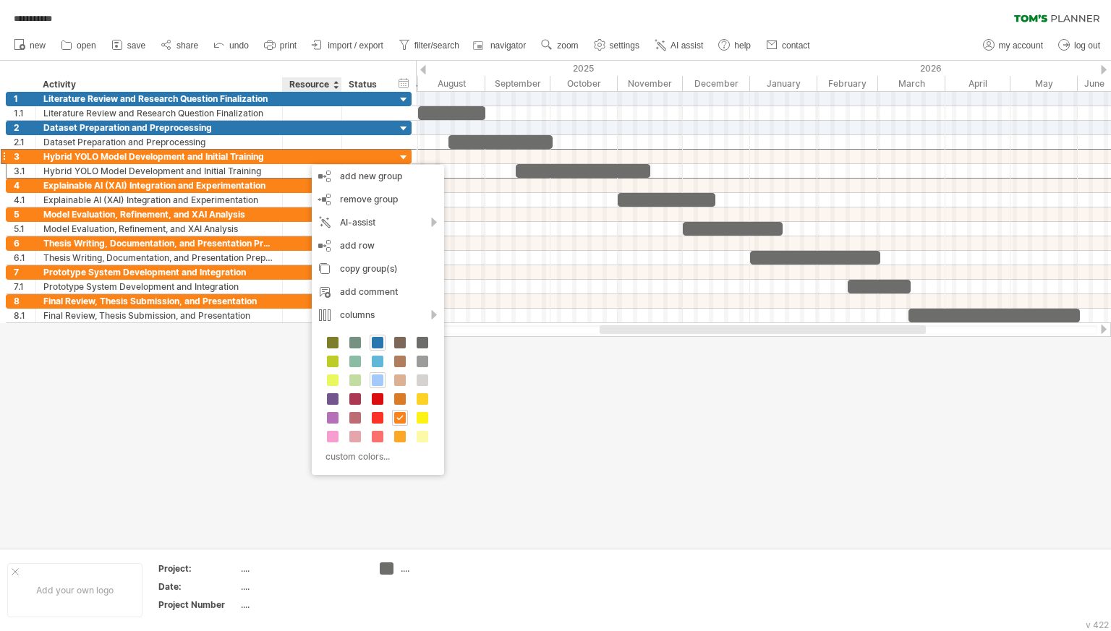
click at [376, 378] on span at bounding box center [378, 381] width 12 height 12
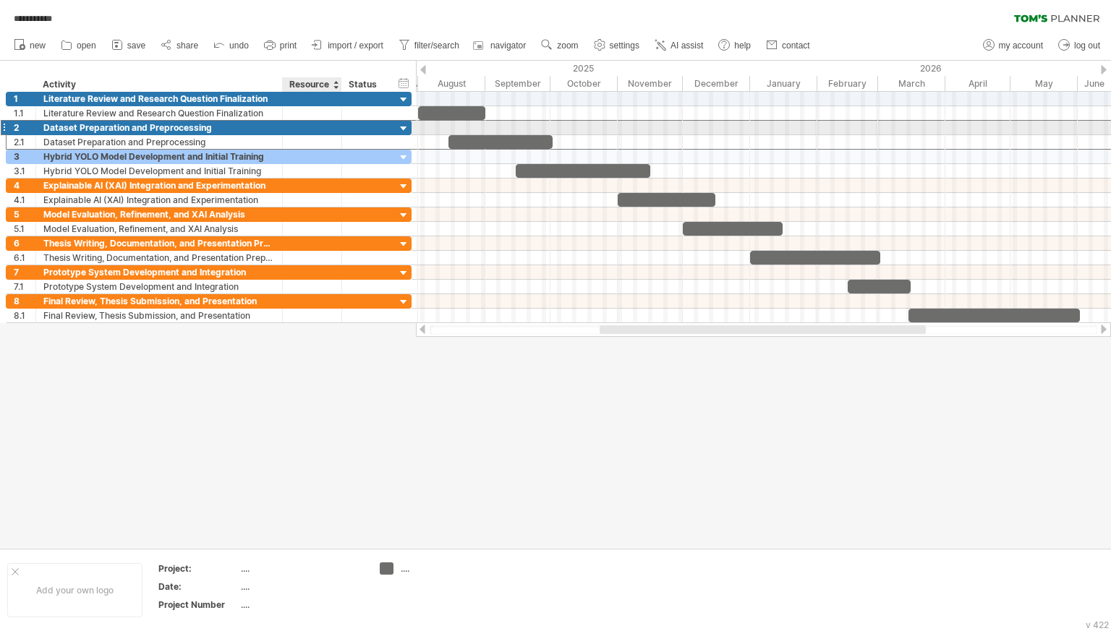
click at [292, 124] on div at bounding box center [312, 128] width 44 height 14
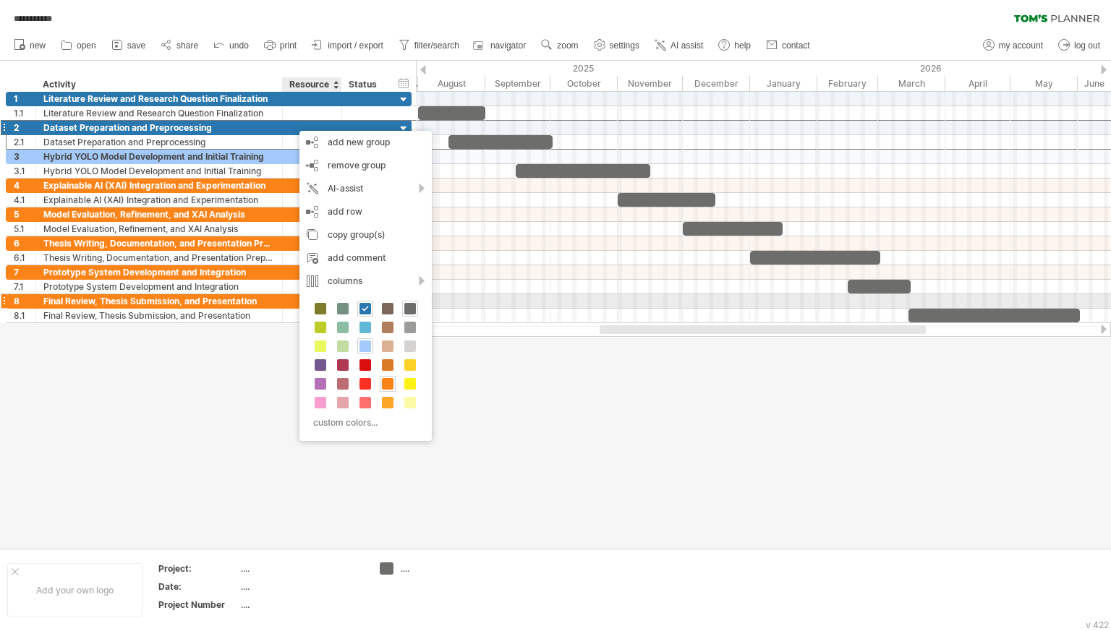
click at [404, 306] on span at bounding box center [410, 309] width 12 height 12
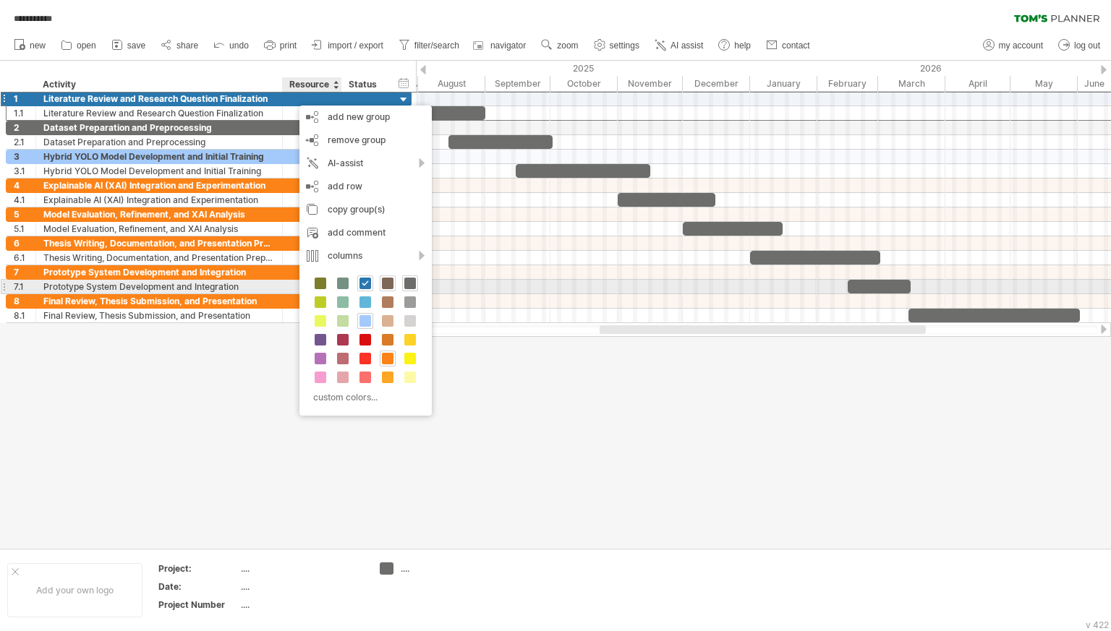
click at [391, 284] on span at bounding box center [388, 284] width 12 height 12
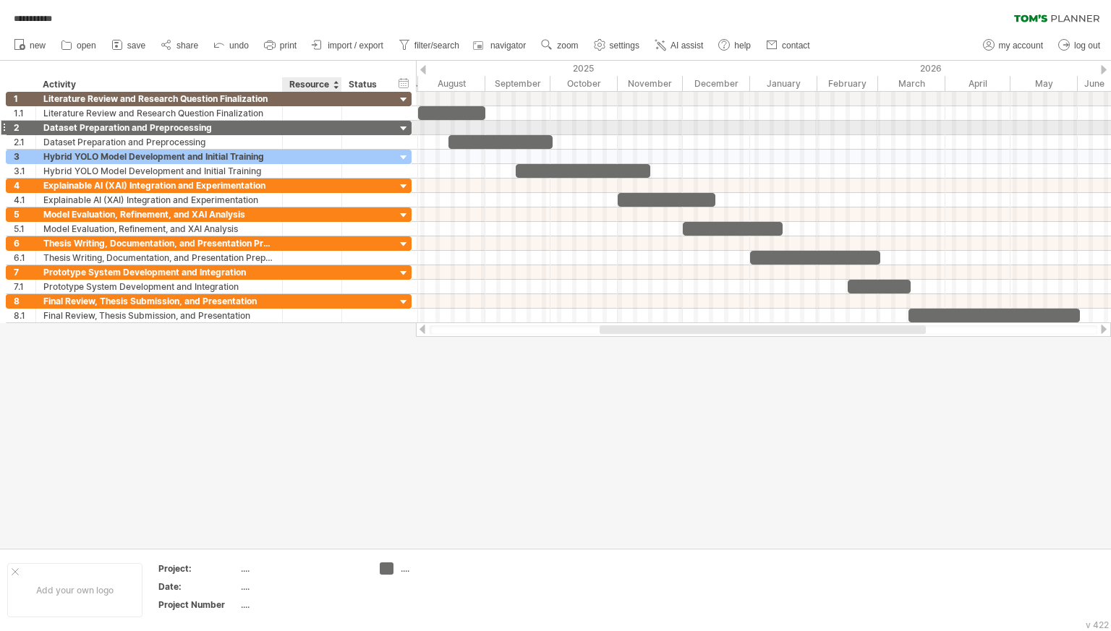
click at [315, 131] on div at bounding box center [312, 128] width 44 height 14
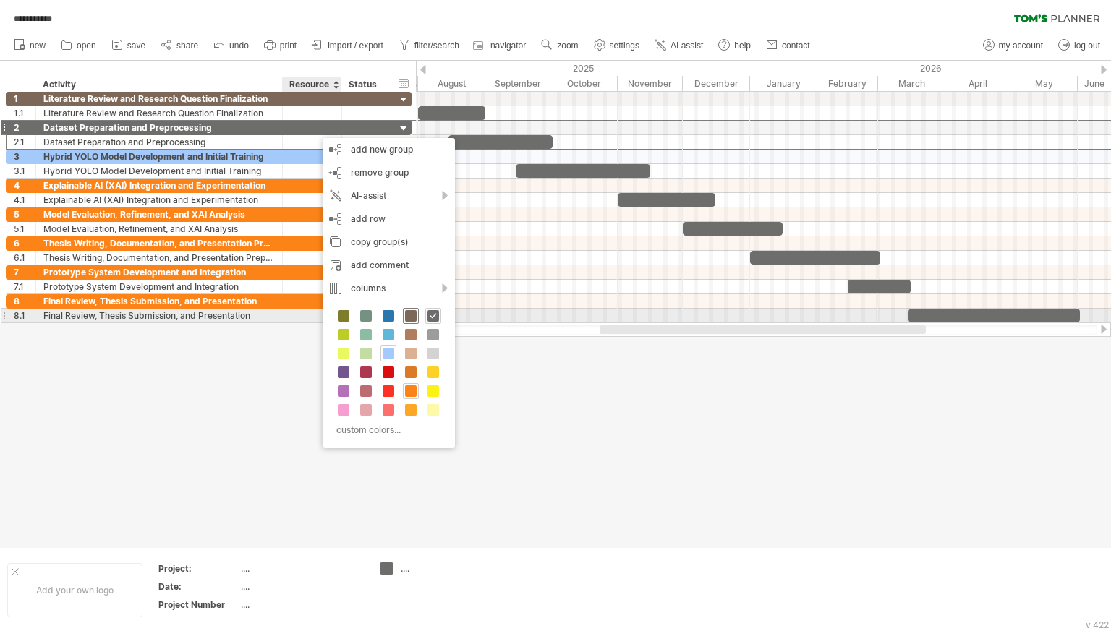
click at [410, 312] on span at bounding box center [411, 316] width 12 height 12
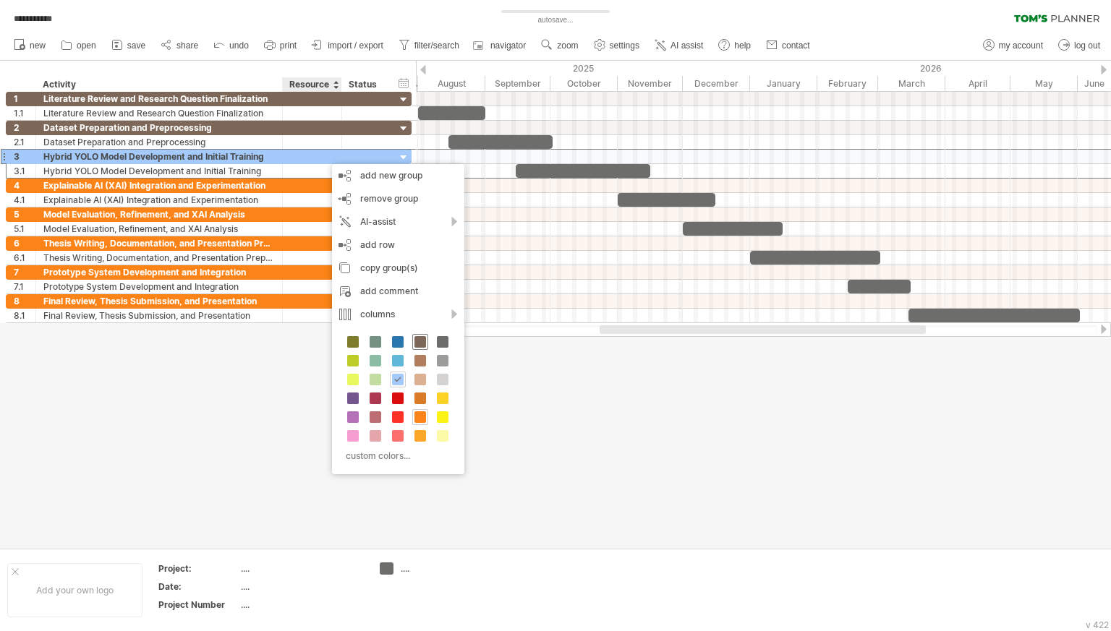
click at [415, 336] on span at bounding box center [420, 342] width 12 height 12
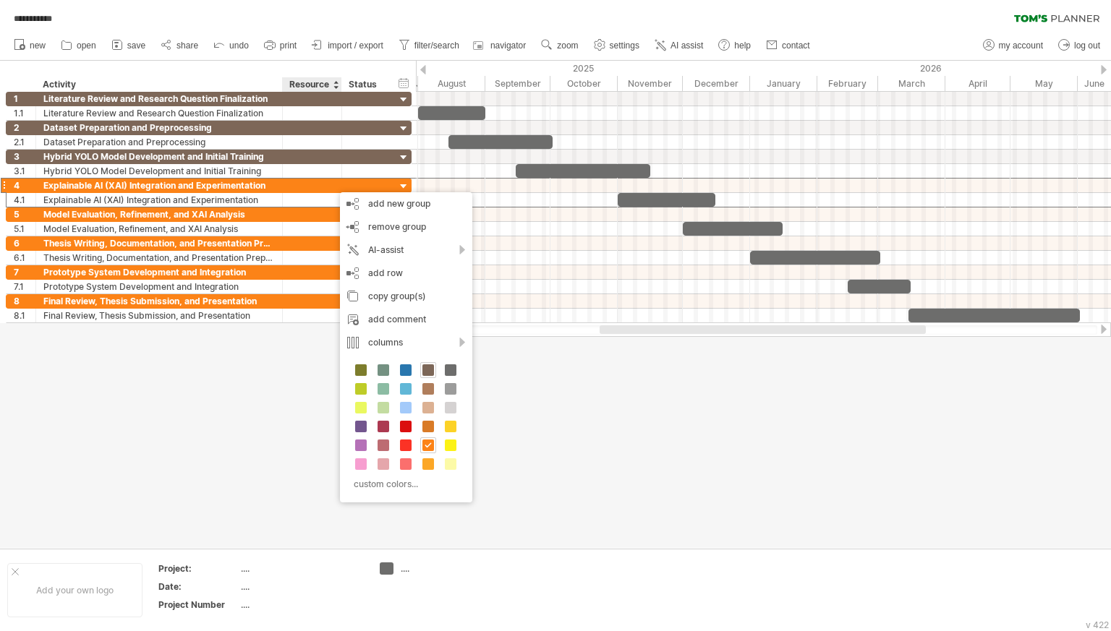
click at [425, 359] on div "custom colors..." at bounding box center [406, 428] width 132 height 148
click at [425, 370] on span at bounding box center [428, 371] width 12 height 12
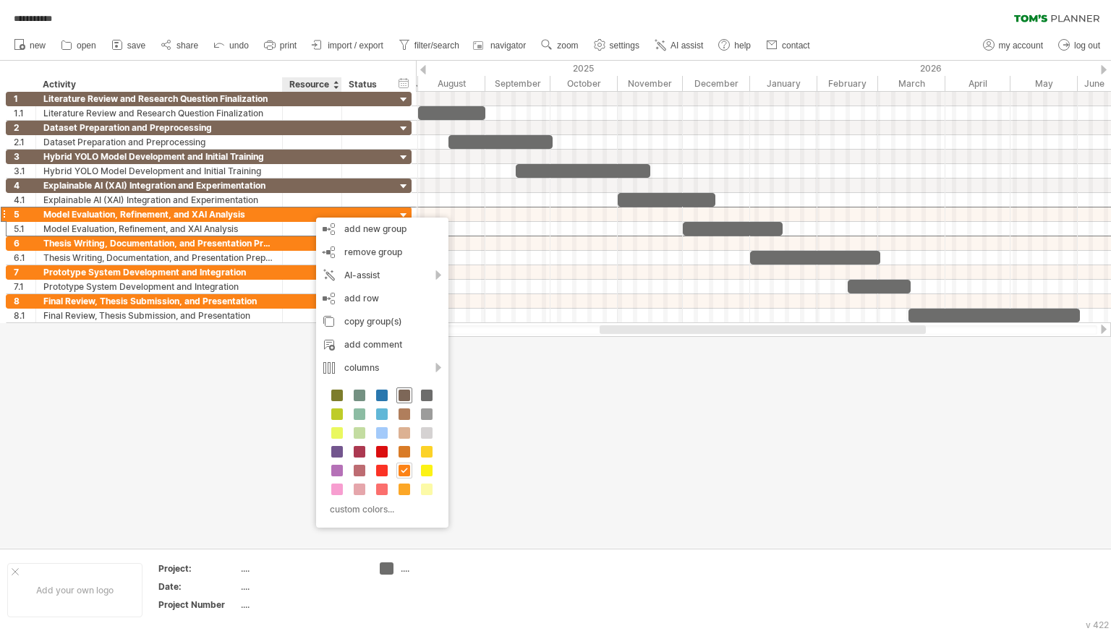
drag, startPoint x: 408, startPoint y: 395, endPoint x: 363, endPoint y: 343, distance: 68.7
click at [408, 394] on span at bounding box center [404, 396] width 12 height 12
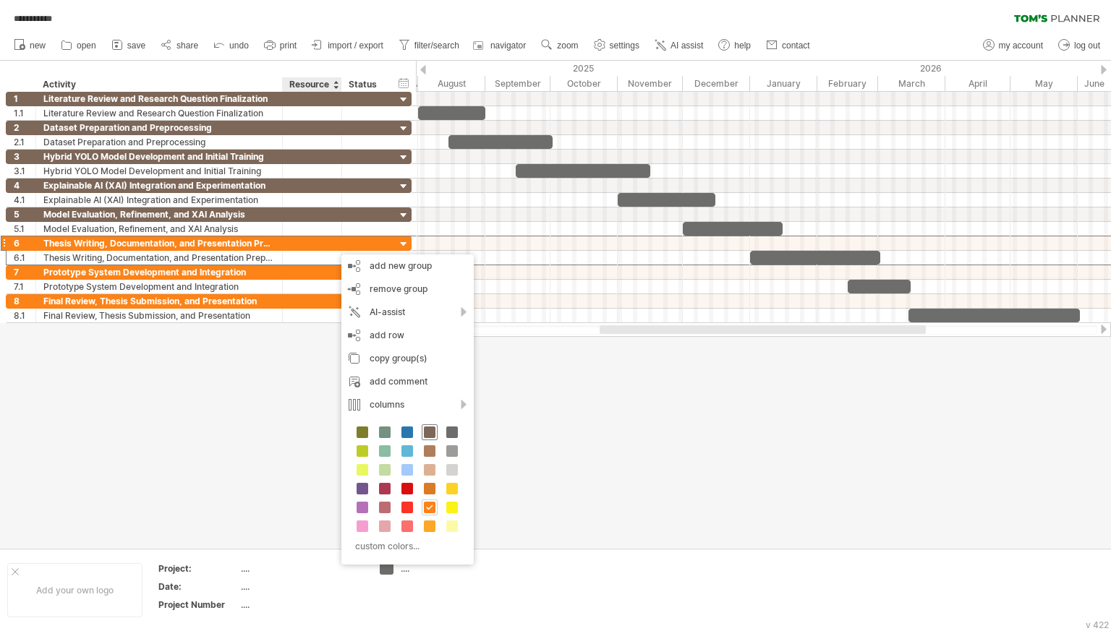
click at [428, 430] on span at bounding box center [430, 433] width 12 height 12
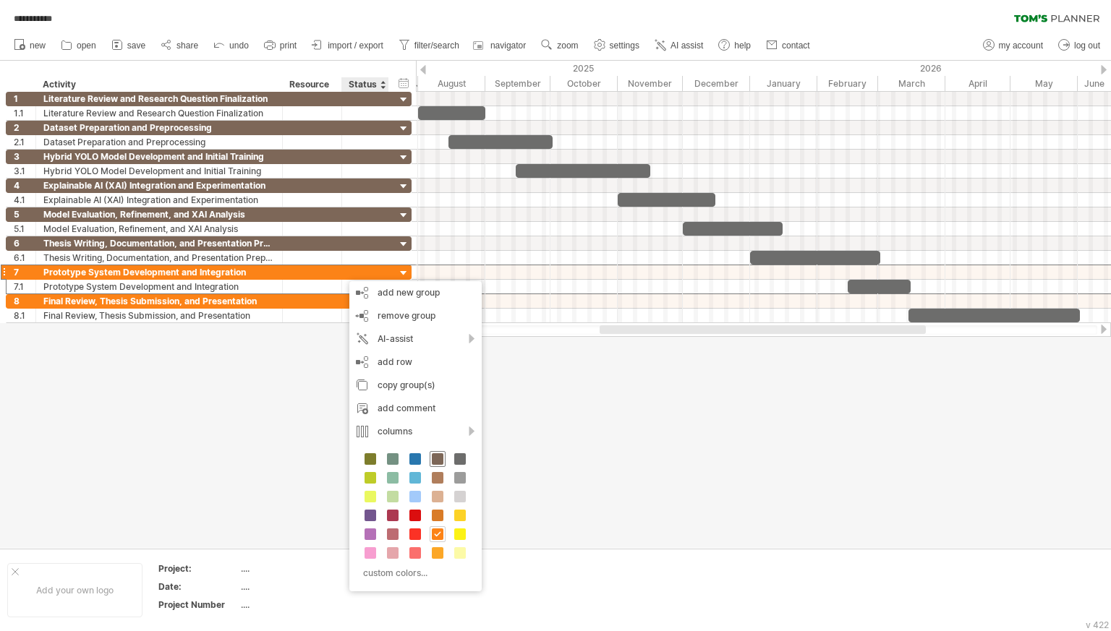
click at [430, 454] on div at bounding box center [438, 459] width 16 height 16
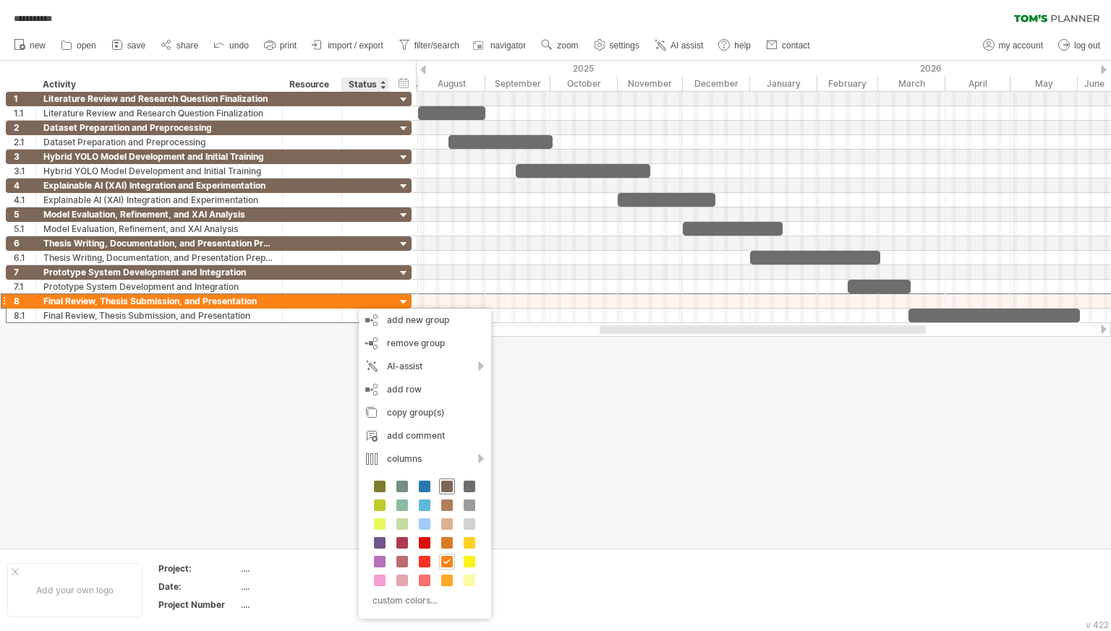
click at [440, 487] on div at bounding box center [447, 487] width 16 height 16
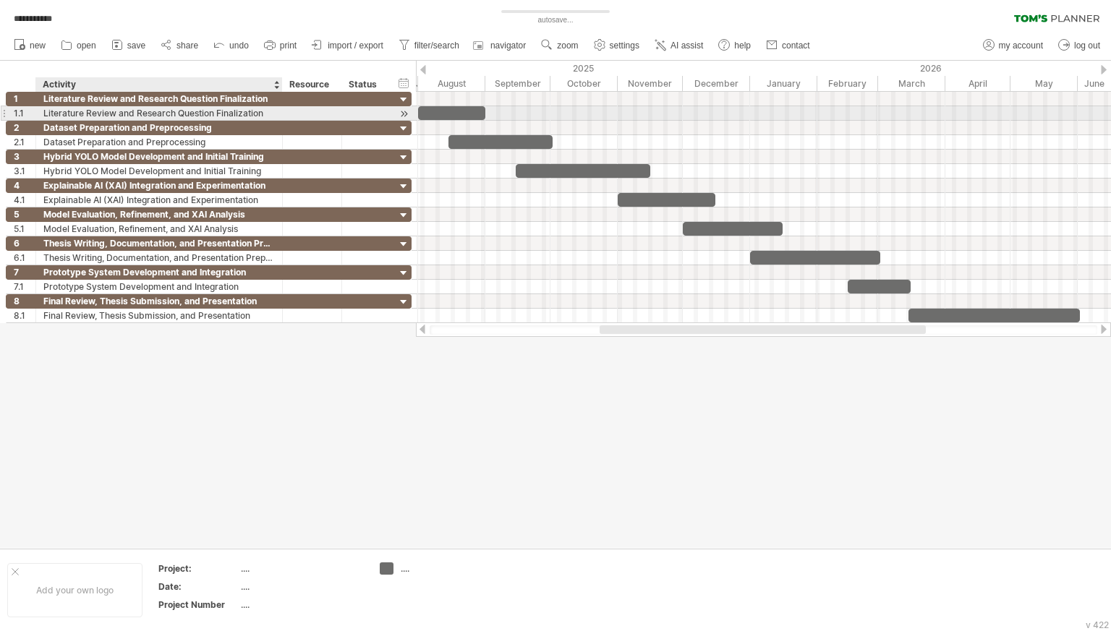
click at [272, 114] on div "Literature Review and Research Question Finalization" at bounding box center [158, 113] width 231 height 14
drag, startPoint x: 272, startPoint y: 114, endPoint x: 80, endPoint y: 117, distance: 192.4
click at [80, 117] on input "**********" at bounding box center [158, 113] width 231 height 14
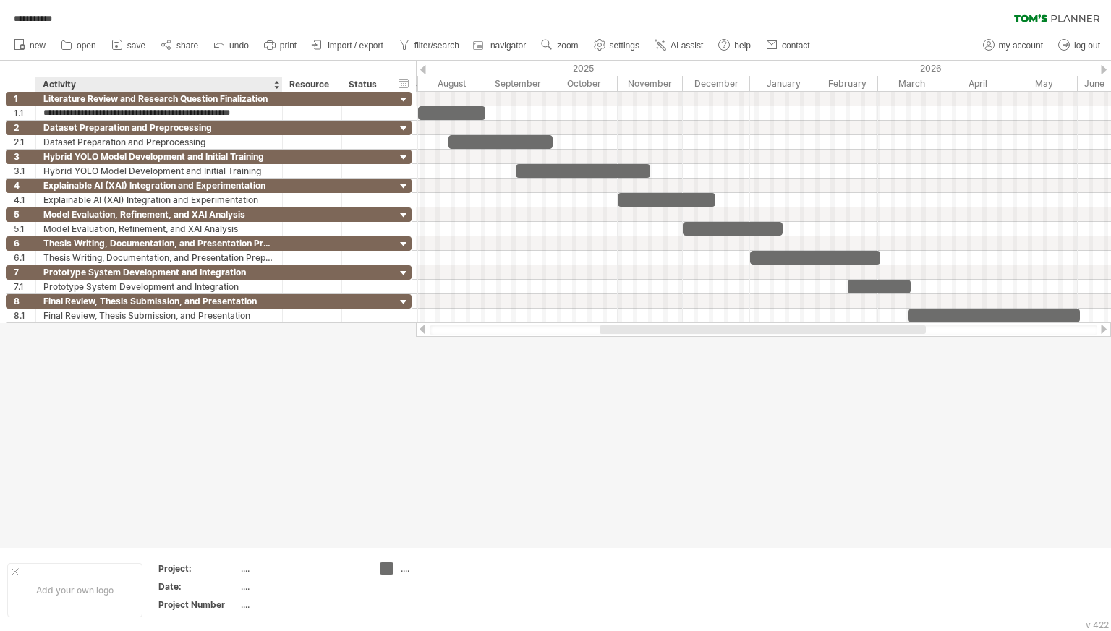
click at [221, 359] on div at bounding box center [555, 304] width 1111 height 487
click at [361, 399] on div at bounding box center [555, 304] width 1111 height 487
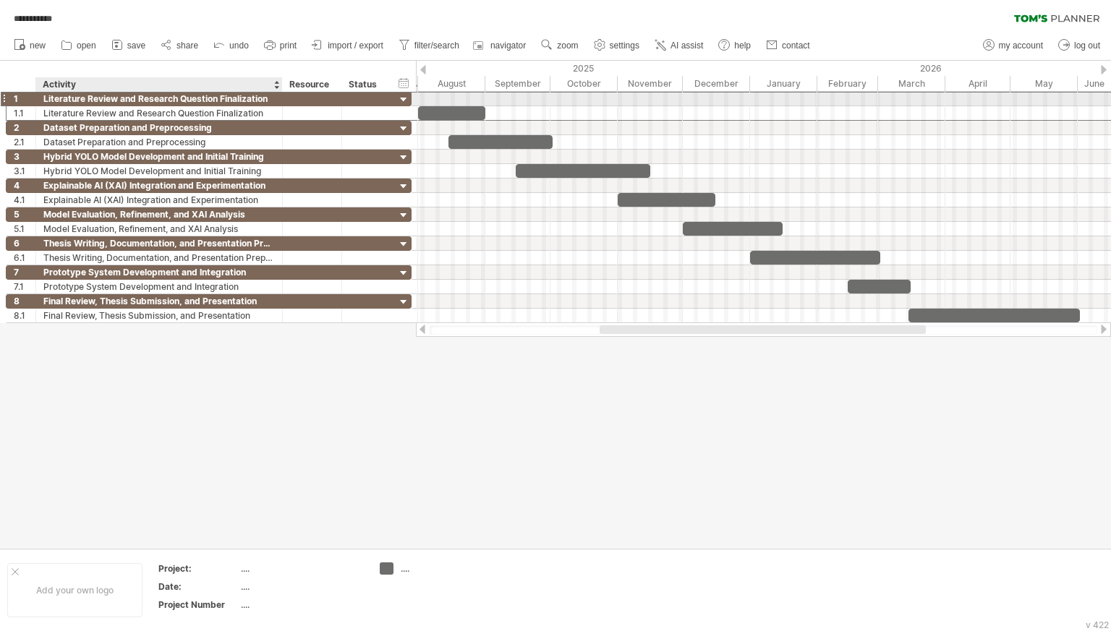
drag, startPoint x: 270, startPoint y: 101, endPoint x: 239, endPoint y: 103, distance: 32.0
click at [239, 103] on div "Literature Review and Research Question Finalization" at bounding box center [158, 99] width 231 height 14
drag, startPoint x: 41, startPoint y: 98, endPoint x: 76, endPoint y: 102, distance: 34.9
click at [76, 102] on div "**********" at bounding box center [159, 99] width 247 height 14
click at [284, 98] on div at bounding box center [312, 99] width 59 height 14
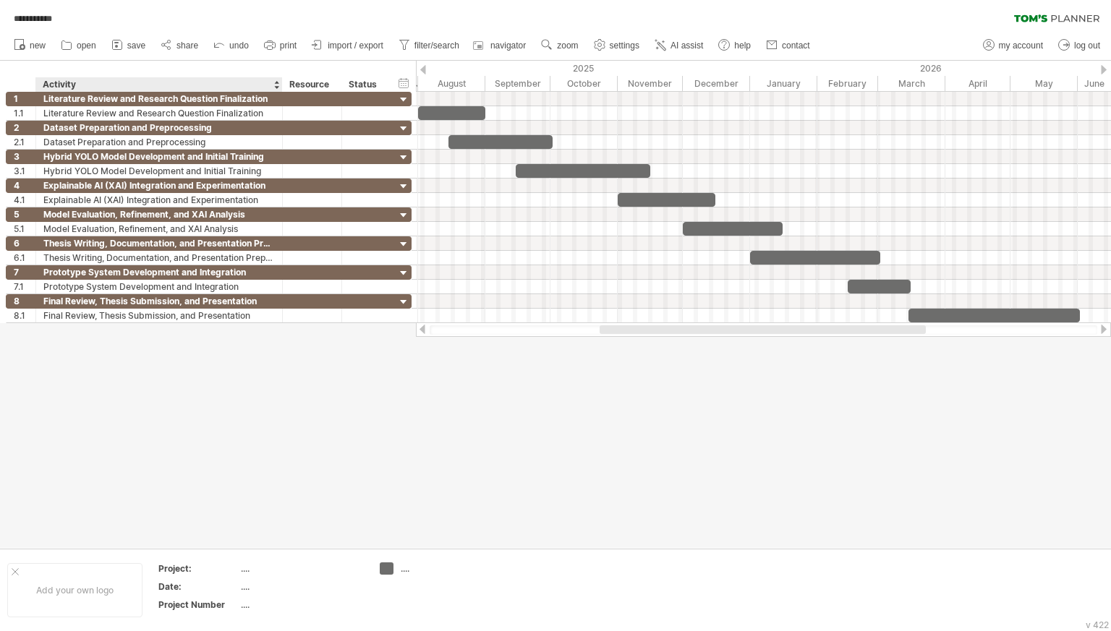
click at [276, 378] on div at bounding box center [555, 304] width 1111 height 487
